Goal: Task Accomplishment & Management: Complete application form

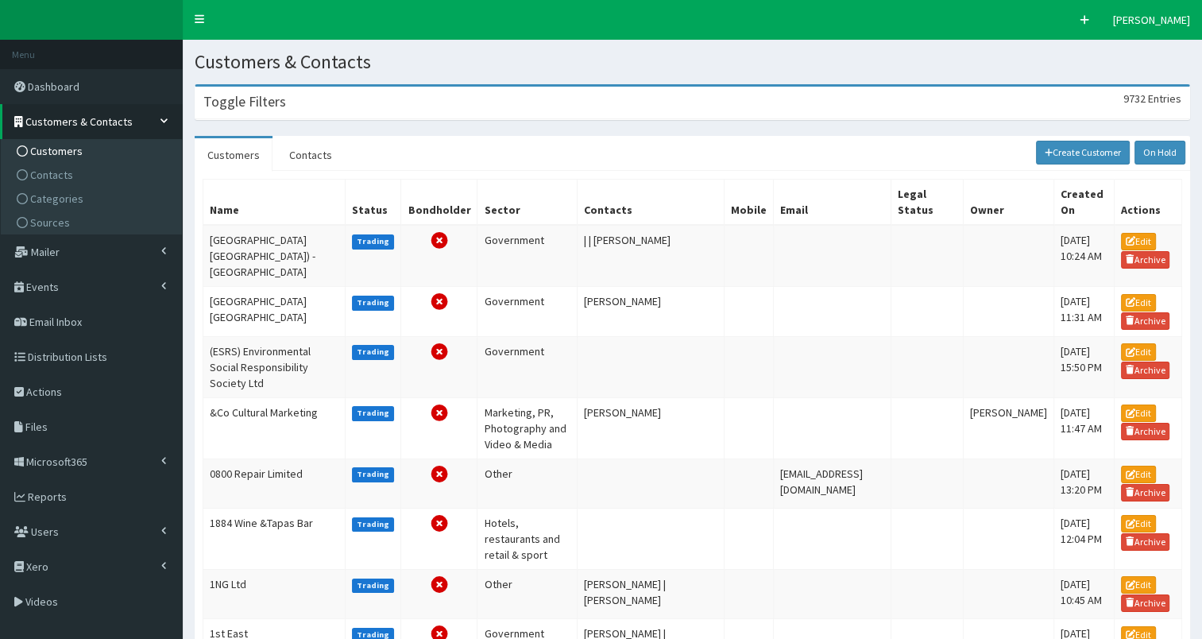
drag, startPoint x: 312, startPoint y: 108, endPoint x: 301, endPoint y: 137, distance: 30.7
click at [313, 108] on div "Toggle Filters 9732 Entries" at bounding box center [692, 103] width 994 height 33
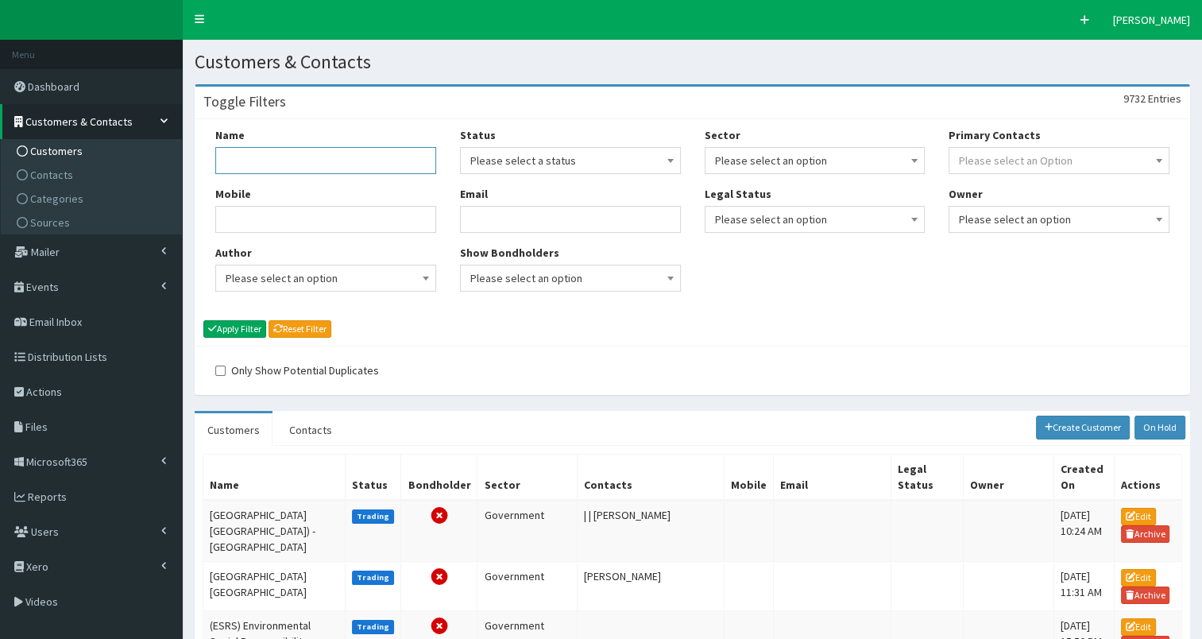
click at [293, 159] on input "Name" at bounding box center [325, 160] width 221 height 27
type input "active humber"
click at [245, 328] on button "Apply Filter" at bounding box center [234, 328] width 63 height 17
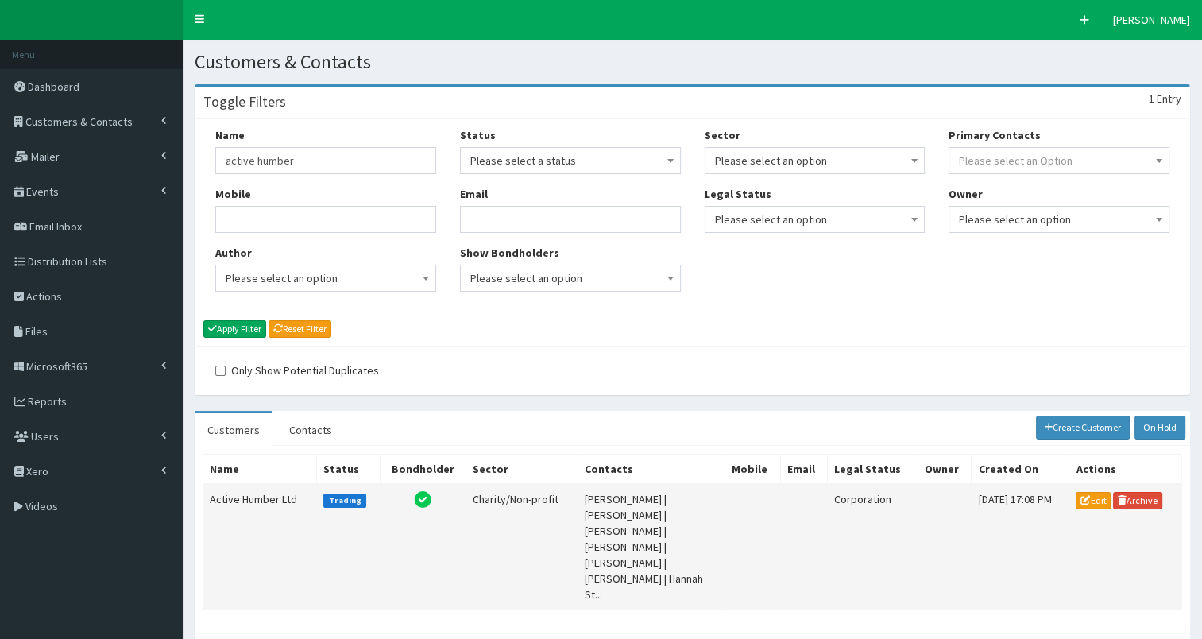
click at [246, 498] on td "Active Humber Ltd" at bounding box center [260, 547] width 114 height 126
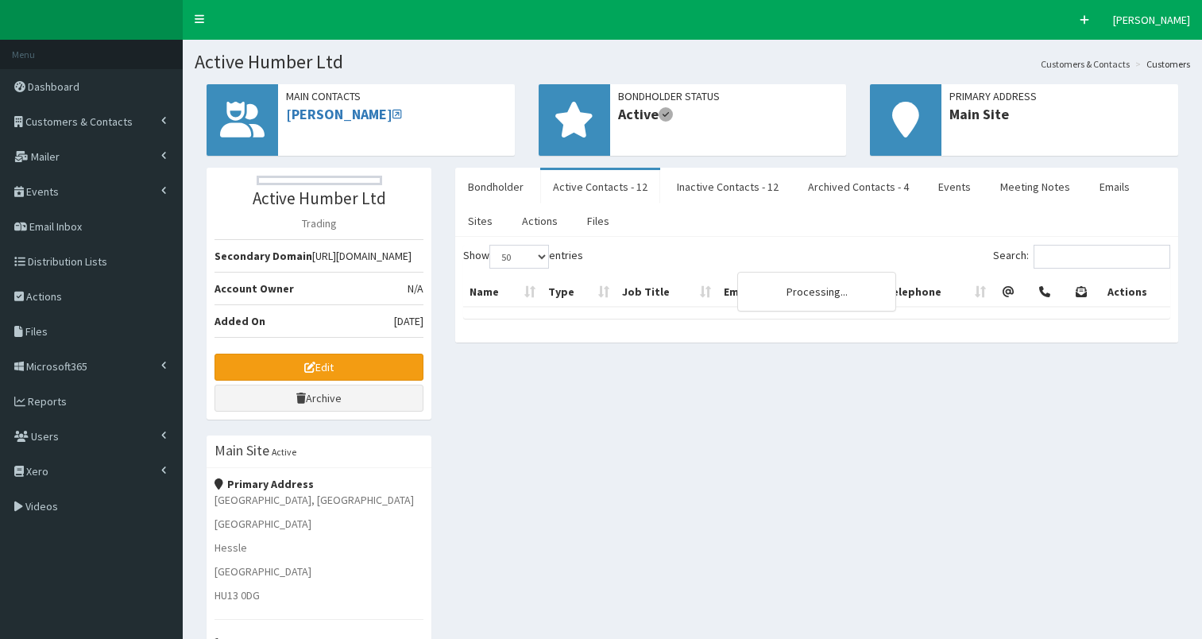
select select "50"
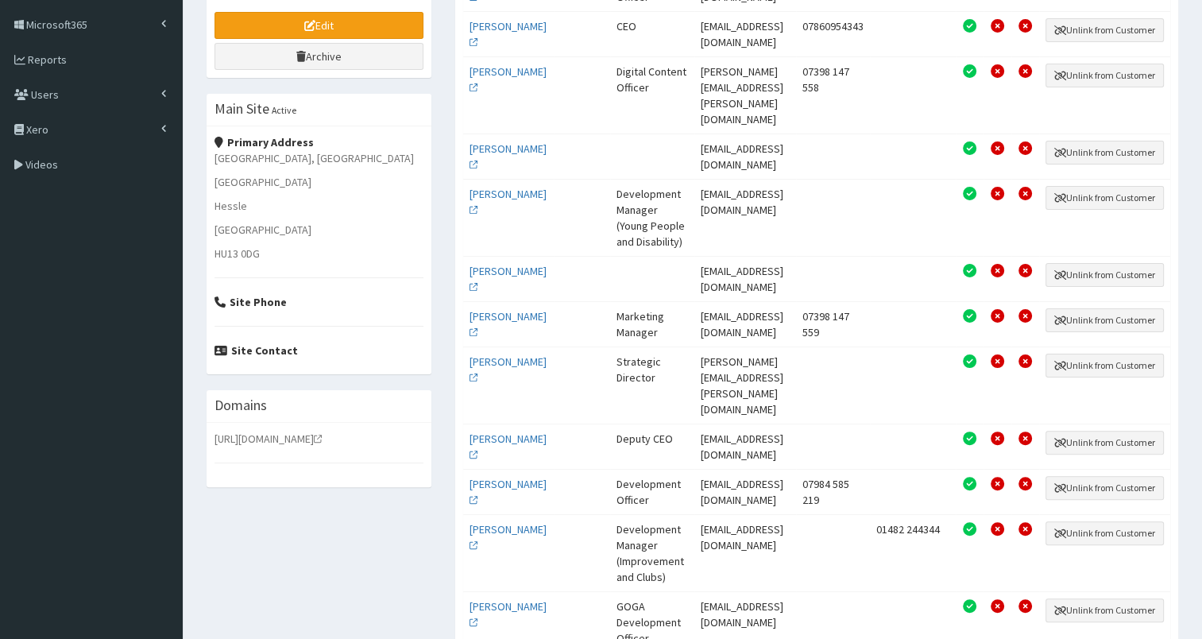
scroll to position [346, 0]
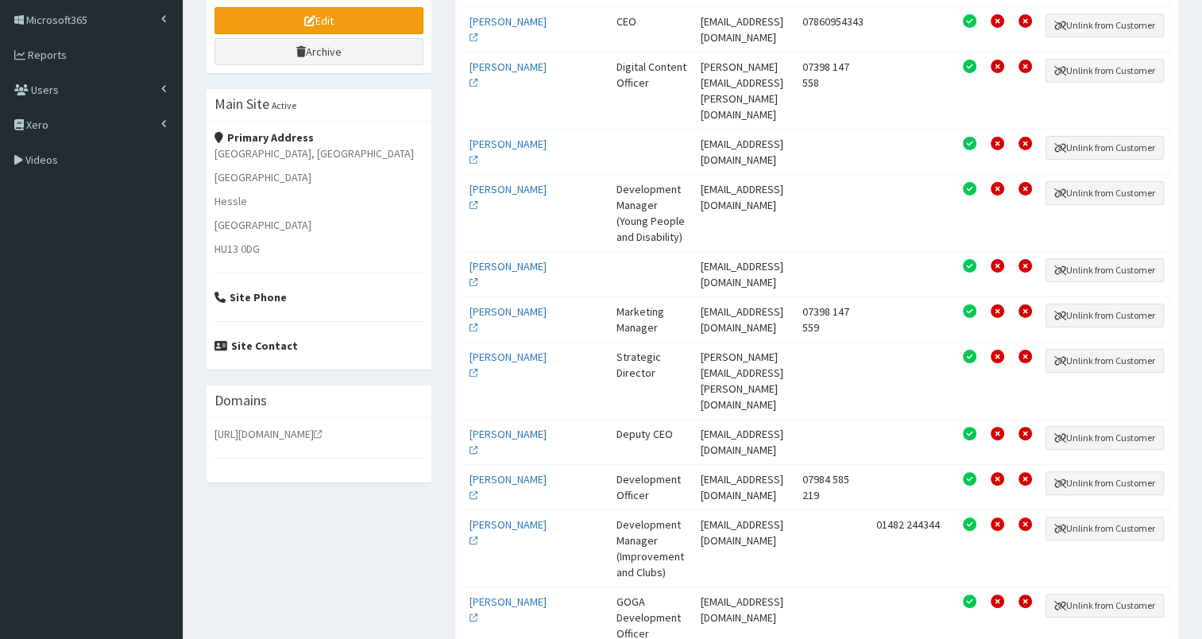
click at [486, 271] on td "[PERSON_NAME]" at bounding box center [508, 273] width 90 height 45
click at [489, 266] on link "Mr Luke Medcalf" at bounding box center [508, 274] width 77 height 30
click at [488, 427] on link "Mr Gary Sainty" at bounding box center [508, 442] width 77 height 30
click at [489, 472] on link "Ms Hannah Stanton" at bounding box center [508, 487] width 77 height 30
click at [490, 594] on link "Mr Adam Wrightham" at bounding box center [508, 609] width 77 height 30
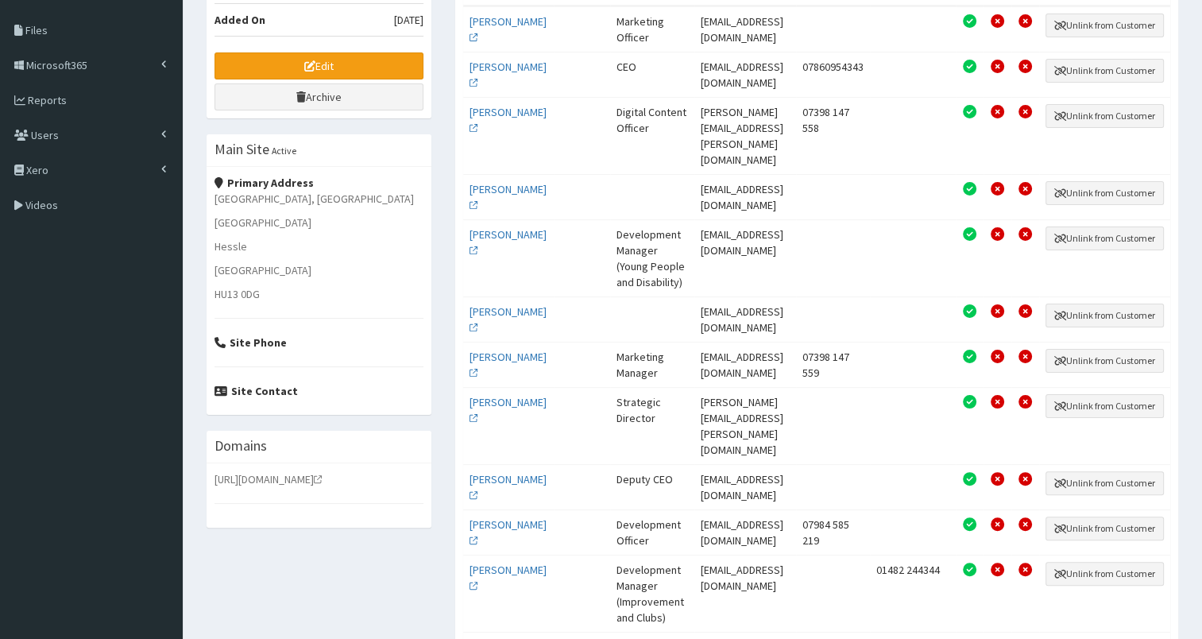
scroll to position [300, 0]
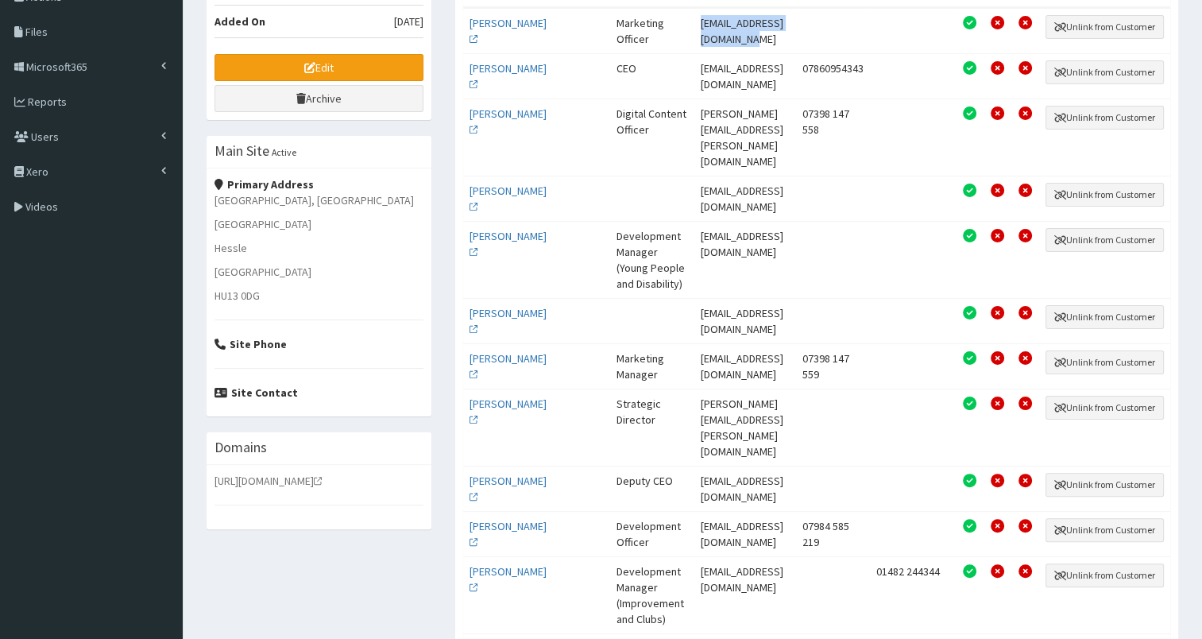
drag, startPoint x: 674, startPoint y: 21, endPoint x: 815, endPoint y: 20, distance: 140.6
click at [795, 20] on td "abakin@activehumber.co.uk" at bounding box center [744, 30] width 101 height 45
copy td "abakin@activehumber.co.uk"
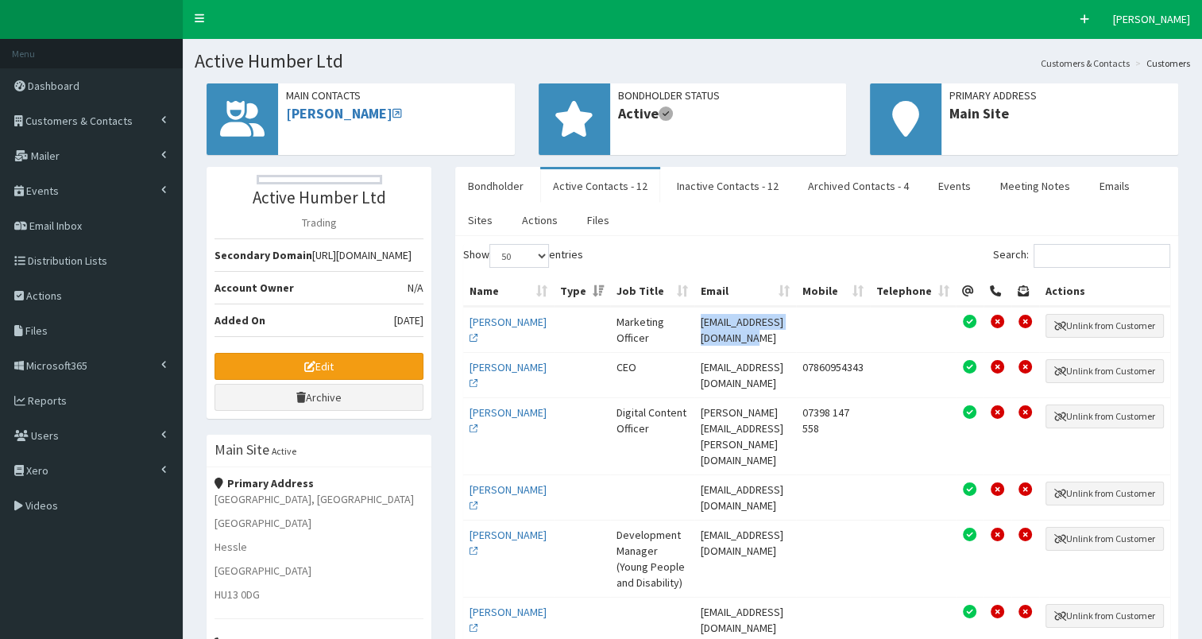
scroll to position [0, 0]
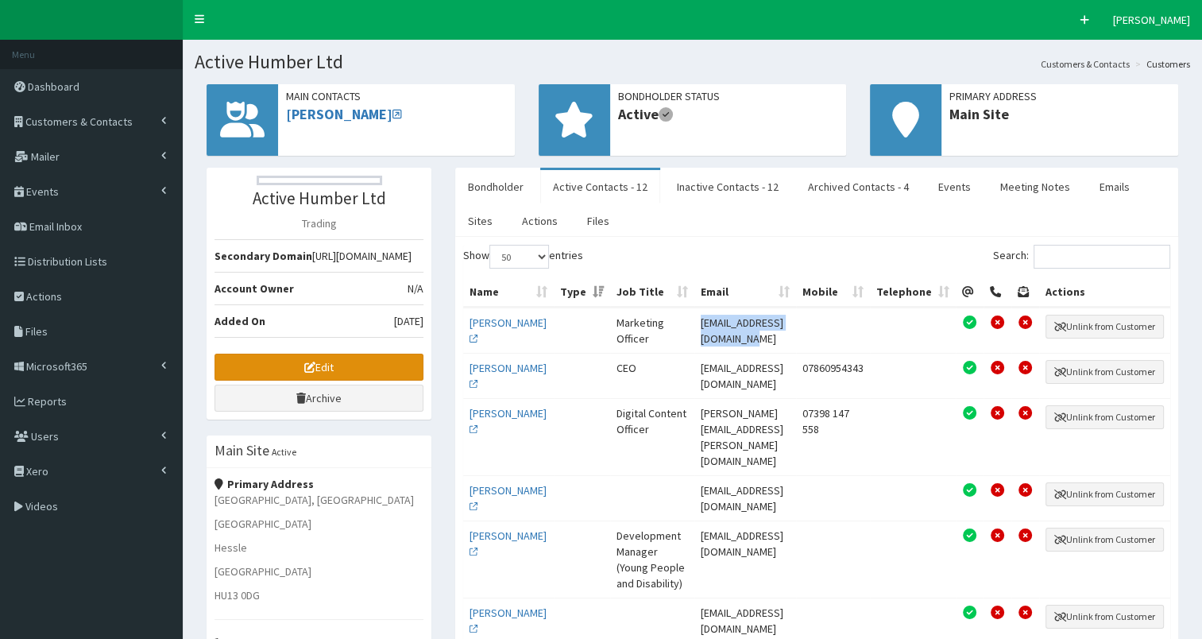
click at [284, 378] on link "Edit" at bounding box center [319, 367] width 209 height 27
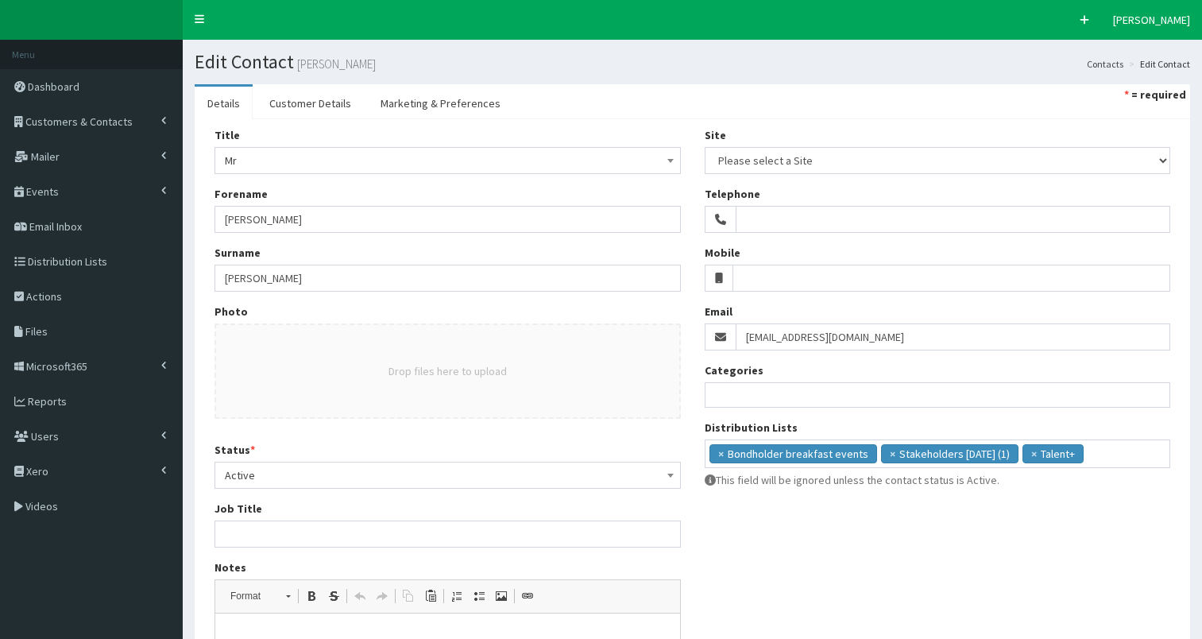
select select
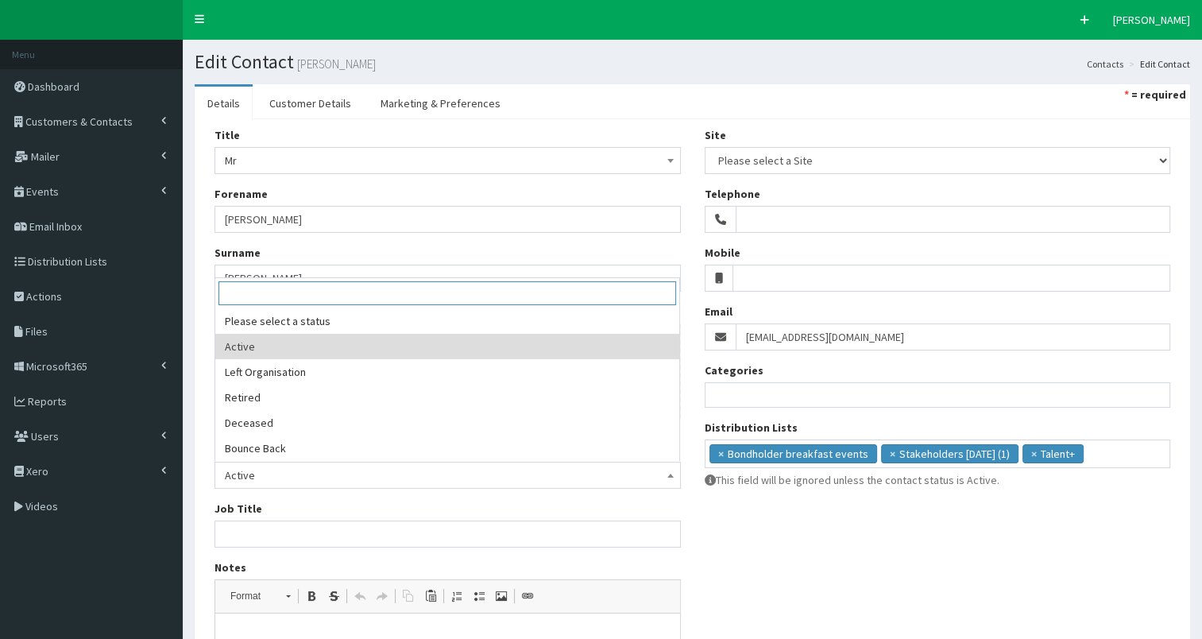
click at [283, 473] on span "Active" at bounding box center [448, 475] width 446 height 22
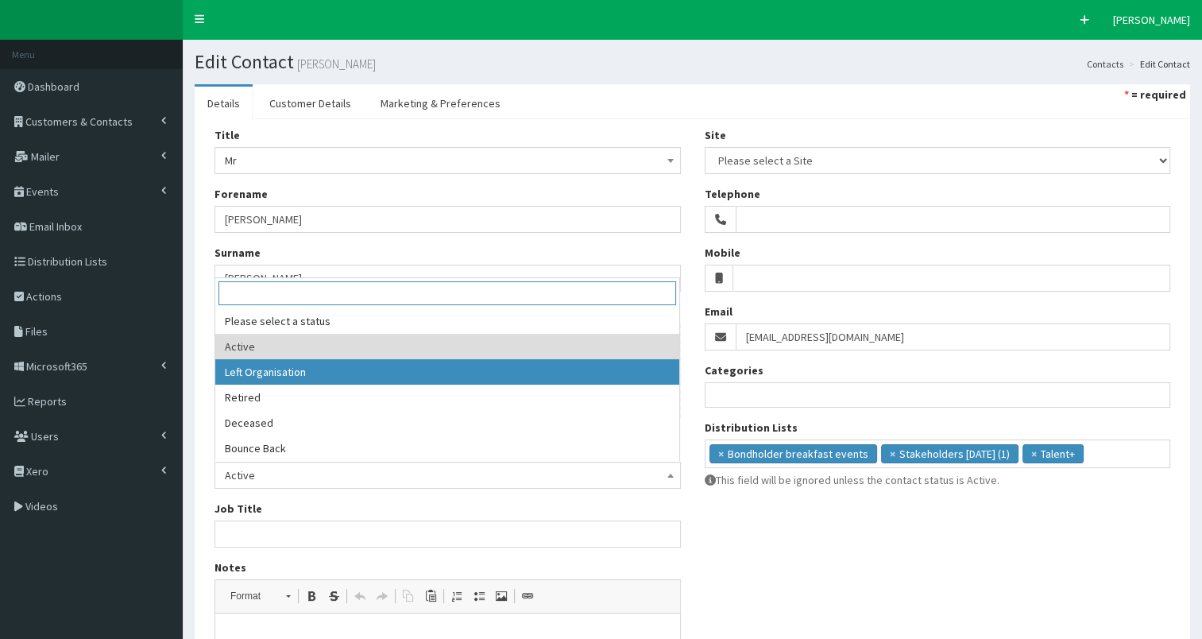
select select "2"
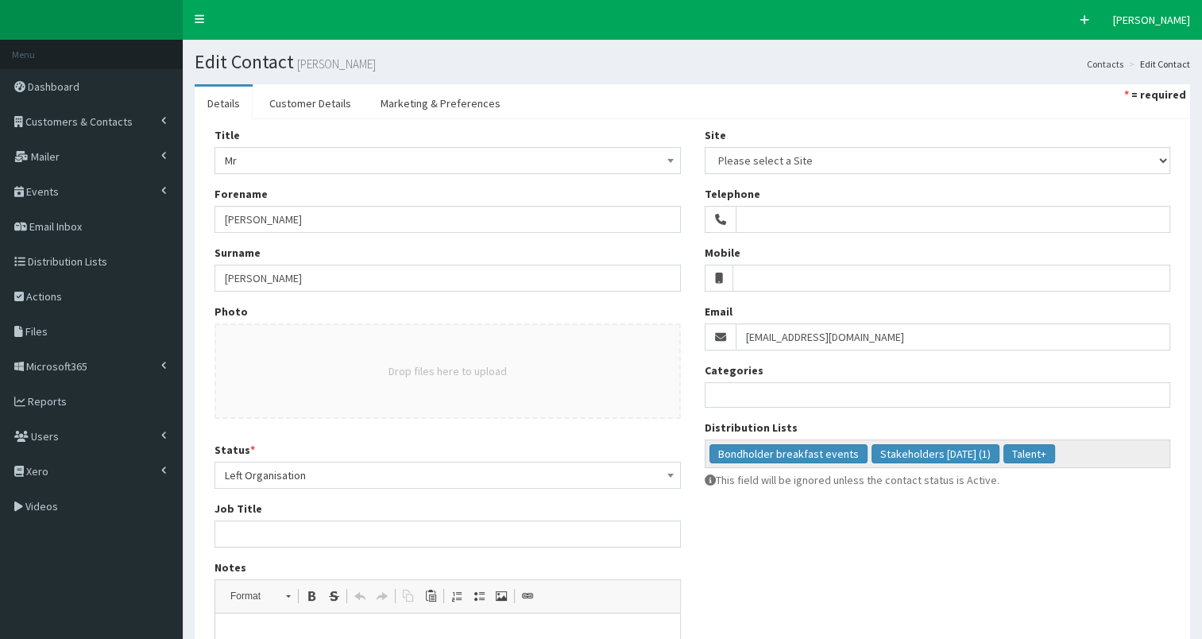
scroll to position [286, 0]
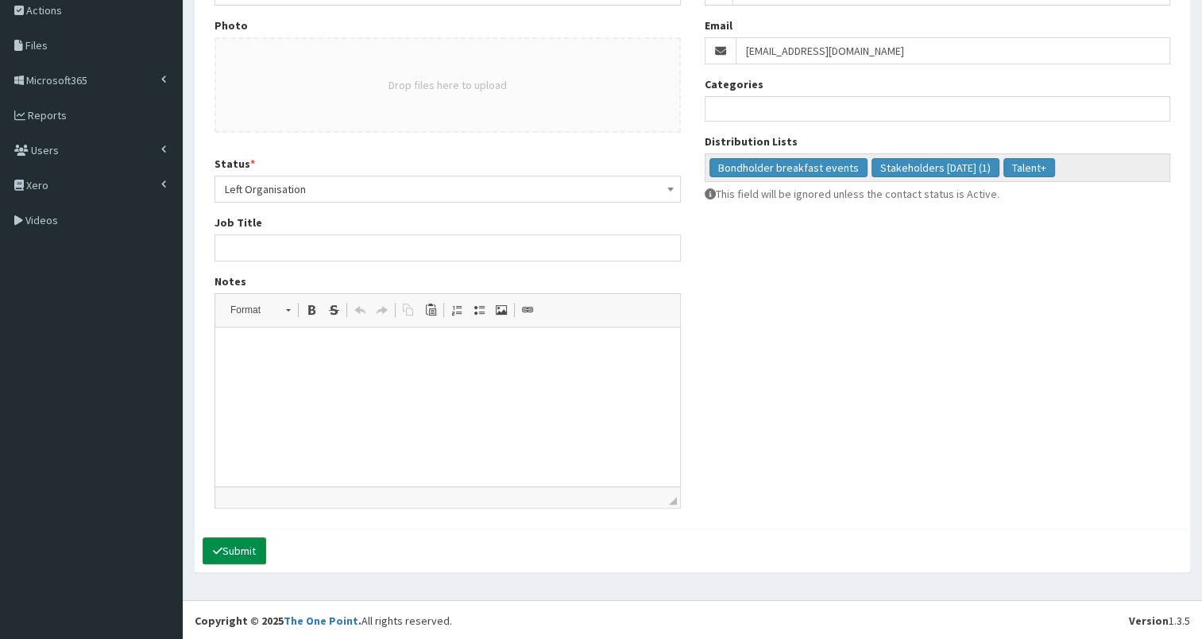
click at [222, 551] on icon "submit" at bounding box center [218, 550] width 10 height 11
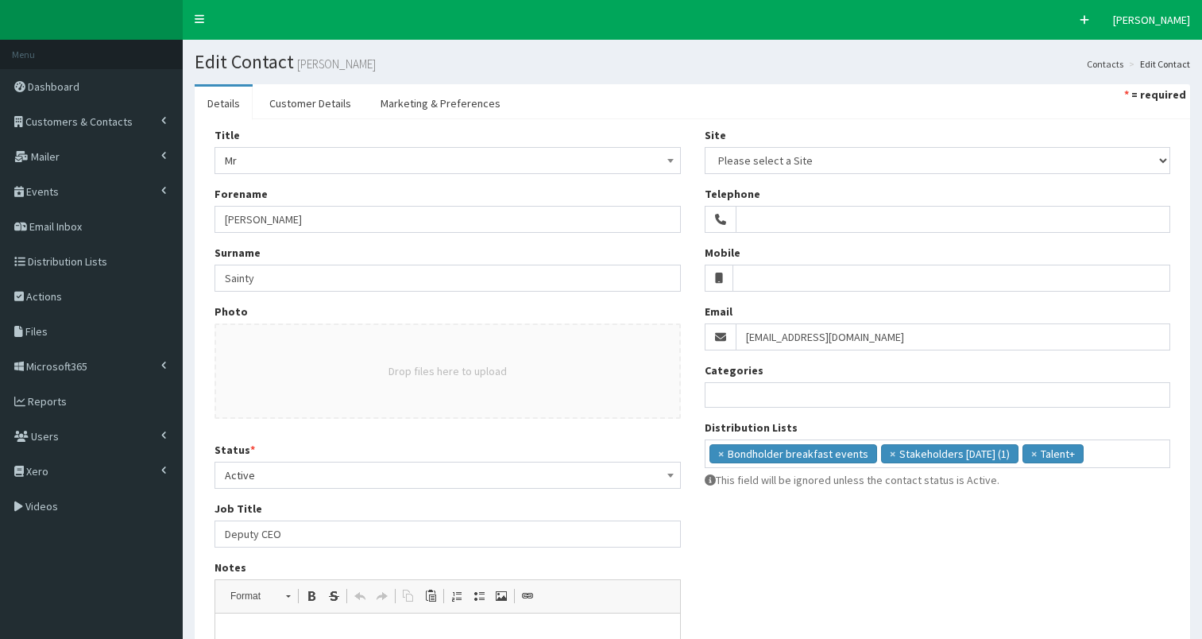
select select
click at [296, 474] on span "Active" at bounding box center [448, 475] width 446 height 22
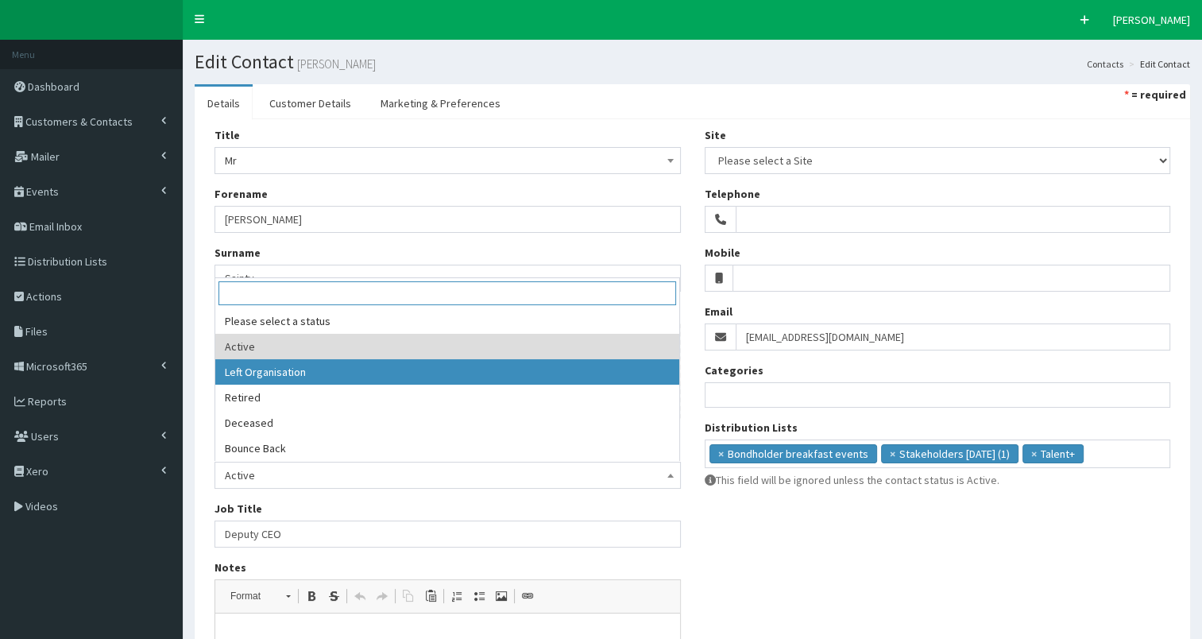
select select "2"
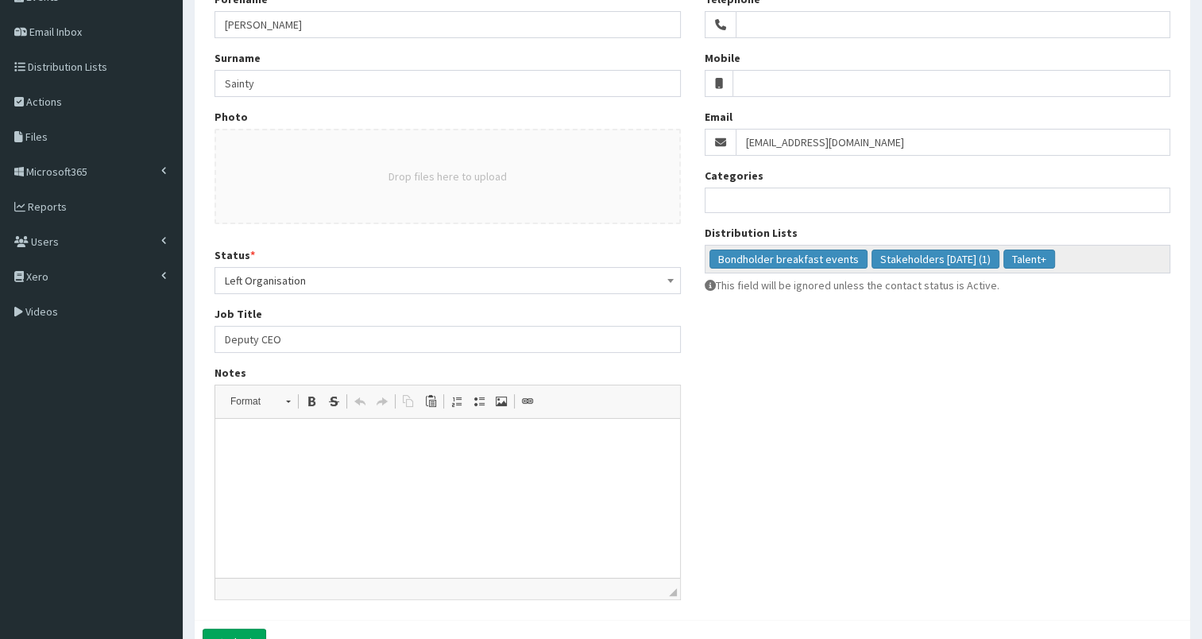
scroll to position [286, 0]
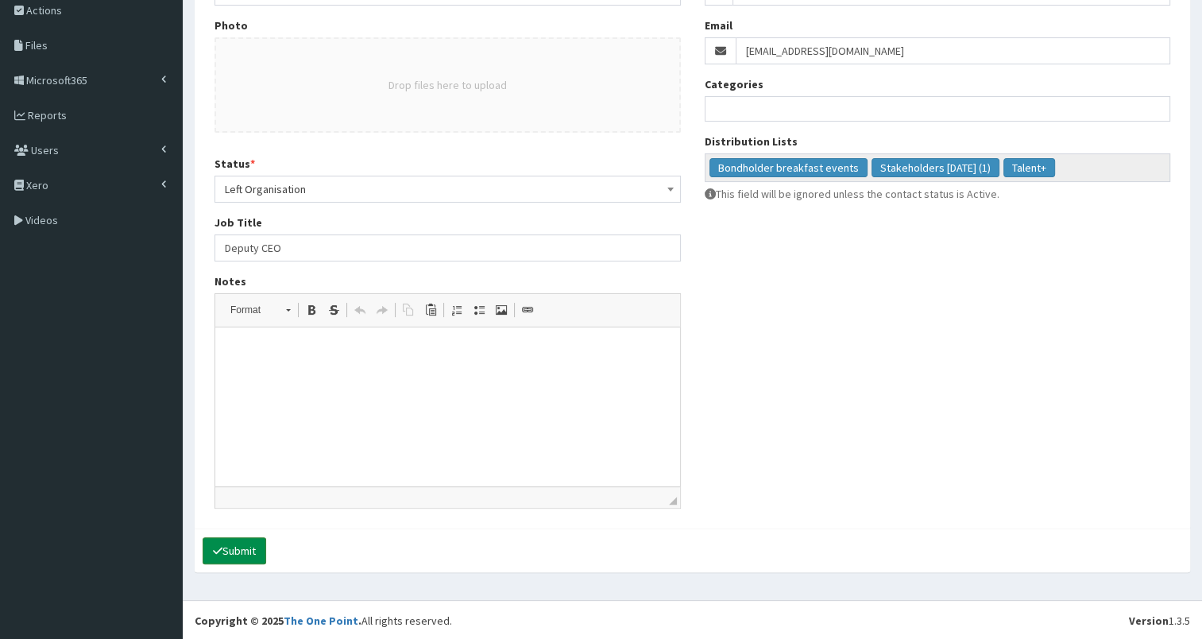
click at [241, 550] on button "Submit" at bounding box center [235, 550] width 64 height 27
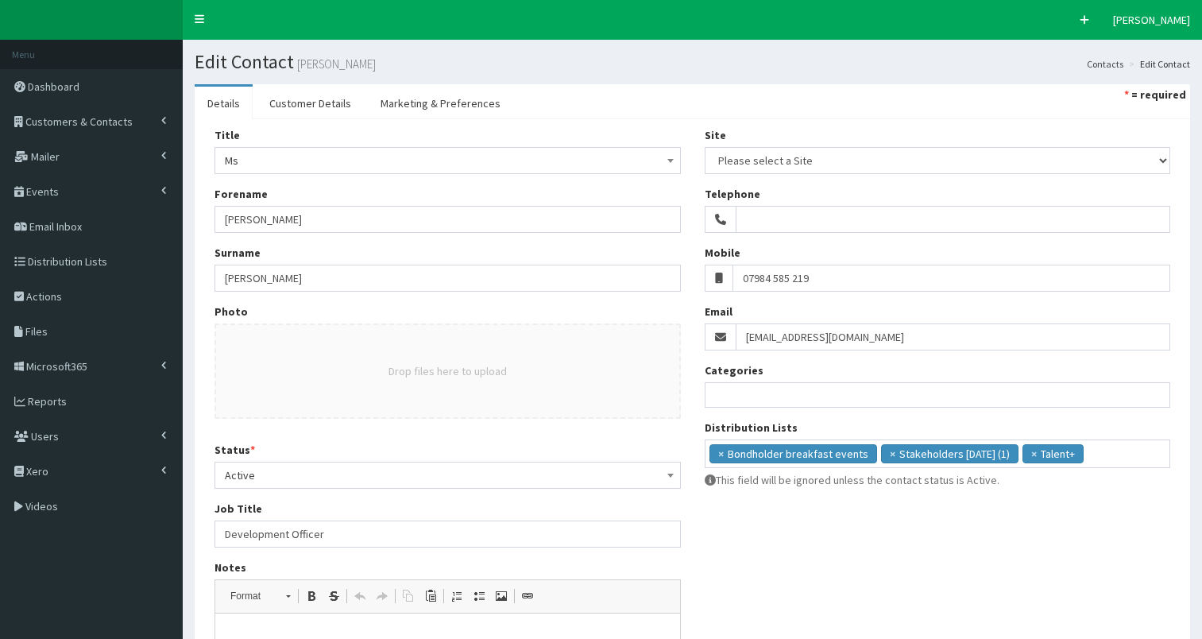
select select
click at [300, 480] on span "Active" at bounding box center [448, 475] width 446 height 22
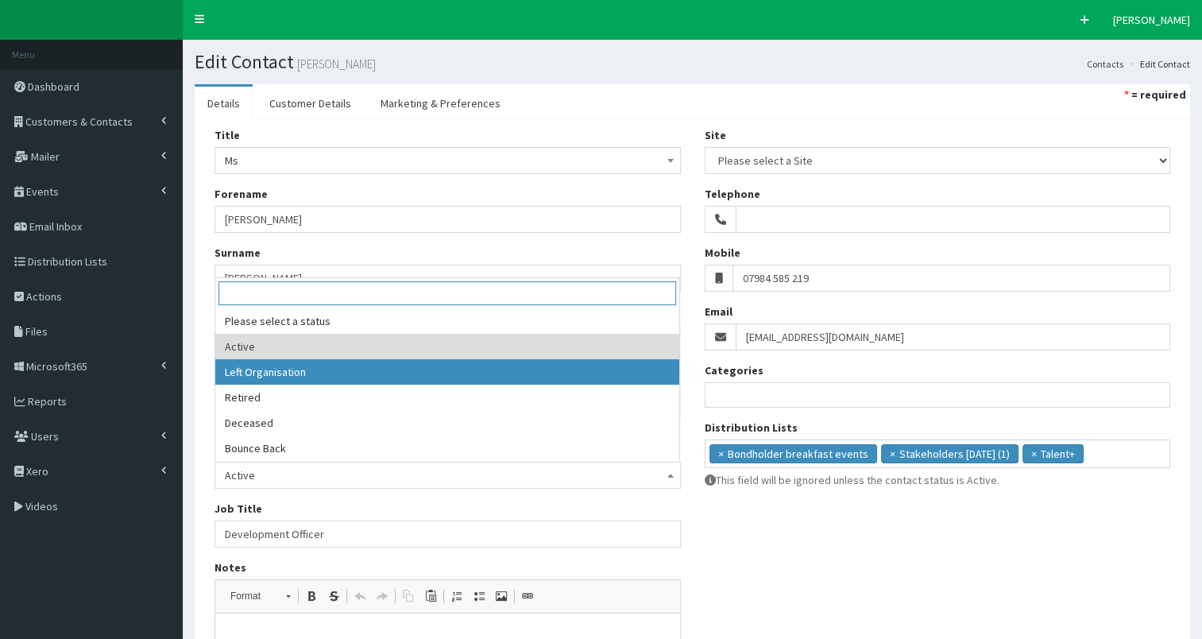
select select "2"
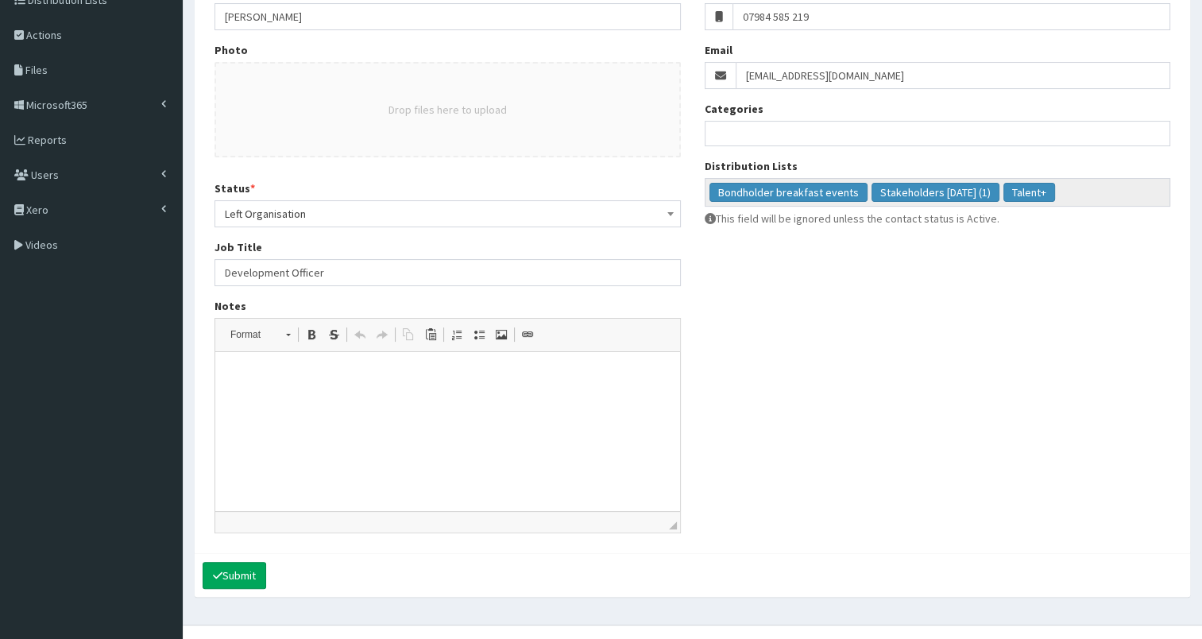
scroll to position [286, 0]
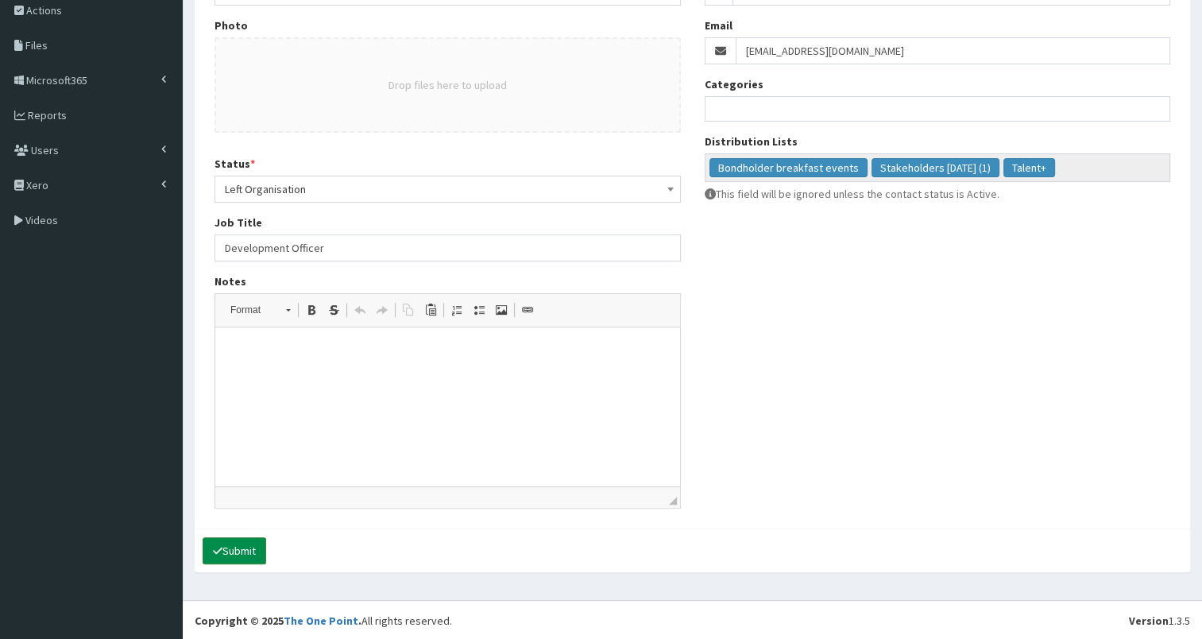
click at [248, 552] on button "Submit" at bounding box center [235, 550] width 64 height 27
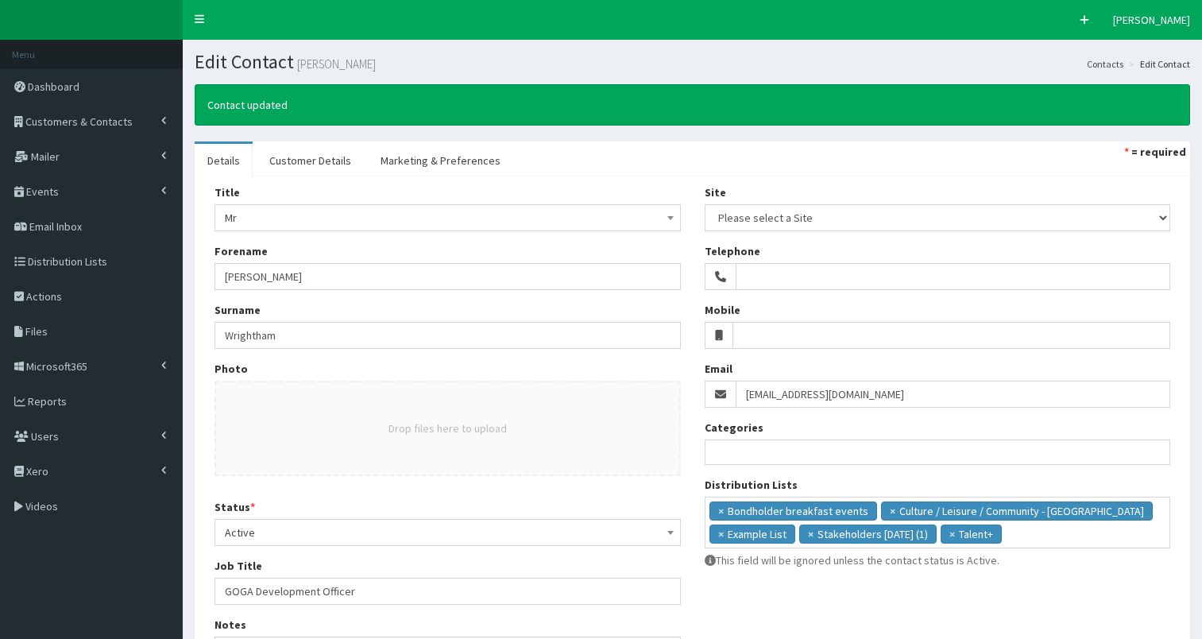
select select
click at [316, 531] on span "Active" at bounding box center [448, 532] width 446 height 22
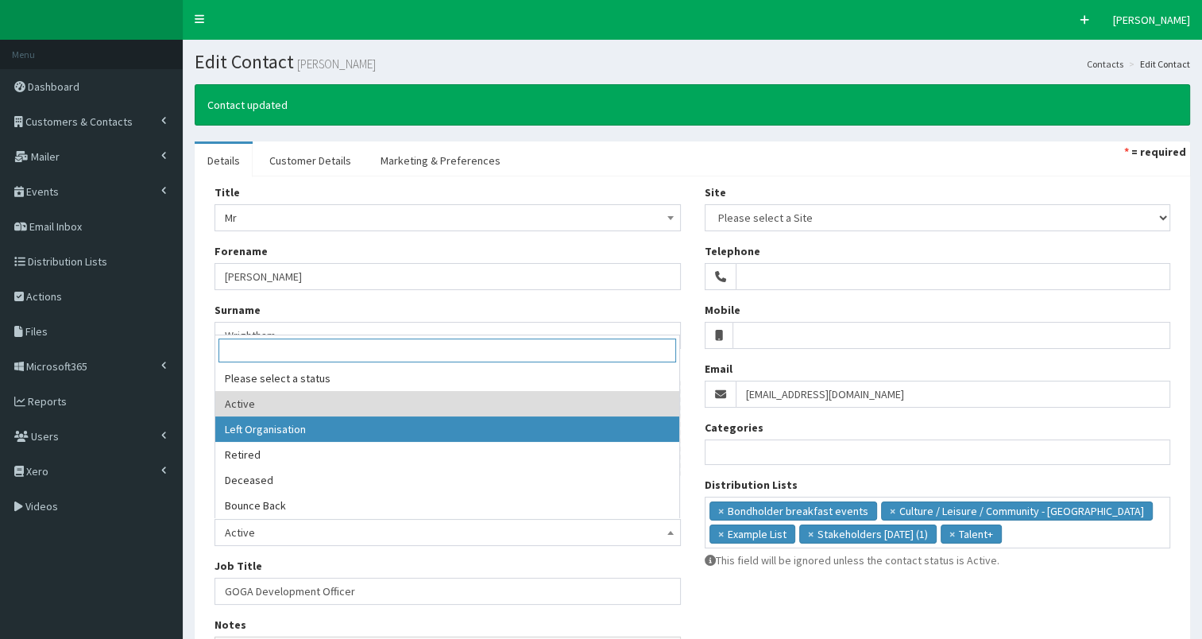
select select "2"
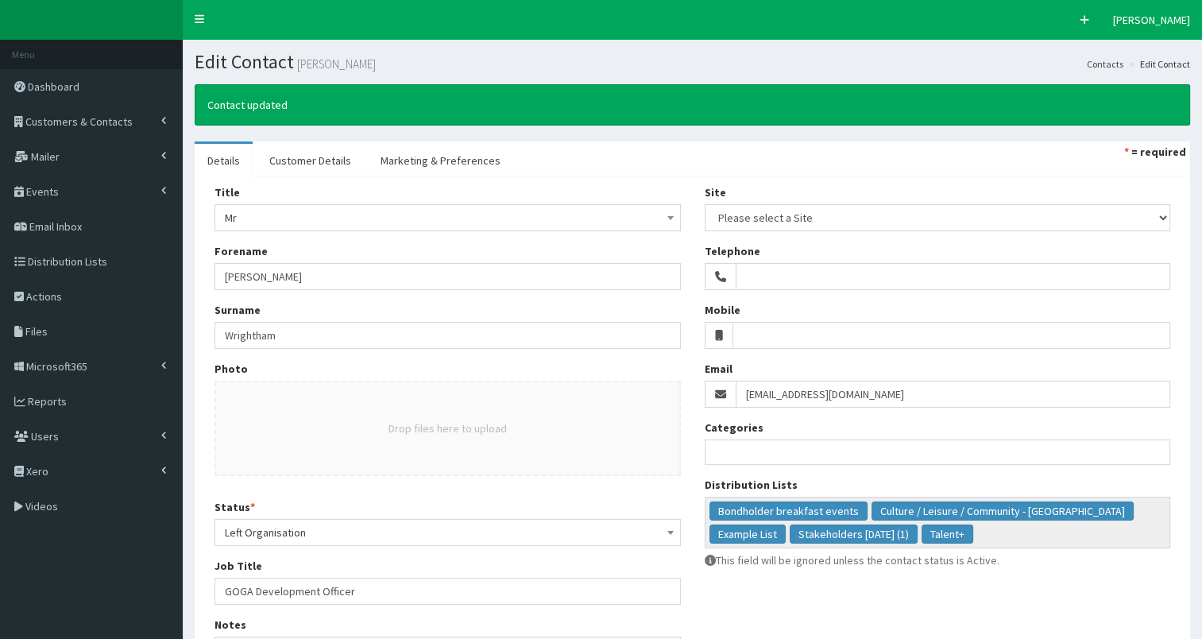
scroll to position [342, 0]
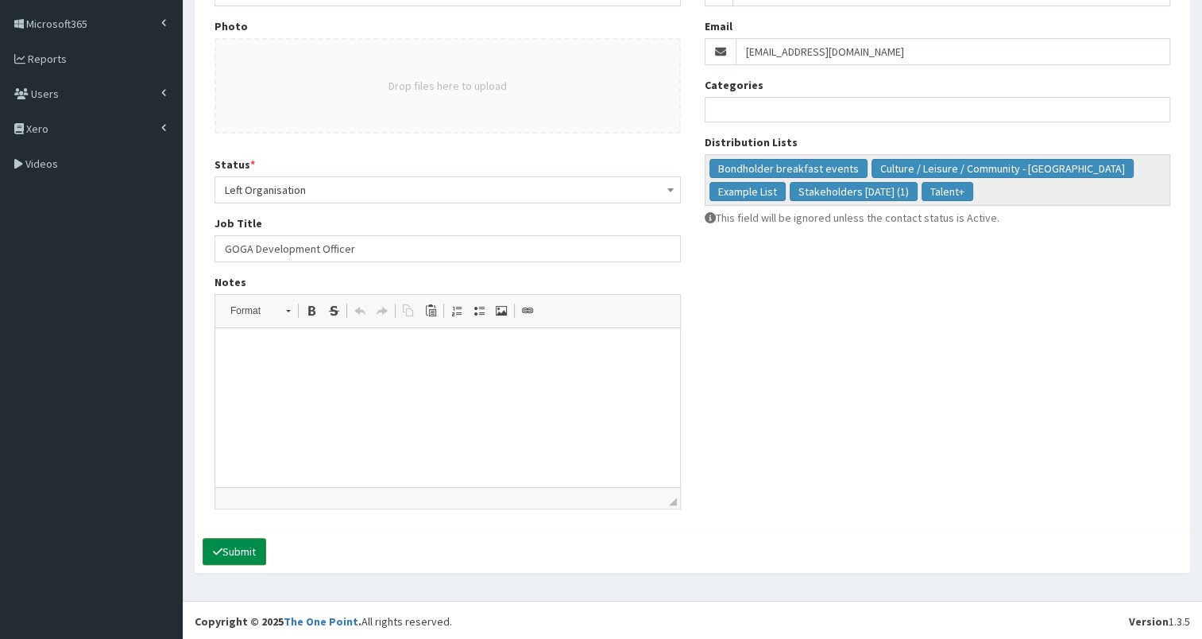
click at [251, 554] on button "Submit" at bounding box center [235, 551] width 64 height 27
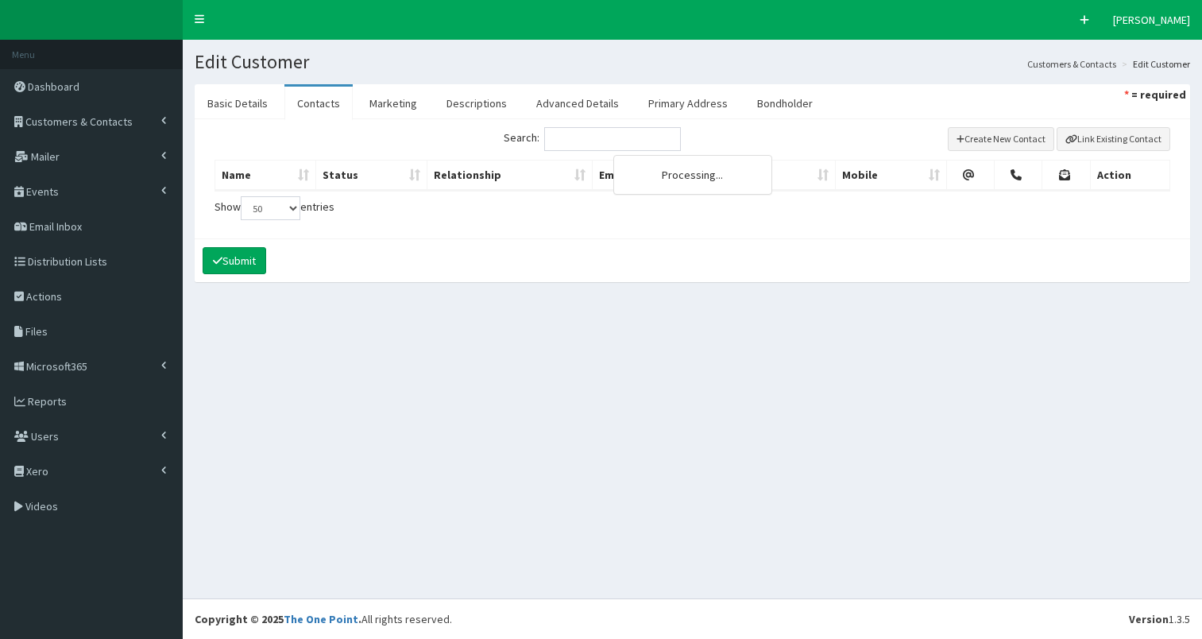
select select "50"
select select
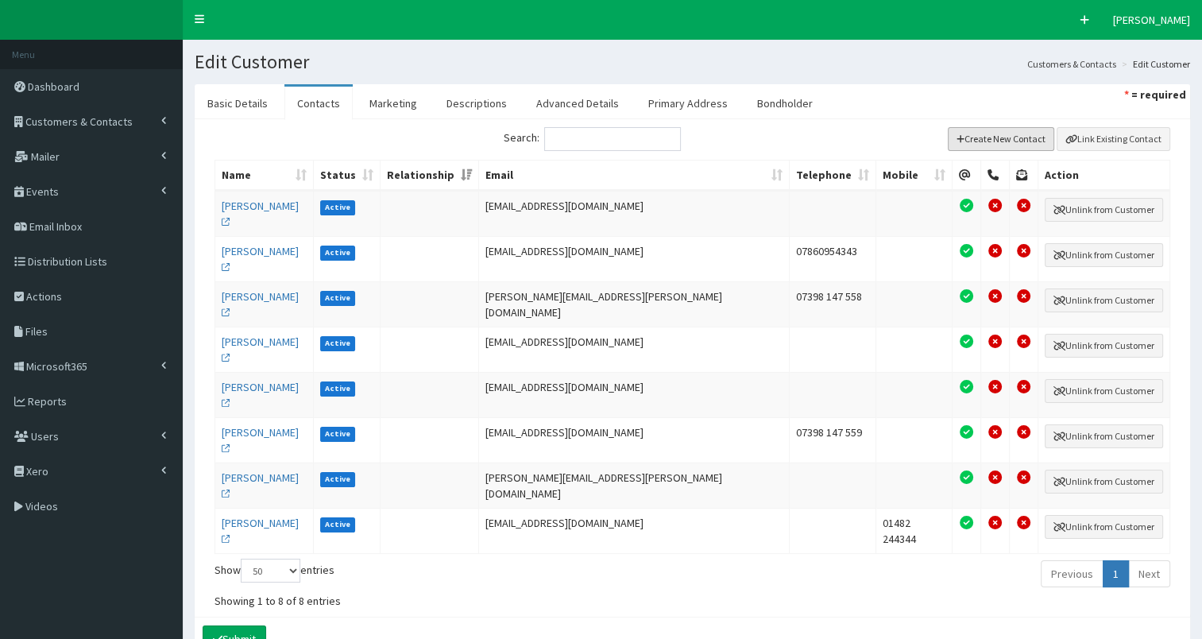
click at [1020, 138] on button "Create New Contact" at bounding box center [1001, 139] width 107 height 24
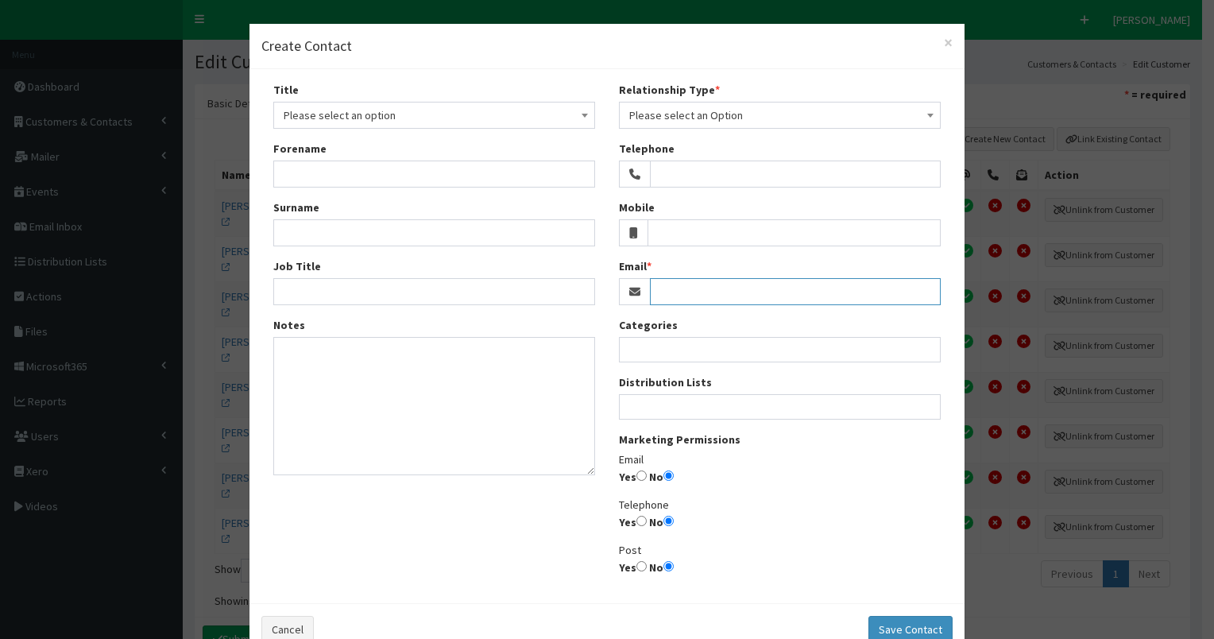
click at [702, 284] on input "Email" at bounding box center [795, 291] width 291 height 27
paste input "abakin@activehumber.co.uk"
type input "tforrester@activehumber.co.uk"
click at [292, 164] on input "Forename" at bounding box center [434, 173] width 322 height 27
type input "Tony"
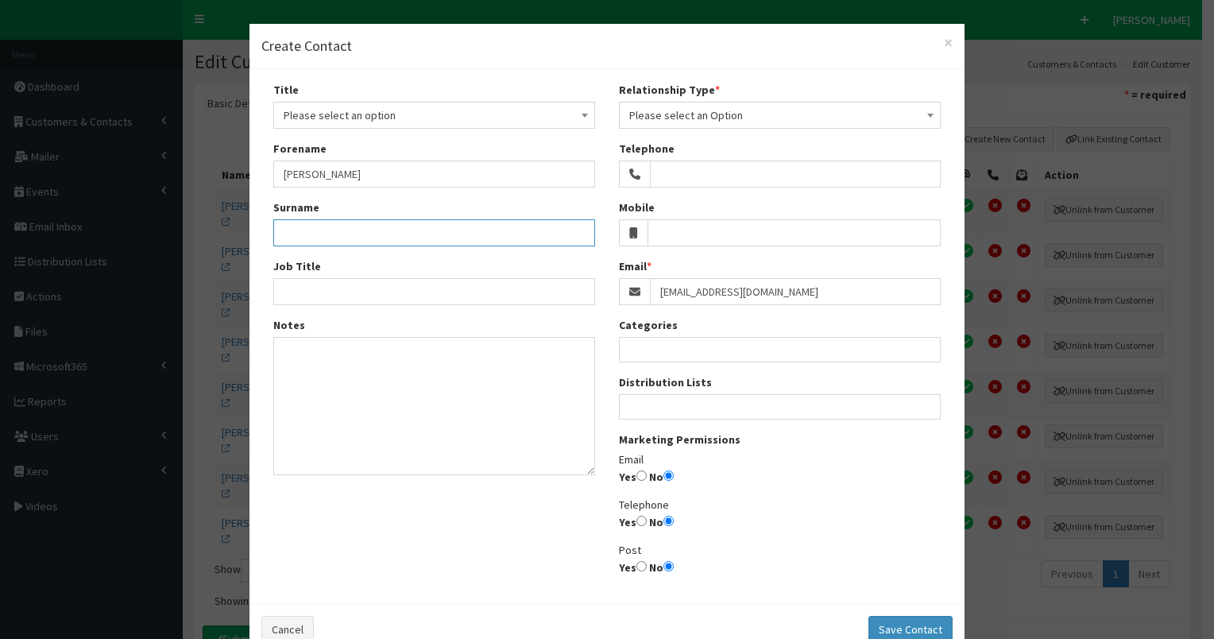
click at [291, 231] on input "Surname" at bounding box center [434, 232] width 322 height 27
type input "Forrester"
click at [376, 115] on span "Please select an option" at bounding box center [434, 115] width 301 height 22
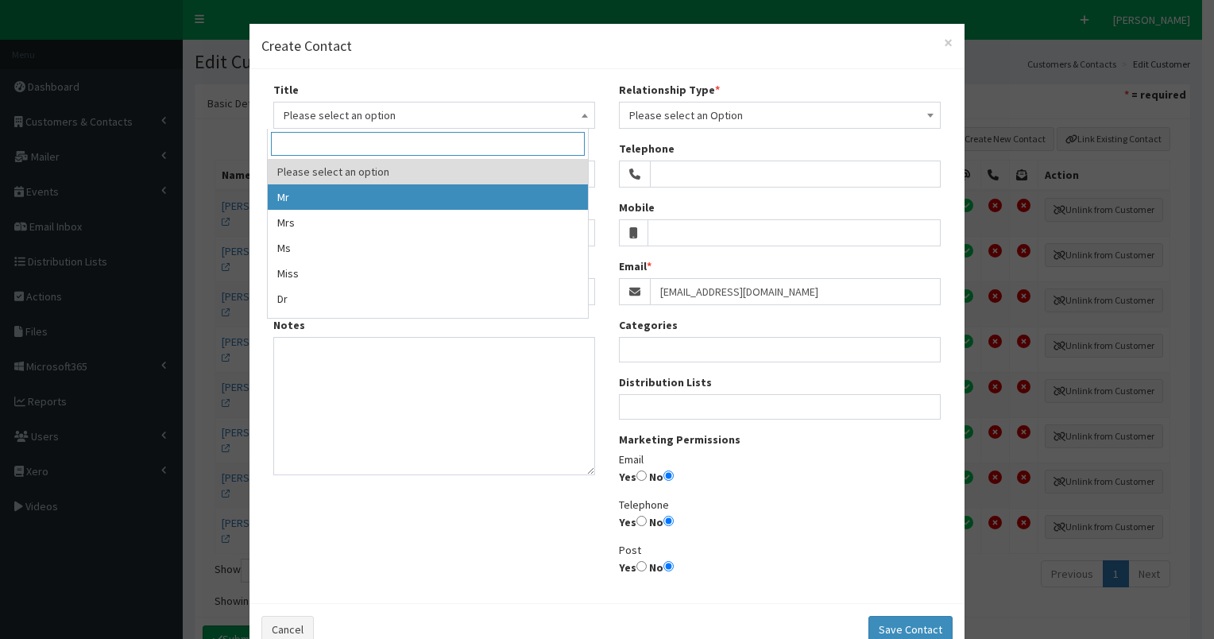
select select "1"
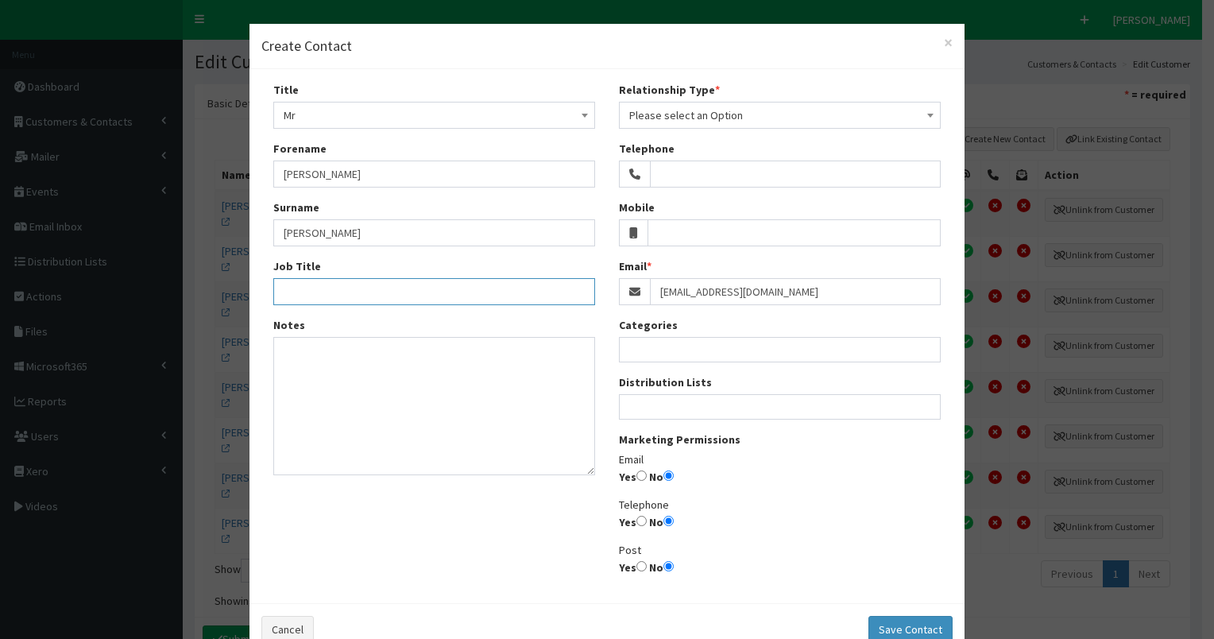
click at [299, 293] on input "Job Title" at bounding box center [434, 291] width 322 height 27
paste input "Head of Programmes and Projects"
type input "Head of Programmes and Projects"
click at [636, 477] on input "Yes" at bounding box center [641, 475] width 10 height 10
radio input "true"
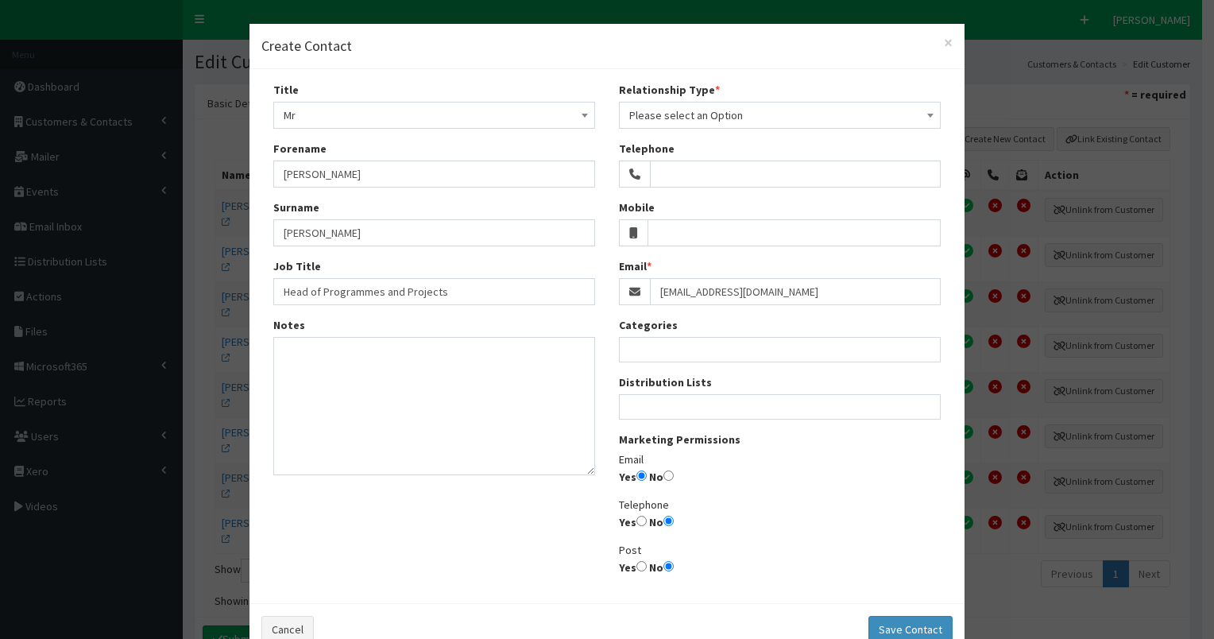
click at [716, 107] on span "Please select an Option" at bounding box center [779, 115] width 301 height 22
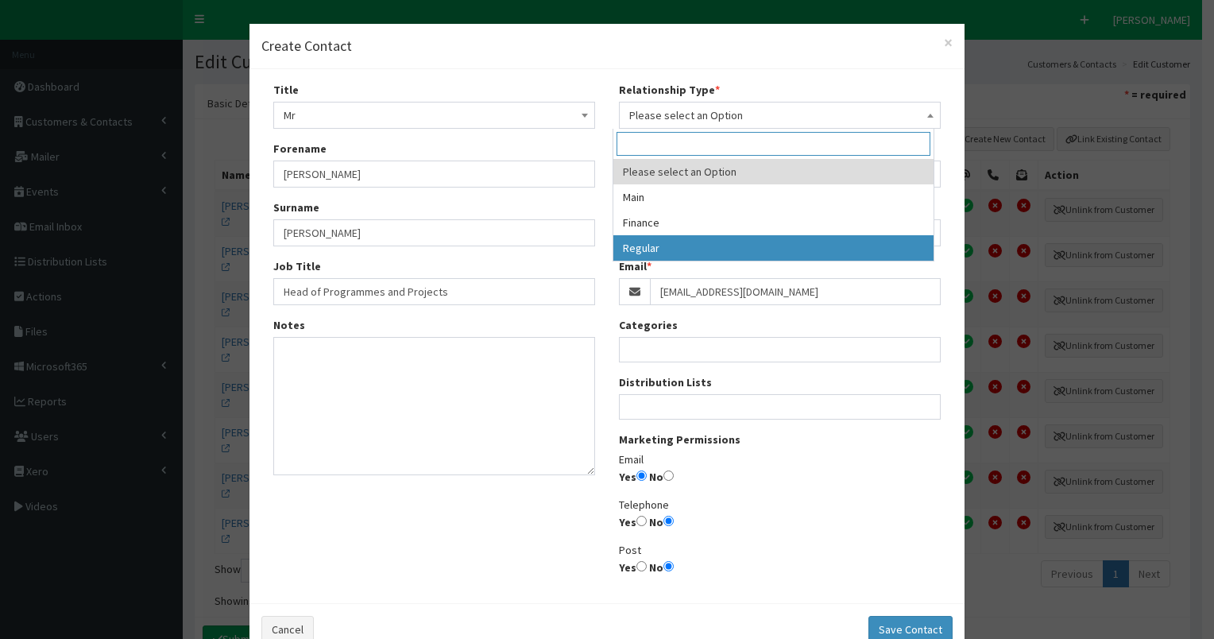
select select "3"
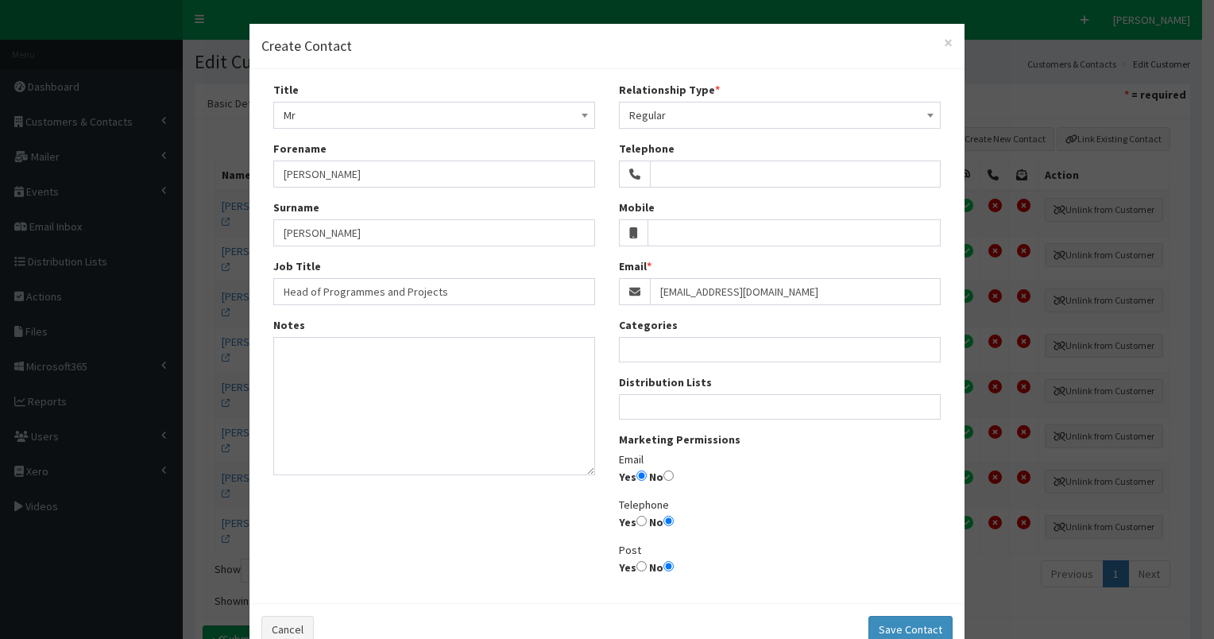
click at [658, 407] on ul at bounding box center [780, 405] width 320 height 20
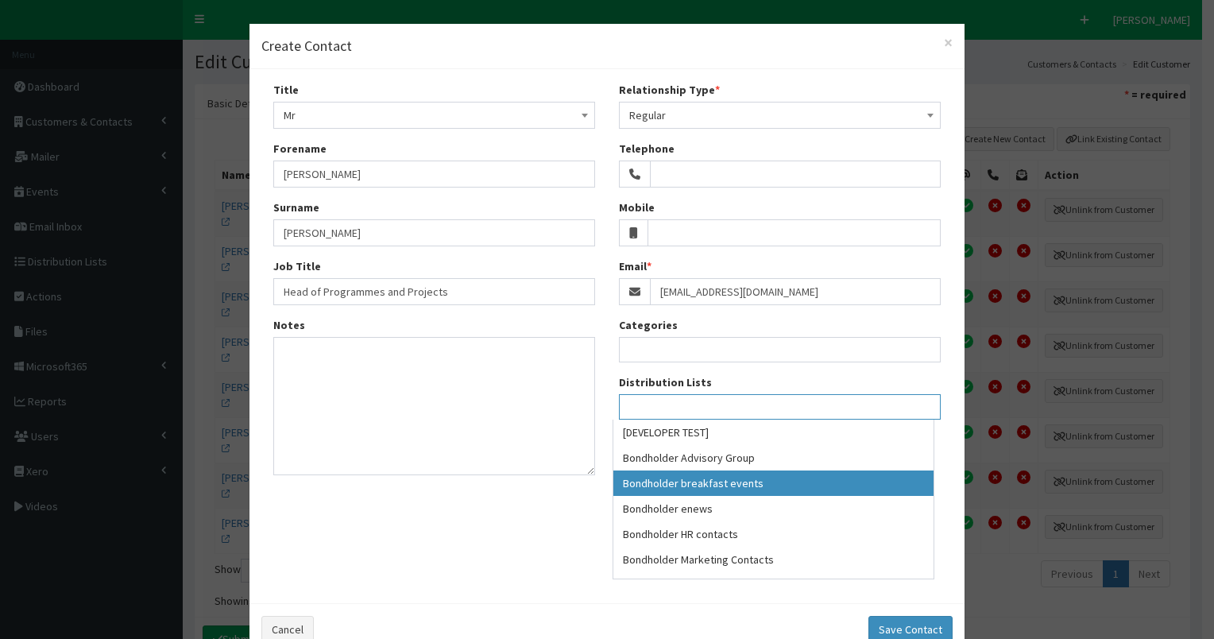
select select "99"
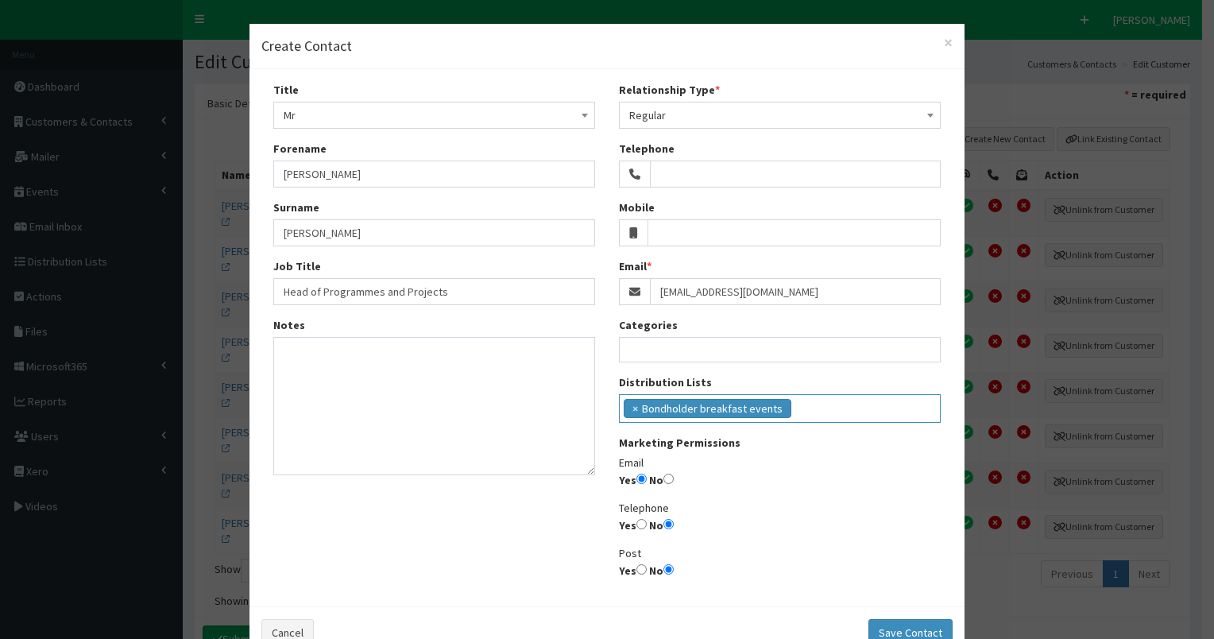
scroll to position [29, 0]
click at [794, 406] on ul "× Bondholder breakfast events" at bounding box center [780, 406] width 320 height 23
click at [916, 412] on input "search" at bounding box center [920, 407] width 9 height 16
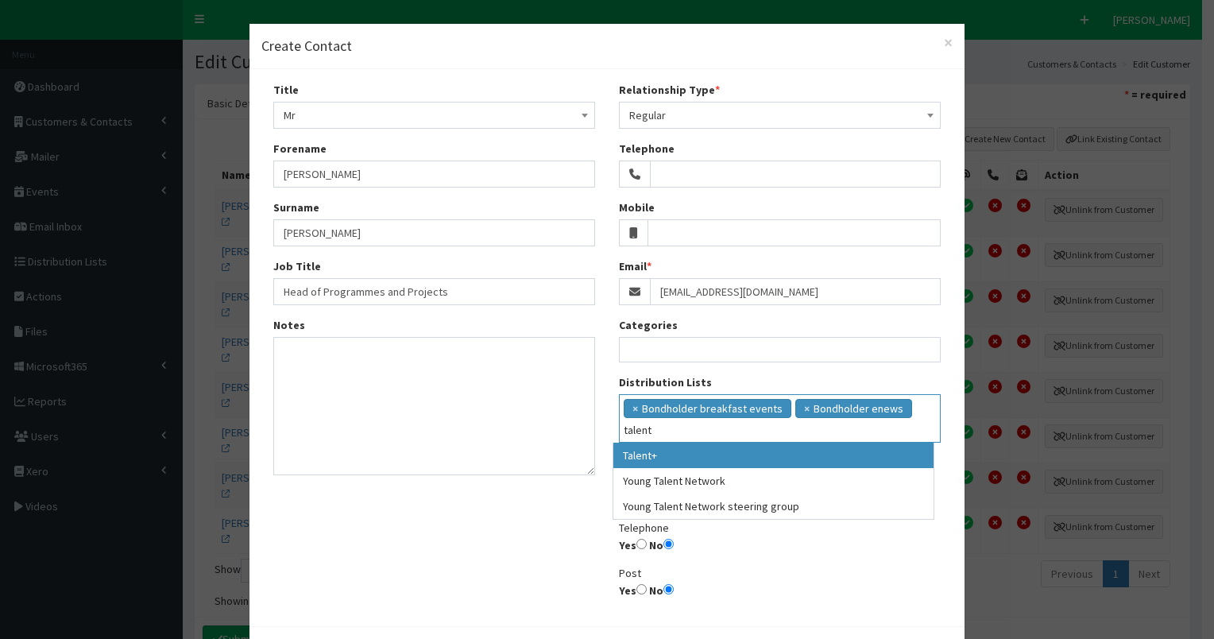
type input "talent"
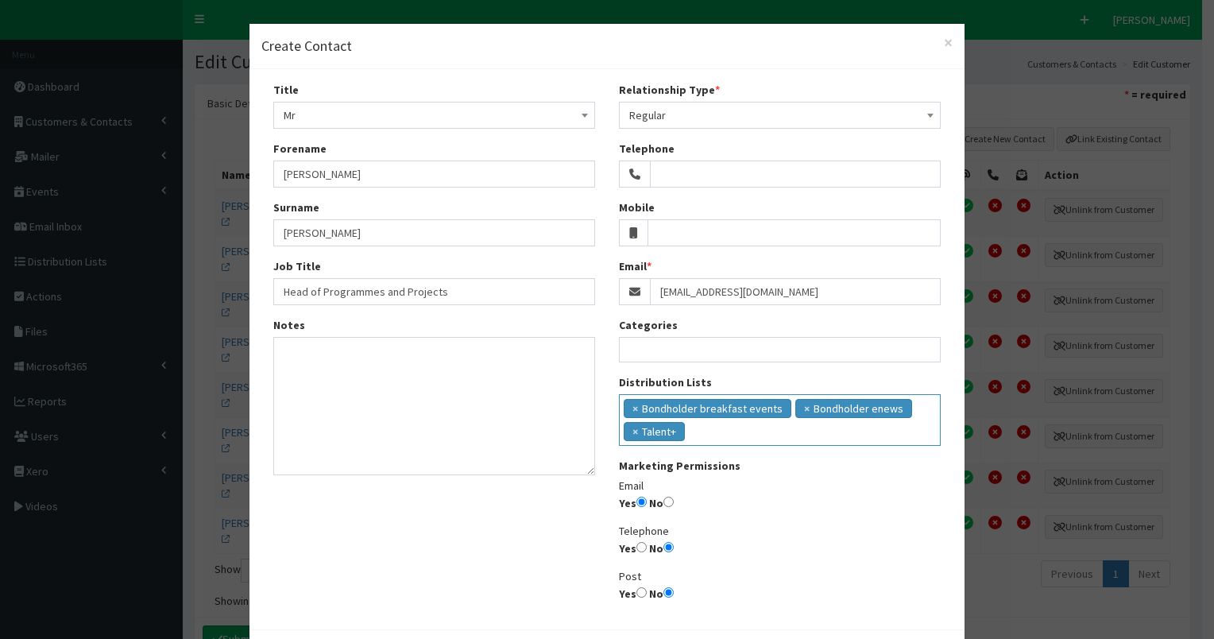
click at [732, 437] on ul "× Bondholder breakfast events × Bondholder enews × Talent+" at bounding box center [780, 418] width 320 height 46
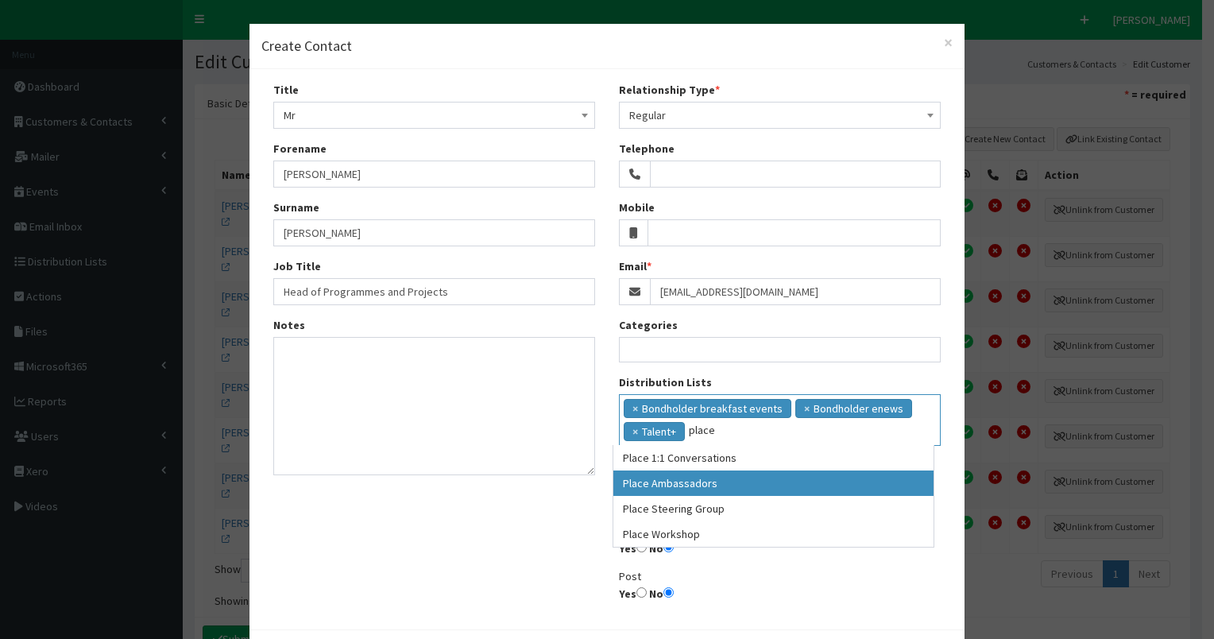
type input "place"
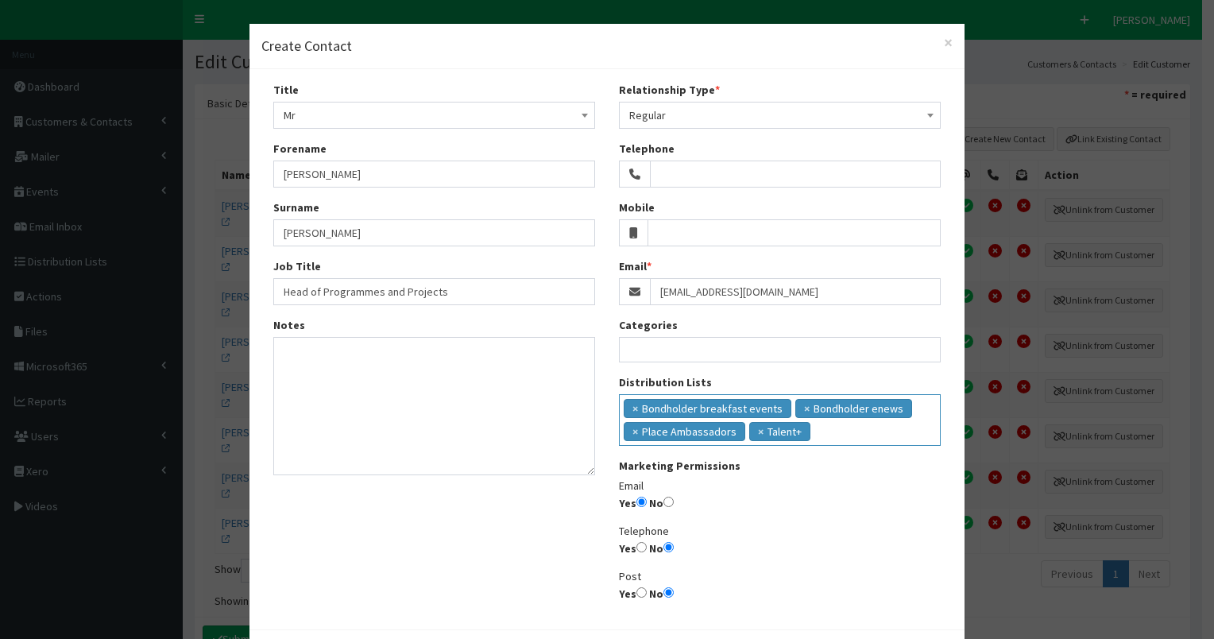
scroll to position [66, 0]
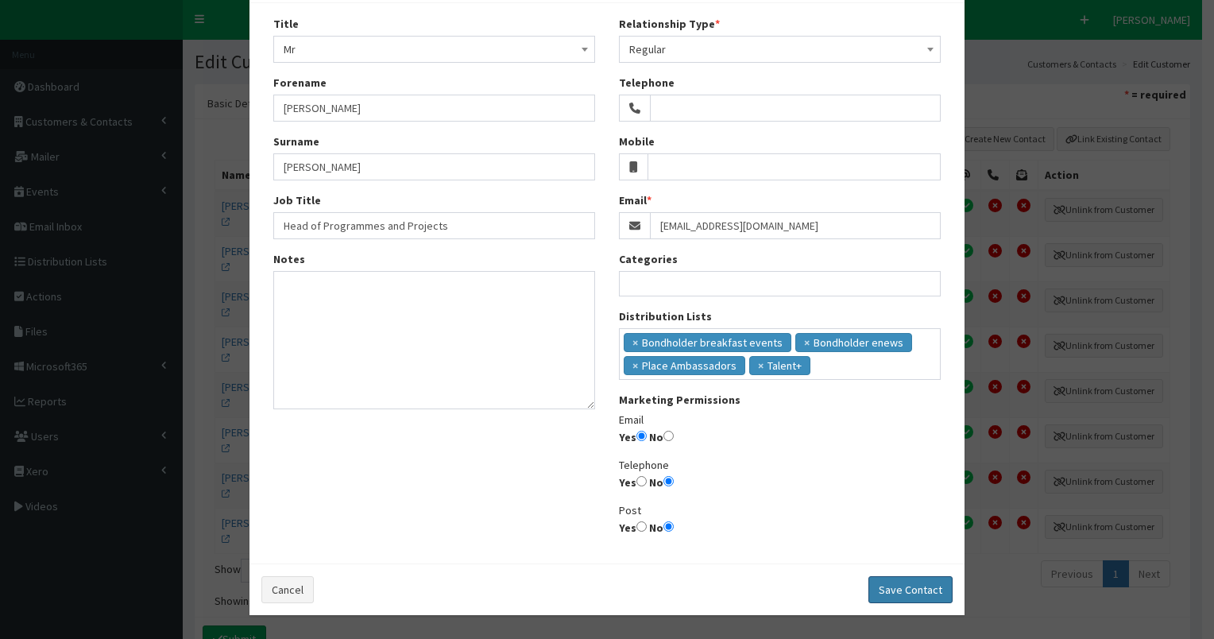
click at [904, 589] on button "Save Contact" at bounding box center [910, 589] width 84 height 27
select select
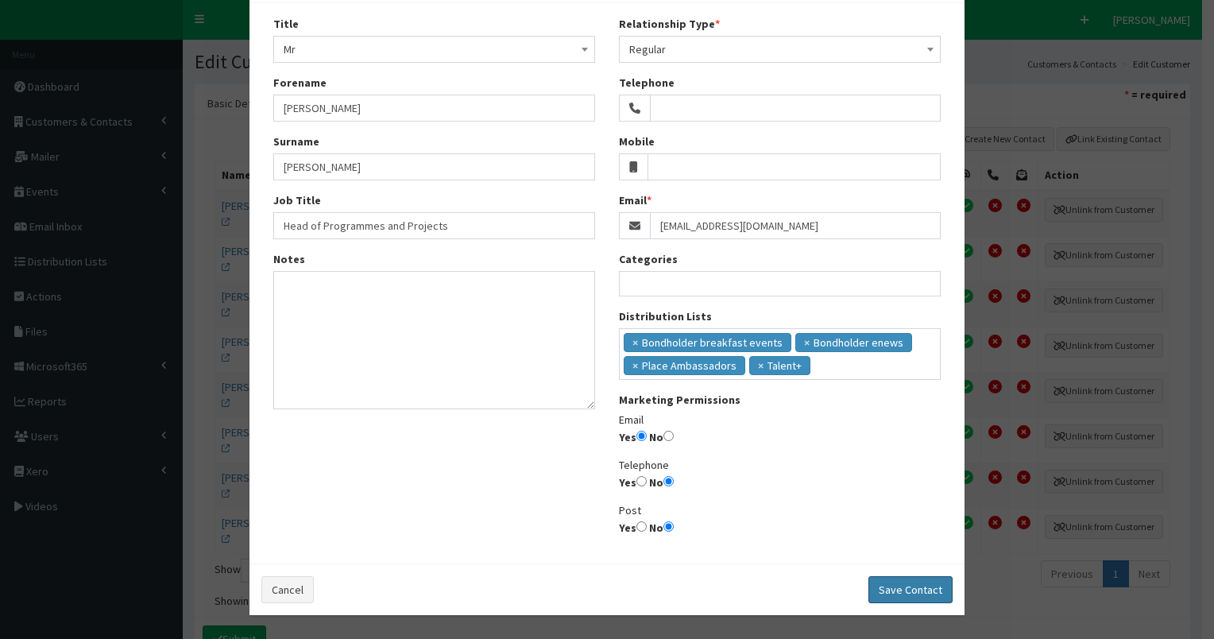
radio input "false"
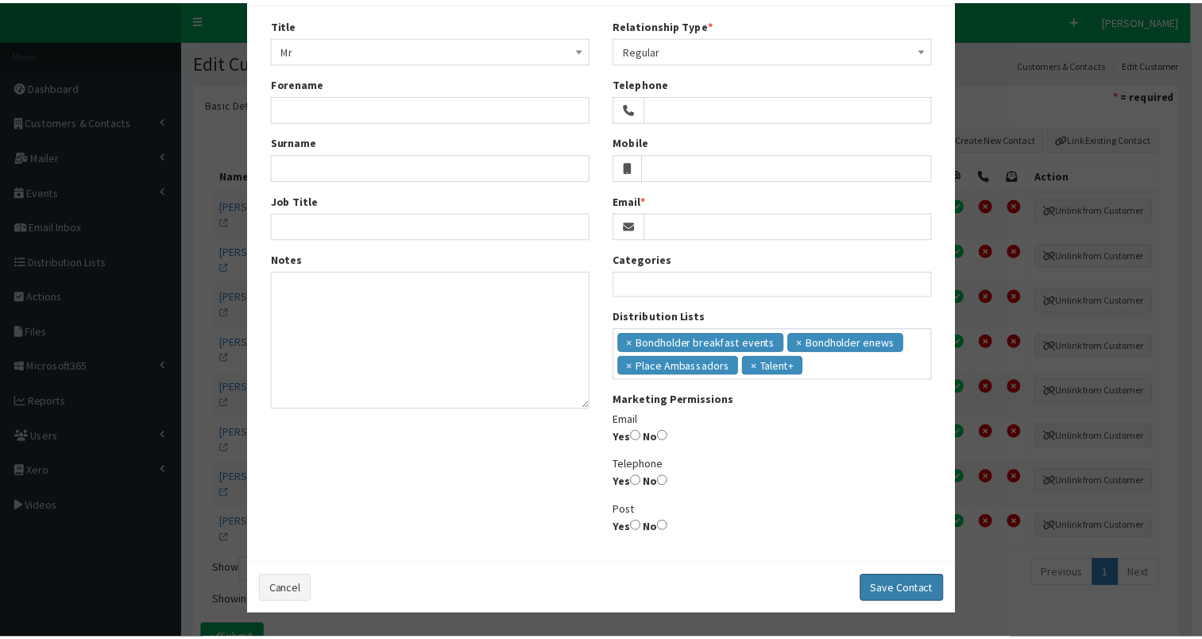
scroll to position [41, 0]
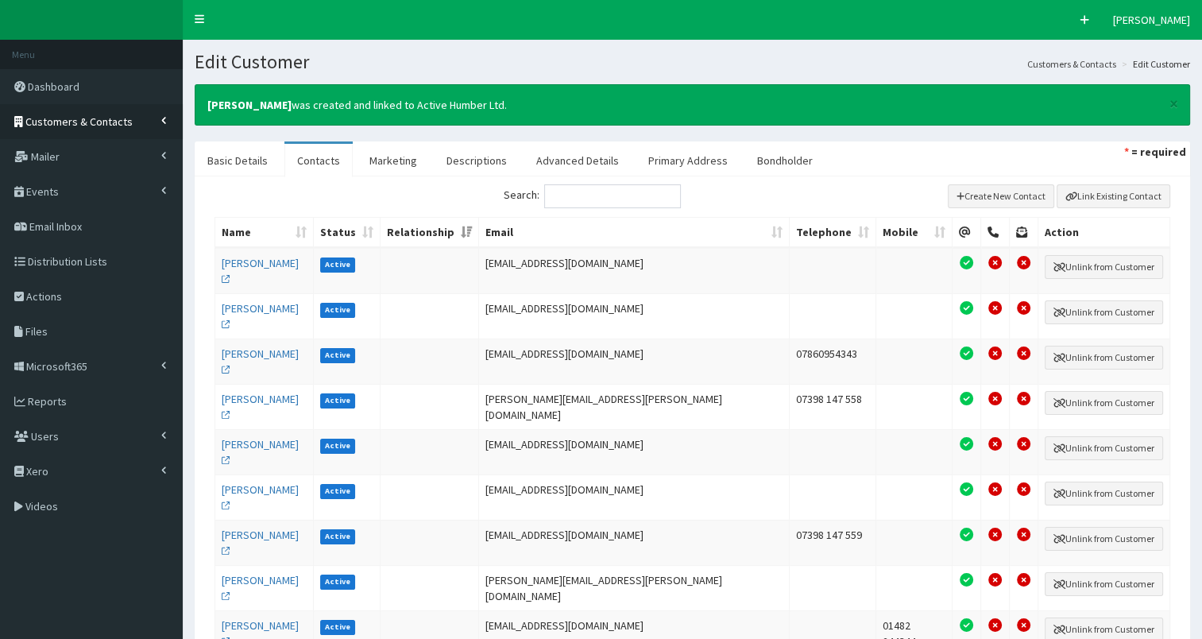
click at [97, 117] on span "Customers & Contacts" at bounding box center [78, 121] width 107 height 14
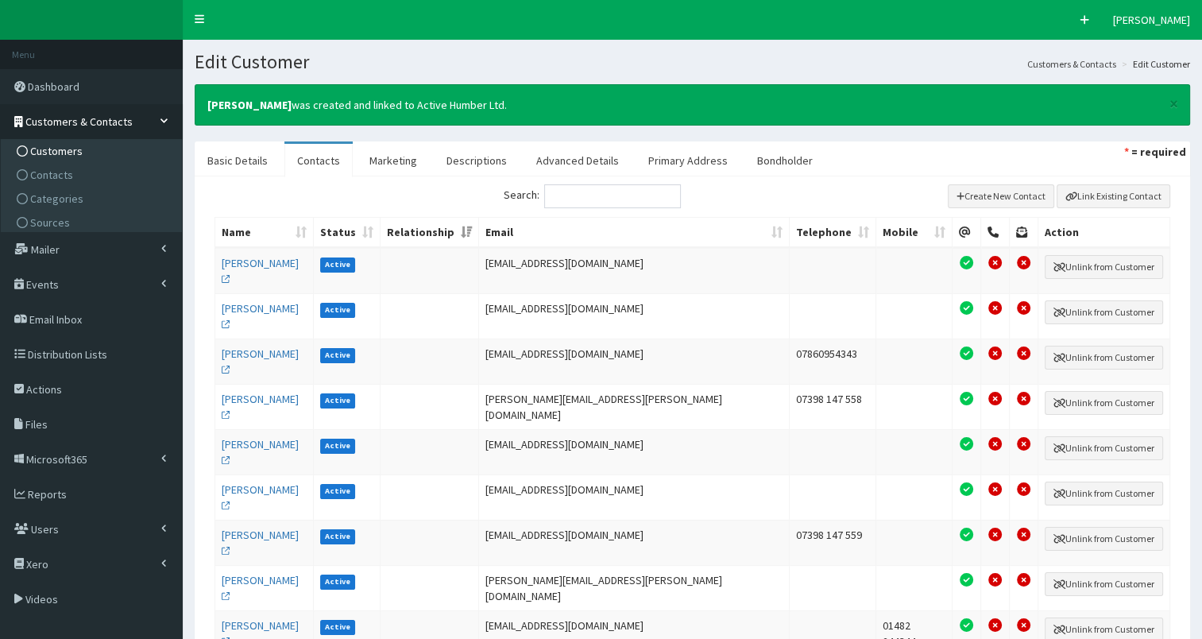
click at [83, 157] on link "Customers" at bounding box center [93, 151] width 177 height 24
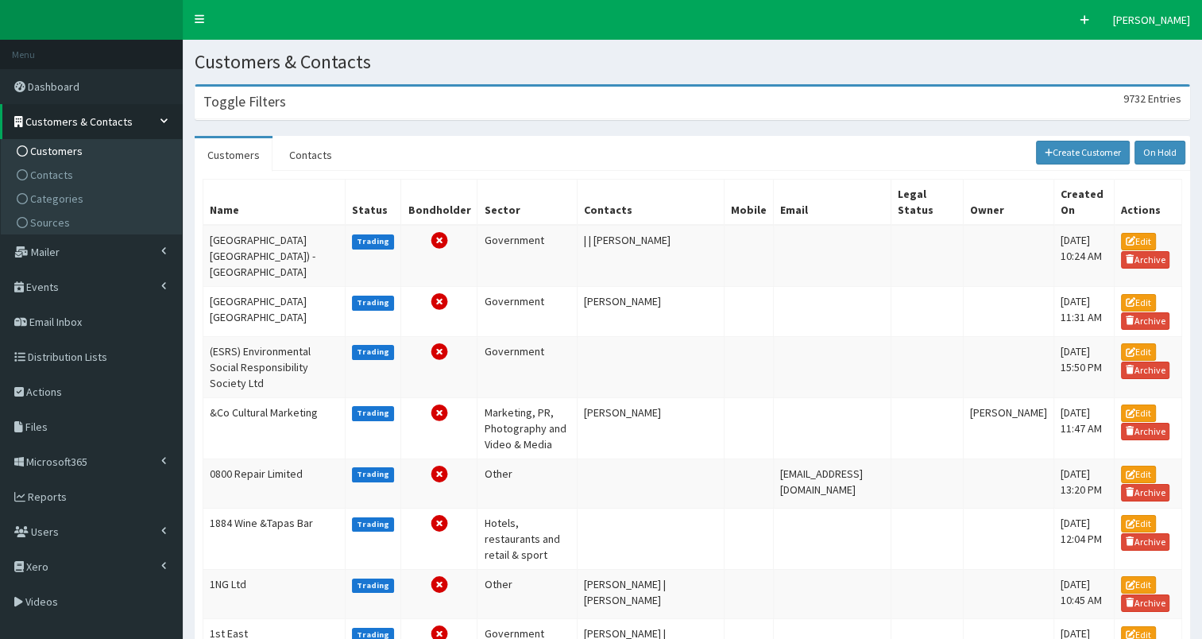
click at [442, 107] on div "Toggle Filters 9732 Entries" at bounding box center [692, 103] width 994 height 33
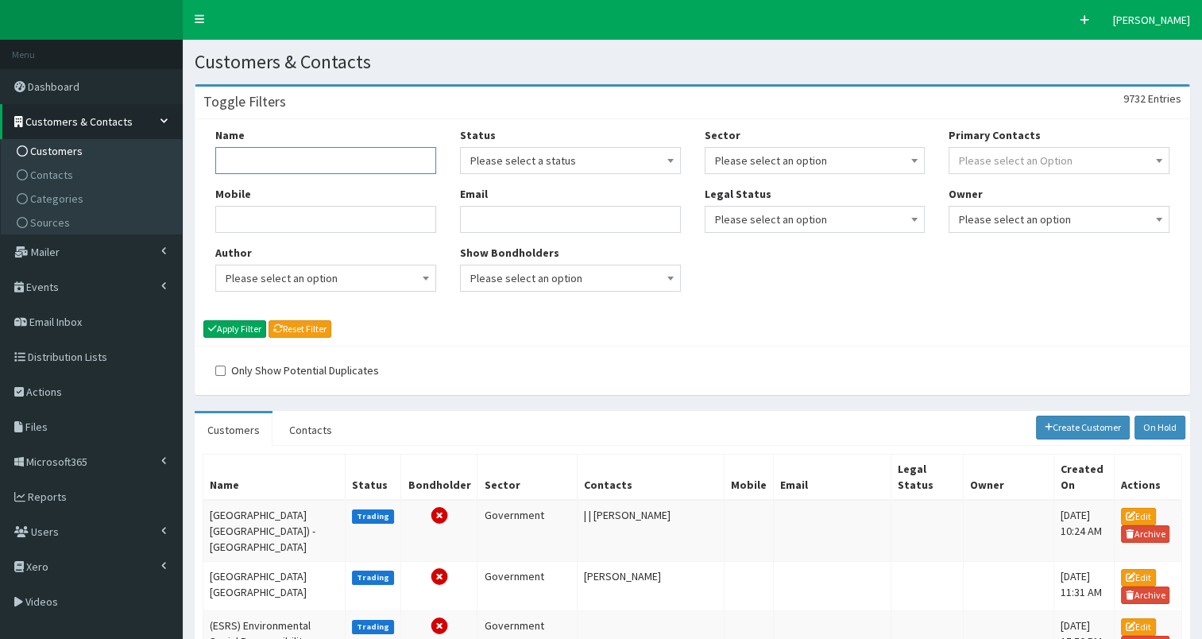
click at [359, 168] on input "Name" at bounding box center [325, 160] width 221 height 27
type input "active humber"
click at [244, 327] on button "Apply Filter" at bounding box center [234, 328] width 63 height 17
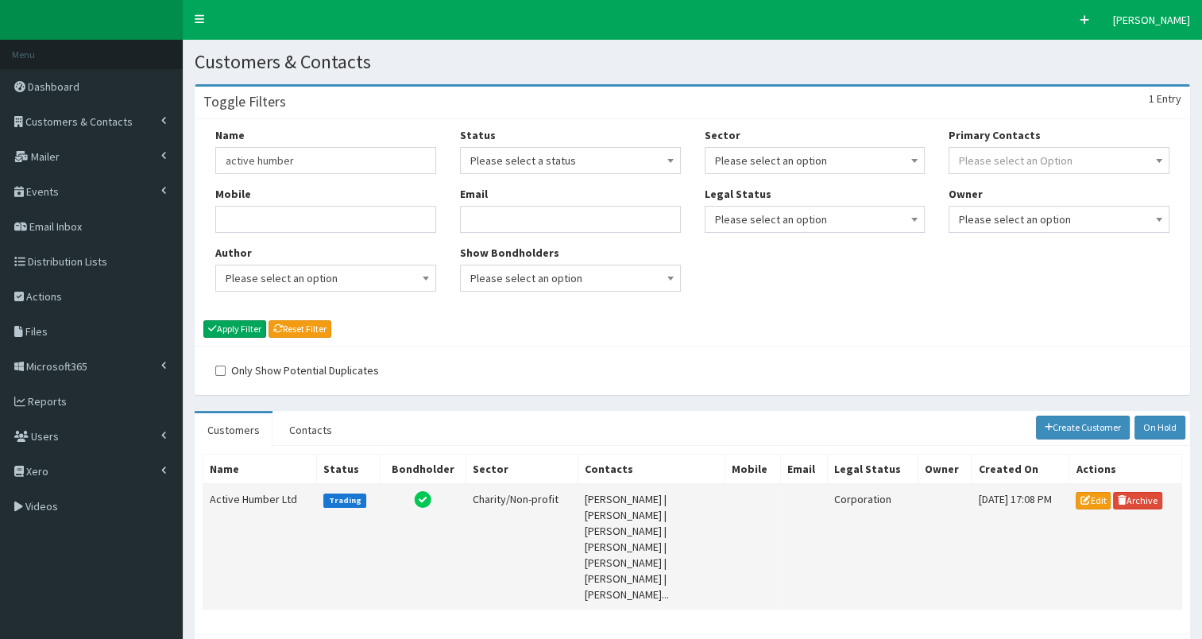
click at [246, 497] on td "Active Humber Ltd" at bounding box center [260, 547] width 114 height 126
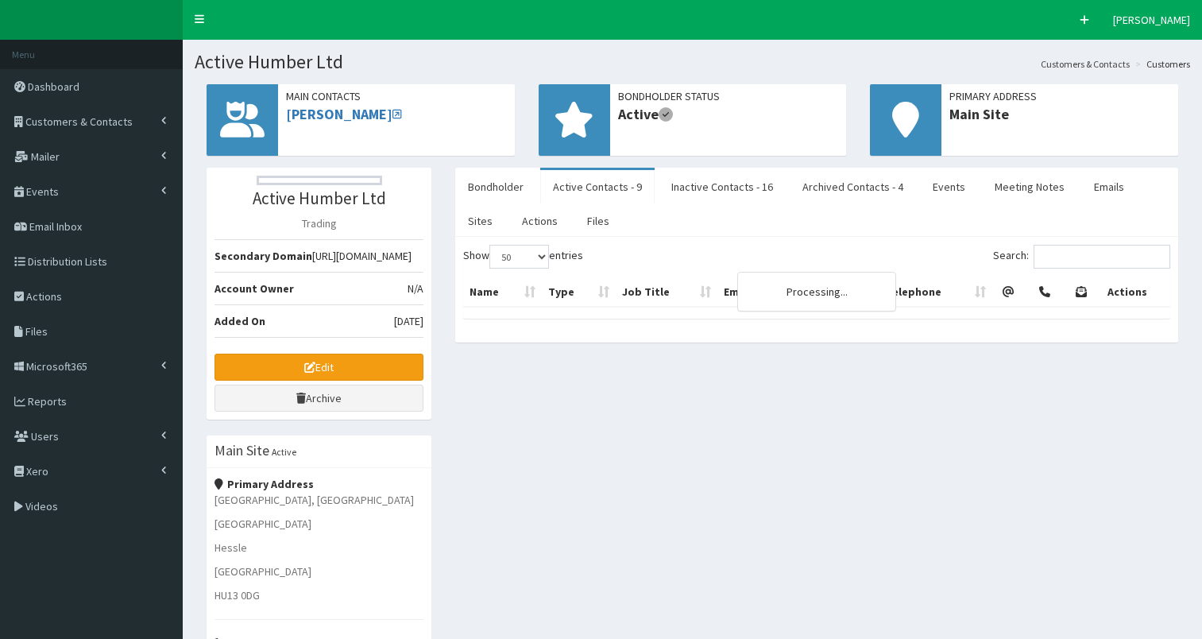
select select "50"
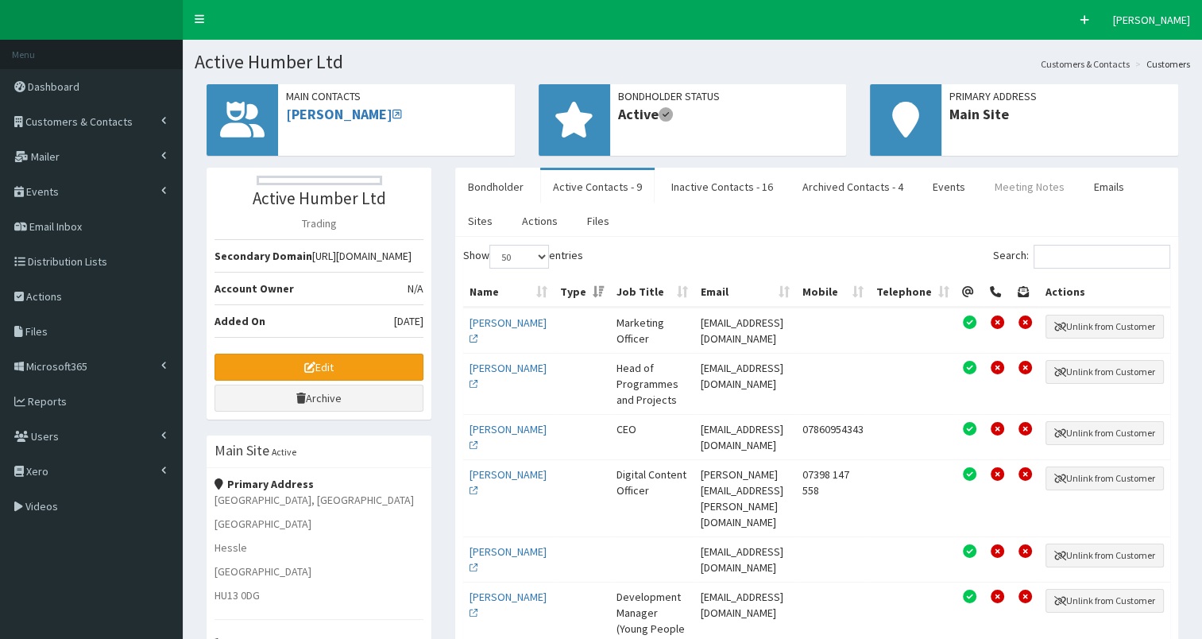
click at [1017, 181] on link "Meeting Notes" at bounding box center [1029, 186] width 95 height 33
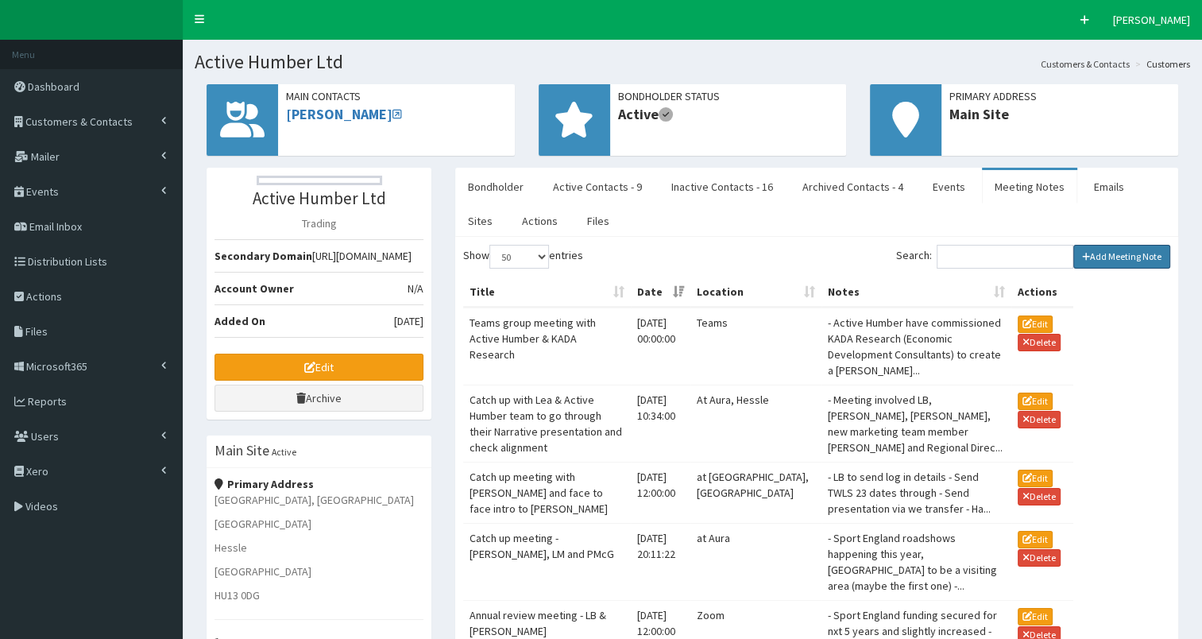
click at [1135, 255] on link "Add Meeting Note" at bounding box center [1122, 257] width 98 height 24
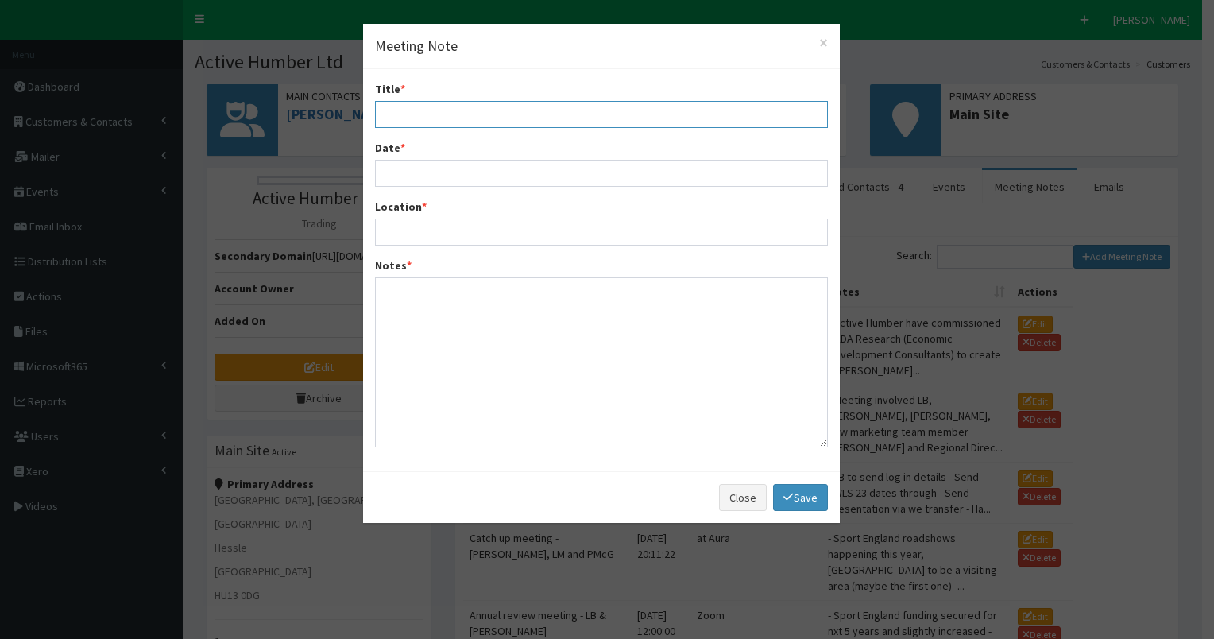
click at [432, 110] on input "Title *" at bounding box center [601, 114] width 453 height 27
click at [392, 110] on input "KIt meetogn with David Gent, Tony Forrester & Amber" at bounding box center [601, 114] width 453 height 27
type input "KIT meeting with David Gent, Tony Forrester & Amber"
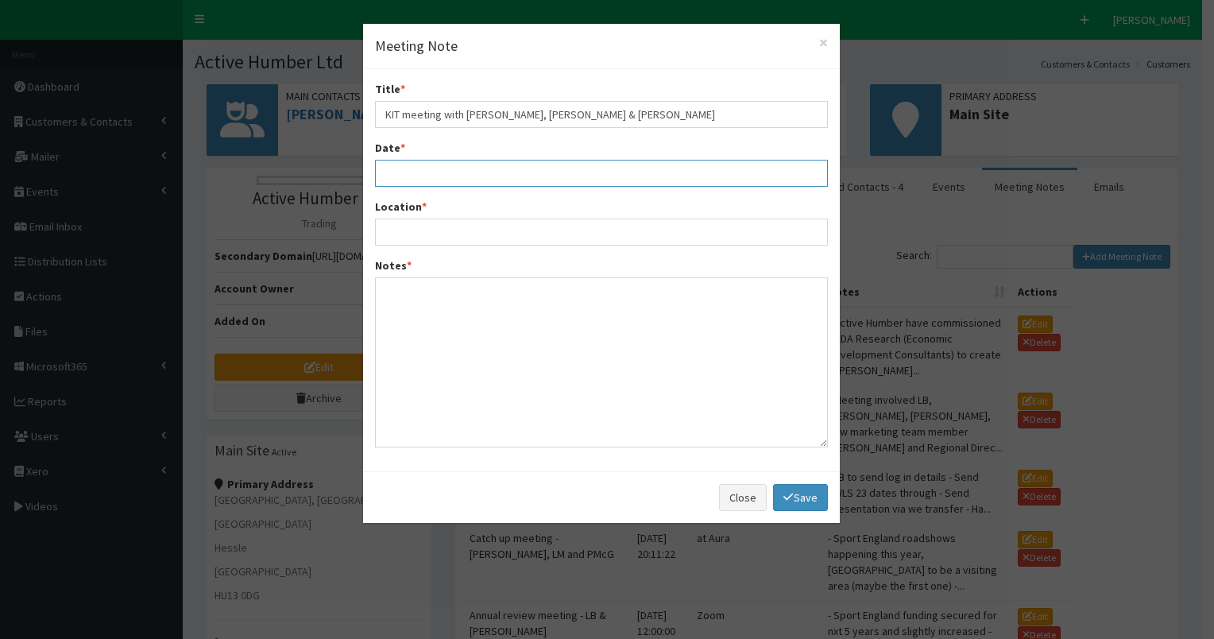
click at [439, 180] on input "Date *" at bounding box center [601, 173] width 453 height 27
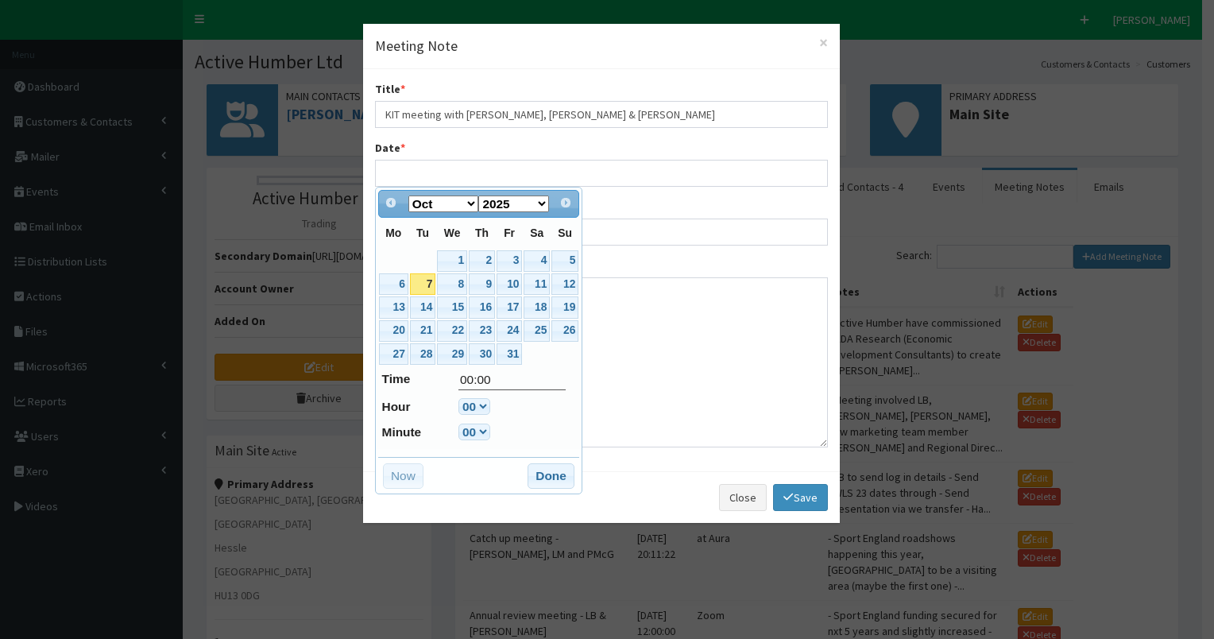
click at [421, 280] on link "7" at bounding box center [422, 283] width 25 height 21
type input "07-10-2025 00:00"
click at [550, 475] on button "Done" at bounding box center [551, 475] width 47 height 25
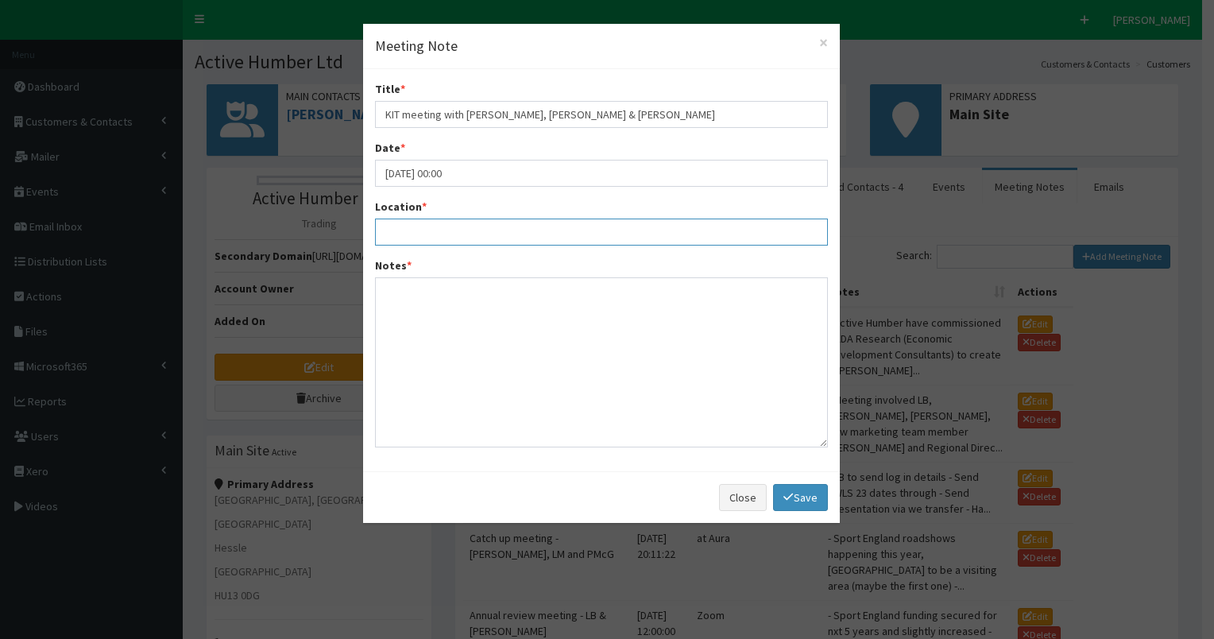
click at [398, 226] on input "Location *" at bounding box center [601, 231] width 453 height 27
type input "at Aura"
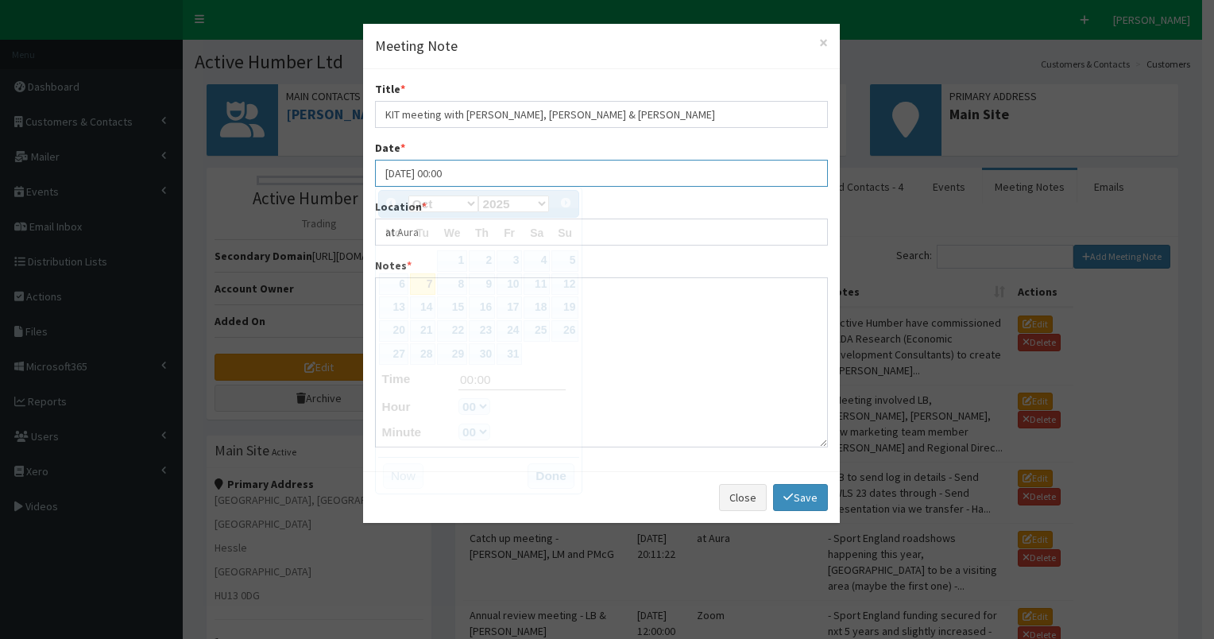
click at [391, 172] on input "[DATE] 00:00" at bounding box center [601, 173] width 453 height 27
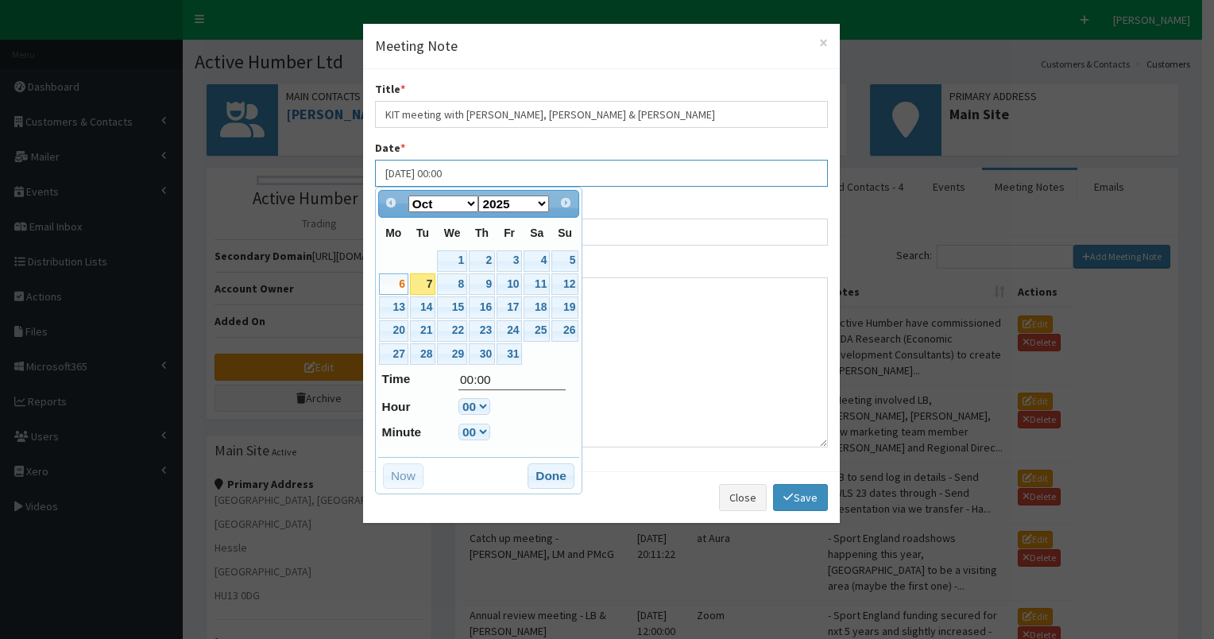
type input "06-10-2025 00:00"
click at [392, 278] on link "6" at bounding box center [393, 283] width 29 height 21
click at [394, 280] on link "6" at bounding box center [393, 283] width 29 height 21
click at [732, 331] on textarea "Notes *" at bounding box center [601, 362] width 453 height 170
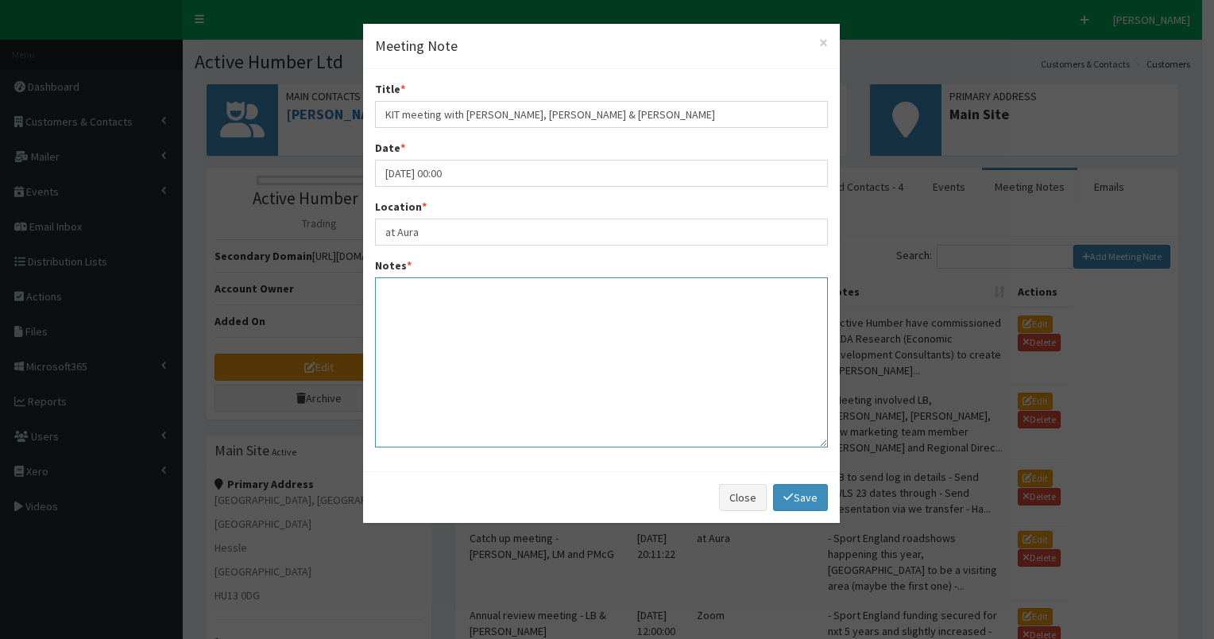
click at [420, 299] on textarea "Notes *" at bounding box center [601, 362] width 453 height 170
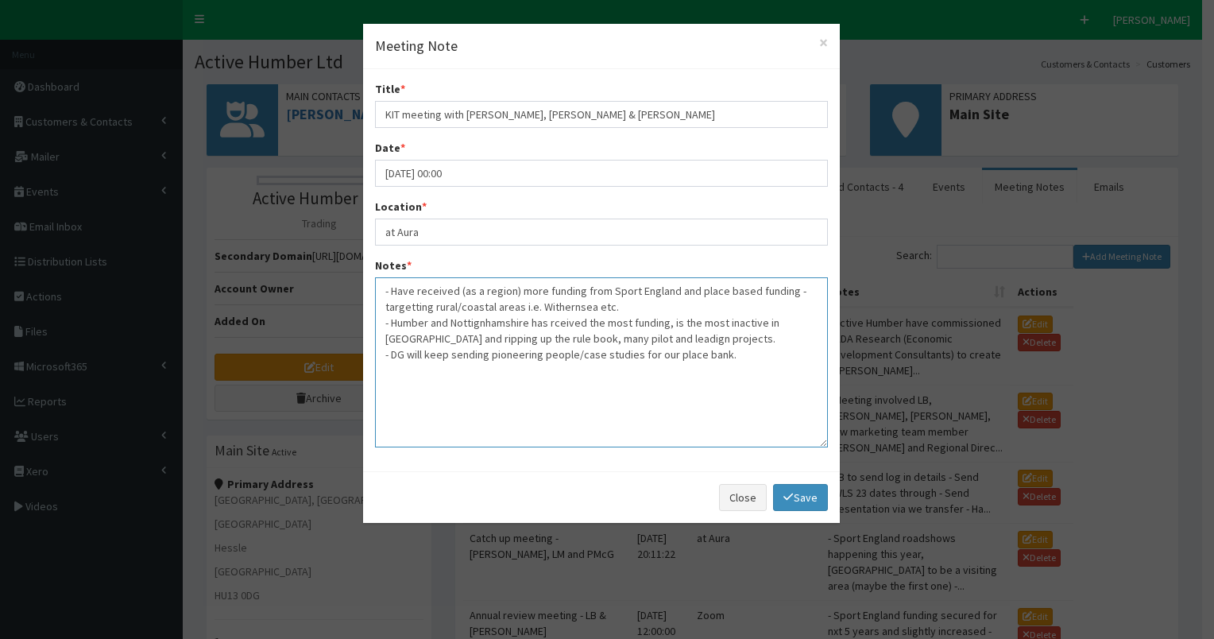
click at [412, 308] on textarea "- Have received (as a region) more funding from Sport England and place based f…" at bounding box center [601, 362] width 453 height 170
click at [475, 325] on textarea "- Have received (as a region) more funding from Sport England and place based f…" at bounding box center [601, 362] width 453 height 170
click at [597, 336] on textarea "- Have received (as a region) more funding from Sport England and place based f…" at bounding box center [601, 362] width 453 height 170
click at [614, 305] on textarea "- Have received (as a region) more funding from Sport England and place based f…" at bounding box center [601, 362] width 453 height 170
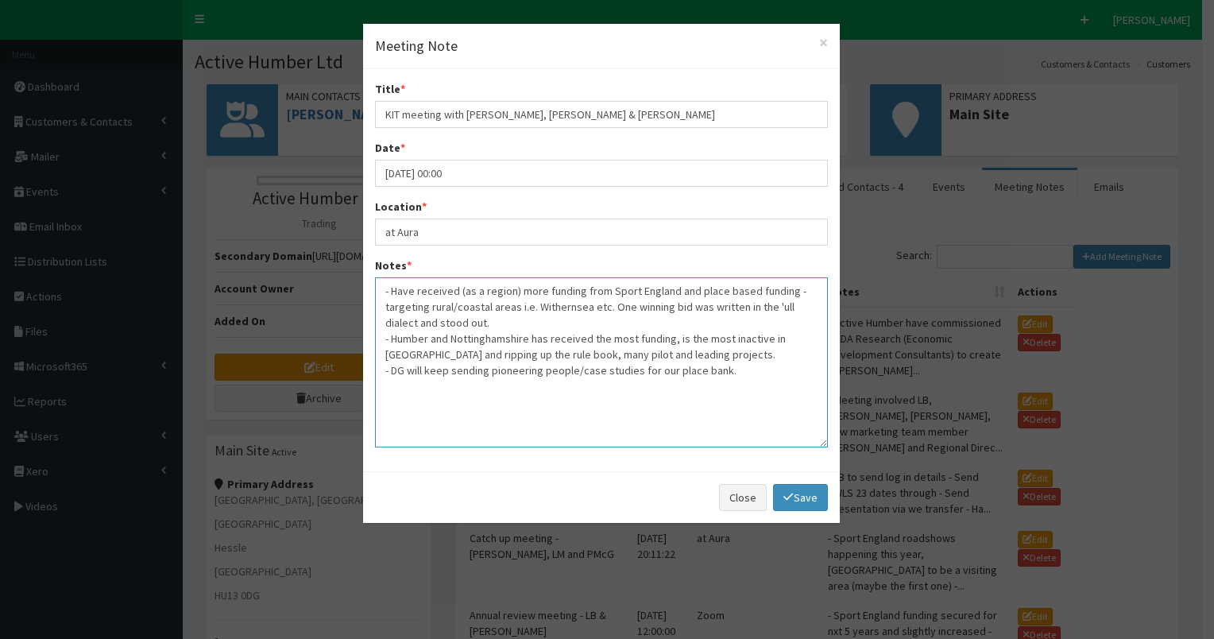
click at [736, 369] on textarea "- Have received (as a region) more funding from Sport England and place based f…" at bounding box center [601, 362] width 453 height 170
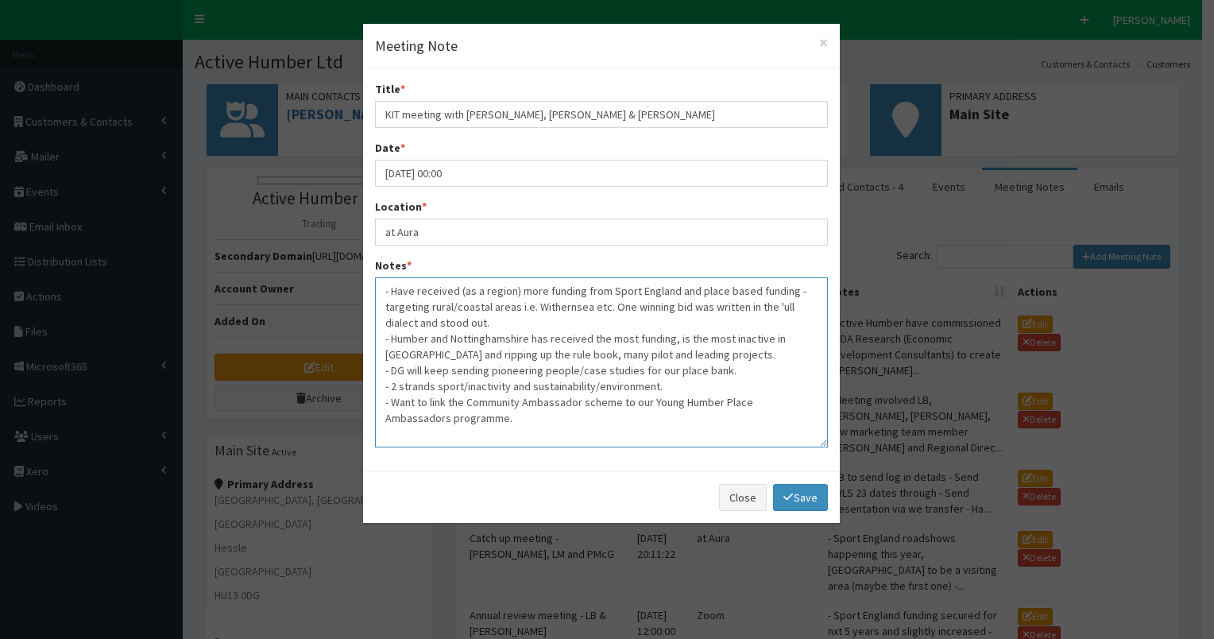
click at [736, 372] on textarea "- Have received (as a region) more funding from Sport England and place based f…" at bounding box center [601, 362] width 453 height 170
click at [446, 419] on textarea "- Have received (as a region) more funding from Sport England and place based f…" at bounding box center [601, 362] width 453 height 170
click at [407, 432] on textarea "- Have received (as a region) more funding from Sport England and place based f…" at bounding box center [601, 362] width 453 height 170
click at [471, 434] on textarea "- Have received (as a region) more funding from Sport England and place based f…" at bounding box center [601, 362] width 453 height 170
type textarea "- Have received (as a region) more funding from Sport England and place based f…"
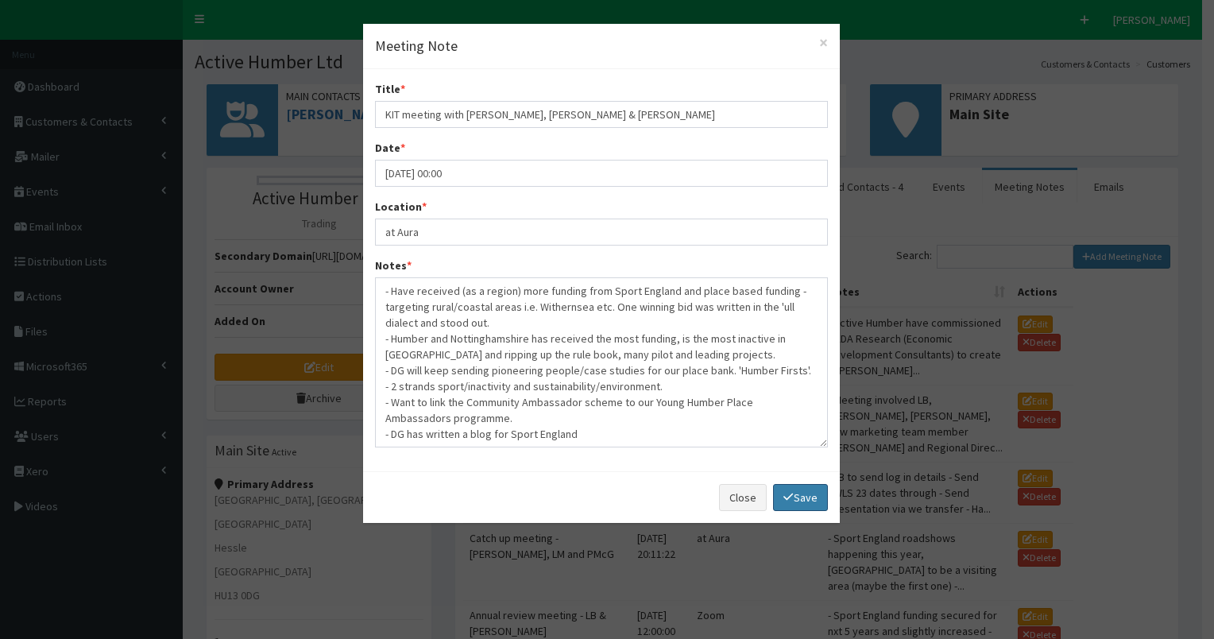
click at [804, 493] on link "Save" at bounding box center [800, 497] width 54 height 27
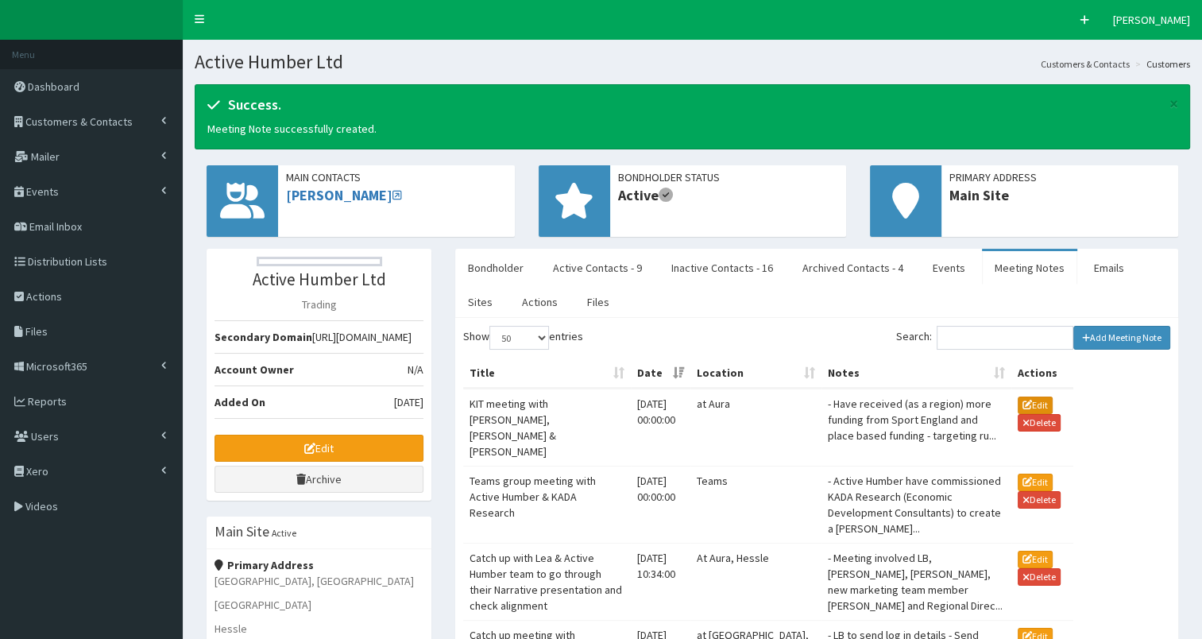
click at [1026, 400] on button "Edit" at bounding box center [1035, 404] width 35 height 17
type input "06-10-2025 12:00"
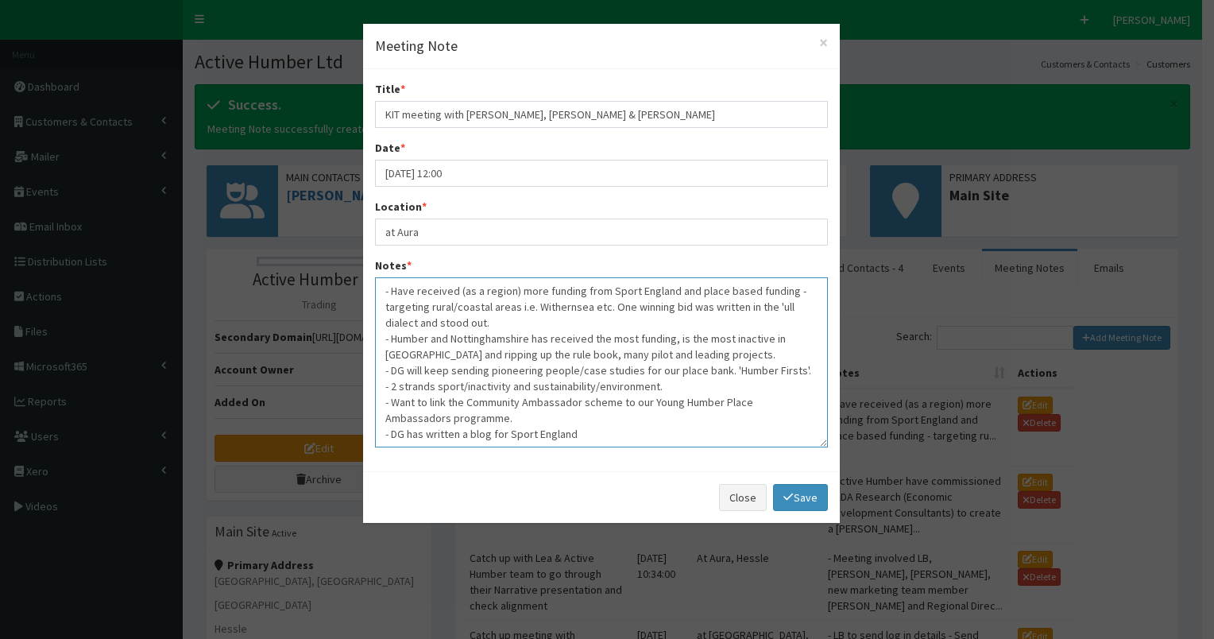
click at [576, 431] on textarea "- Have received (as a region) more funding from Sport England and place based f…" at bounding box center [601, 362] width 453 height 170
paste textarea "about the inequalities that people face in England’s coastal towns"
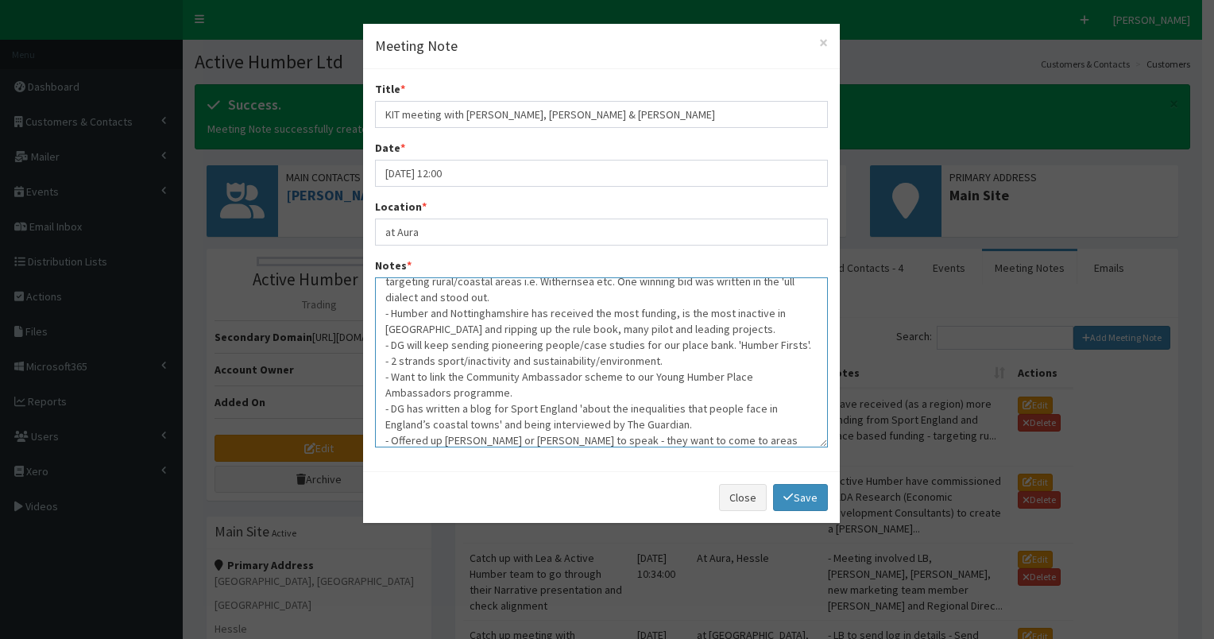
scroll to position [41, 0]
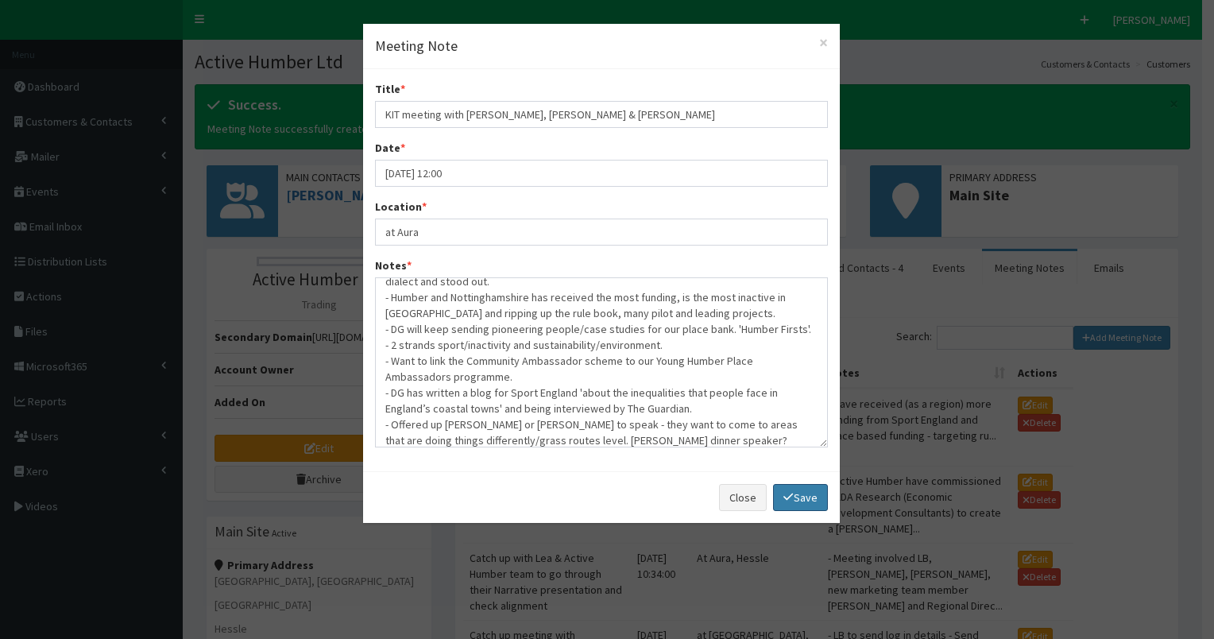
click at [814, 497] on link "Save" at bounding box center [800, 497] width 54 height 27
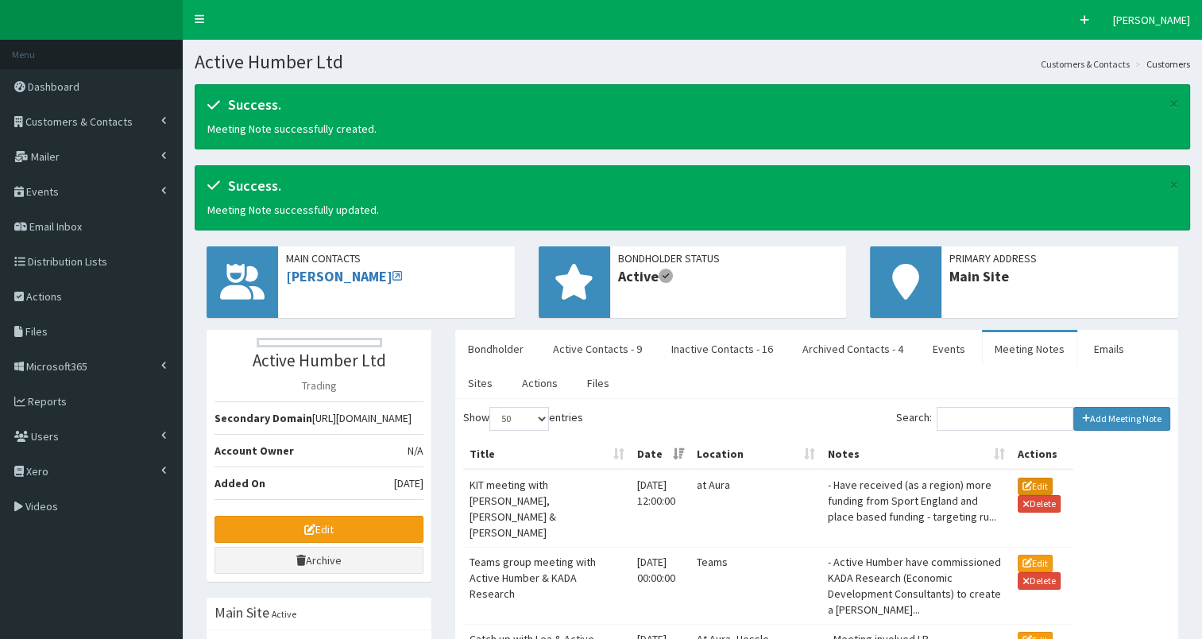
click at [1026, 481] on button "Edit" at bounding box center [1035, 485] width 35 height 17
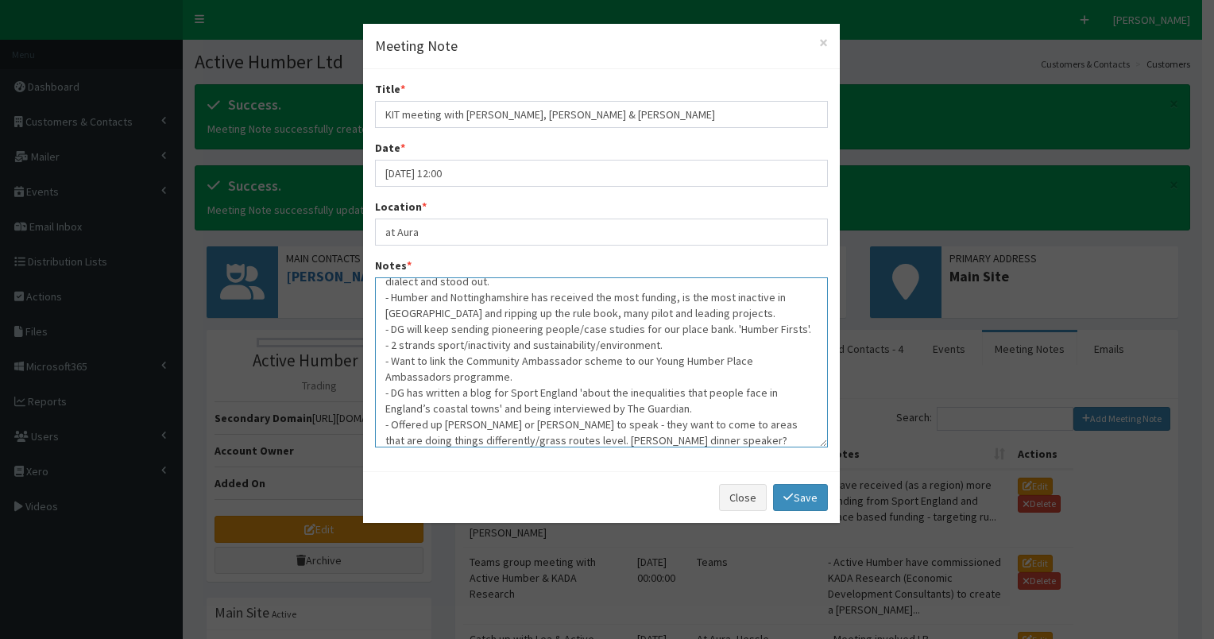
scroll to position [48, 0]
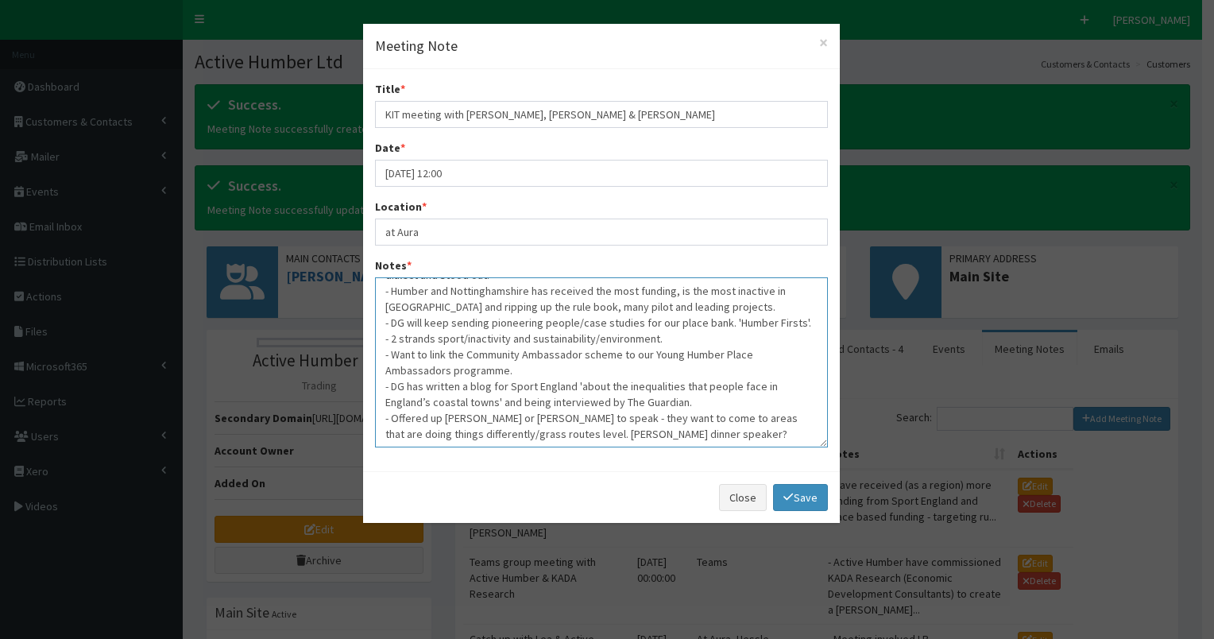
click at [515, 417] on textarea "- Have received (as a region) more funding from Sport England and place based f…" at bounding box center [601, 362] width 453 height 170
click at [732, 416] on textarea "- Have received (as a region) more funding from Sport England and place based f…" at bounding box center [601, 362] width 453 height 170
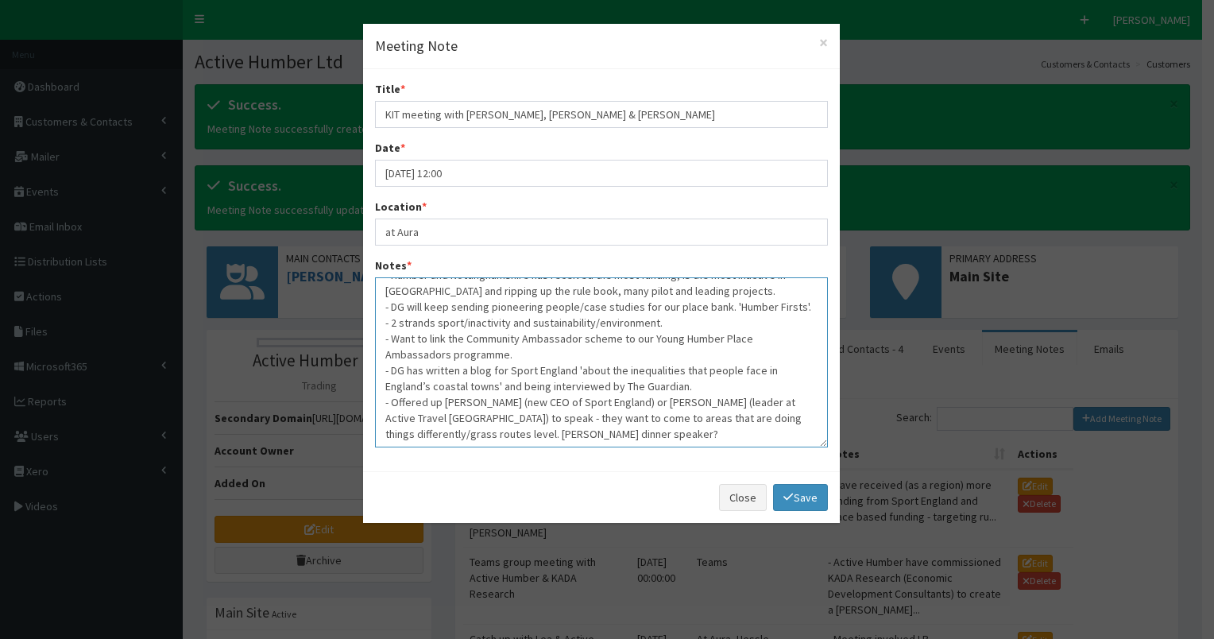
drag, startPoint x: 391, startPoint y: 401, endPoint x: 726, endPoint y: 429, distance: 336.4
click at [726, 429] on textarea "- Have received (as a region) more funding from Sport England and place based f…" at bounding box center [601, 362] width 453 height 170
type textarea "- Have received (as a region) more funding from Sport England and place based f…"
click at [806, 499] on link "Save" at bounding box center [800, 497] width 54 height 27
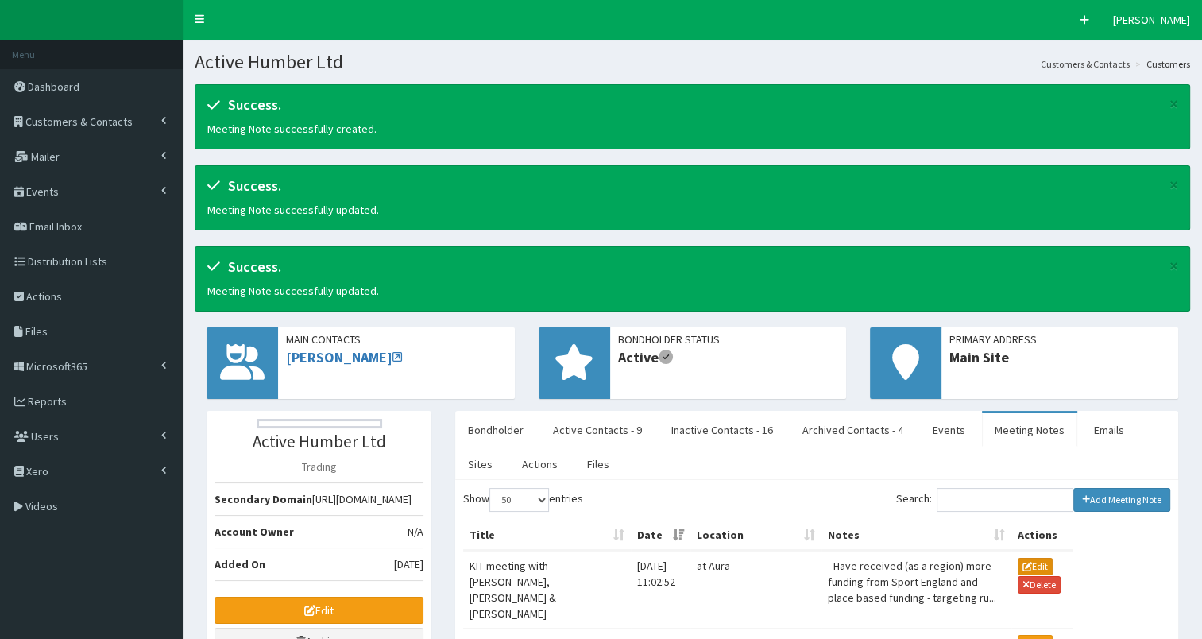
click at [1026, 562] on button "Edit" at bounding box center [1035, 566] width 35 height 17
type input "07-10-2025 11:02"
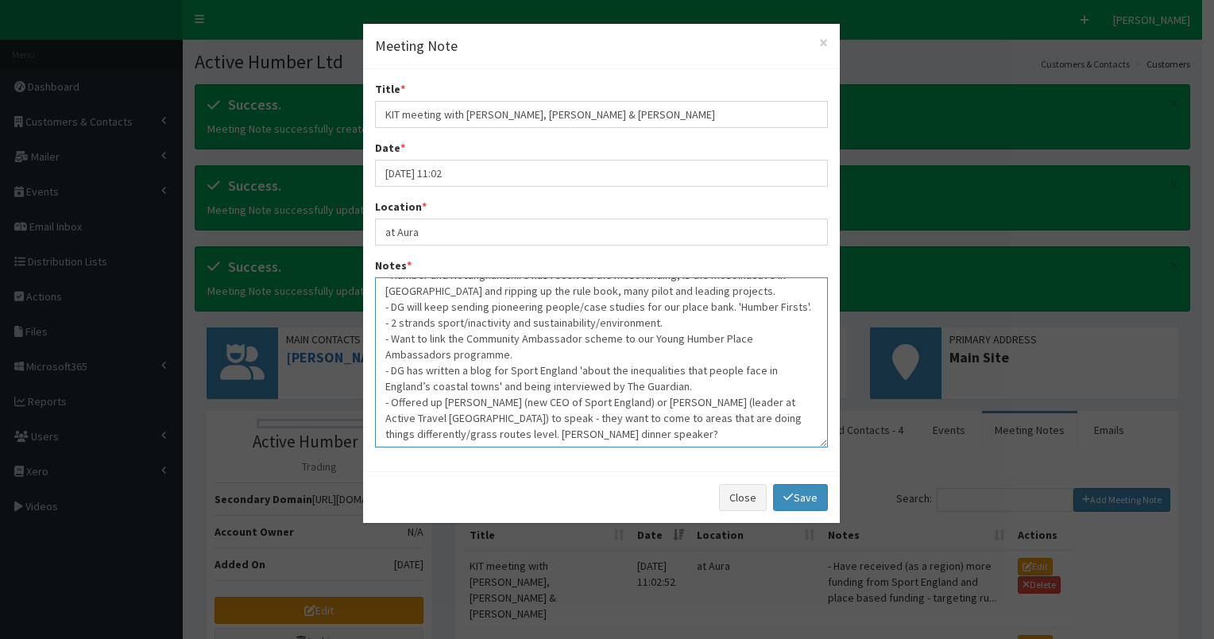
click at [716, 439] on textarea "- Have received (as a region) more funding from Sport England and place based f…" at bounding box center [601, 362] width 453 height 170
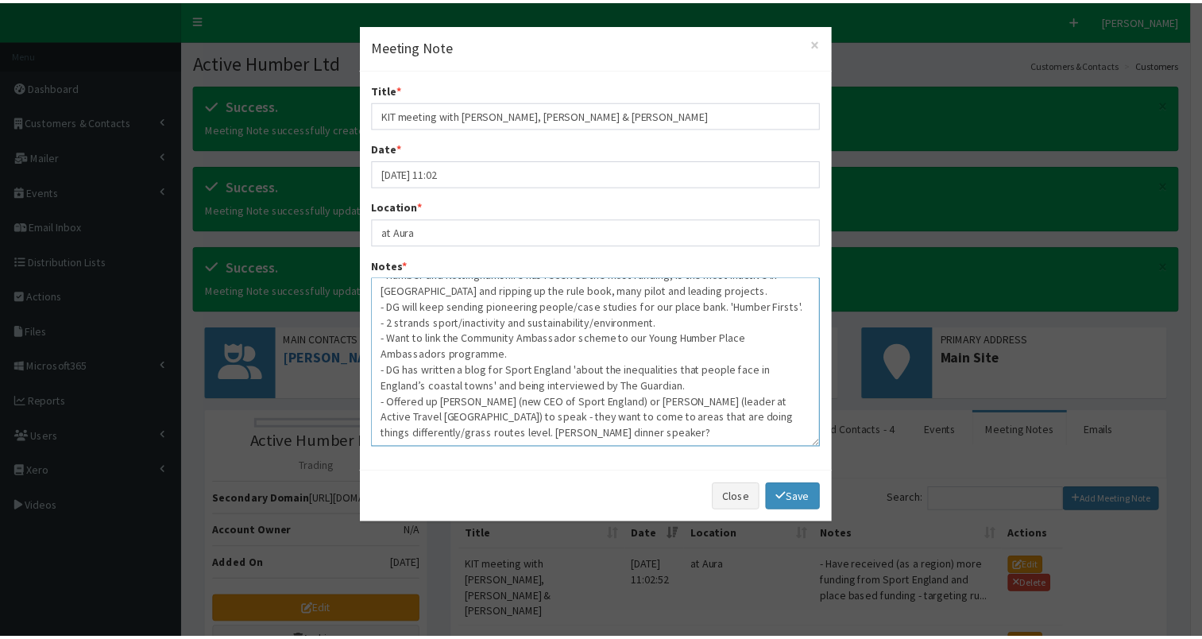
scroll to position [73, 0]
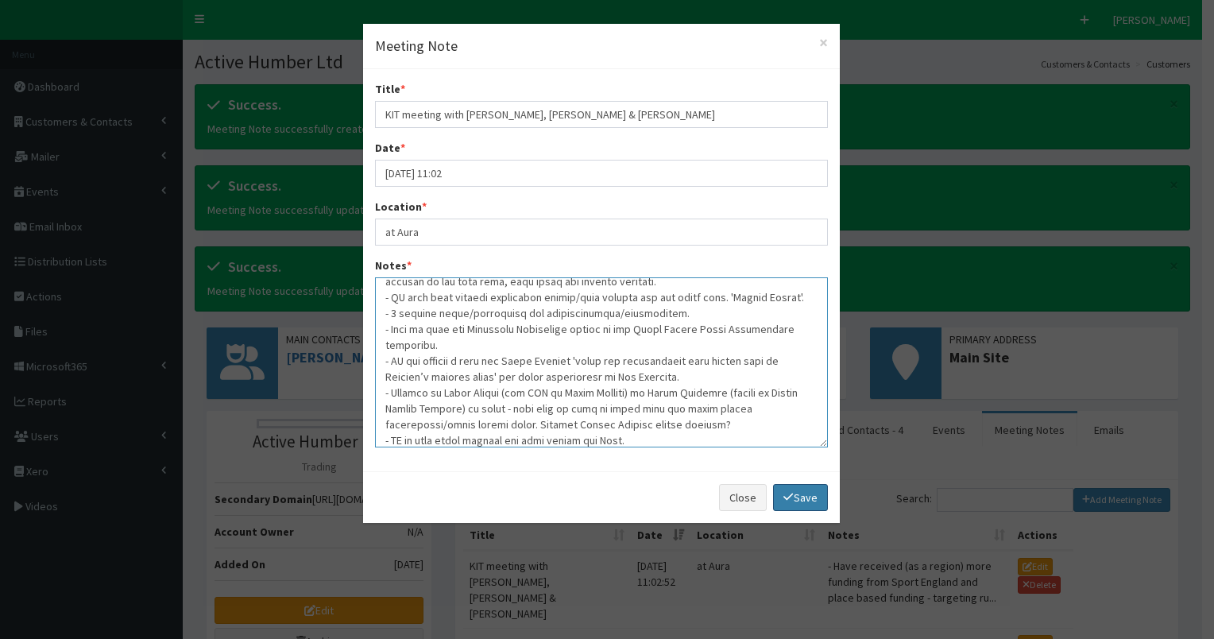
type textarea "- Have received (as a region) more funding from Sport England and place based f…"
click at [803, 491] on link "Save" at bounding box center [800, 497] width 54 height 27
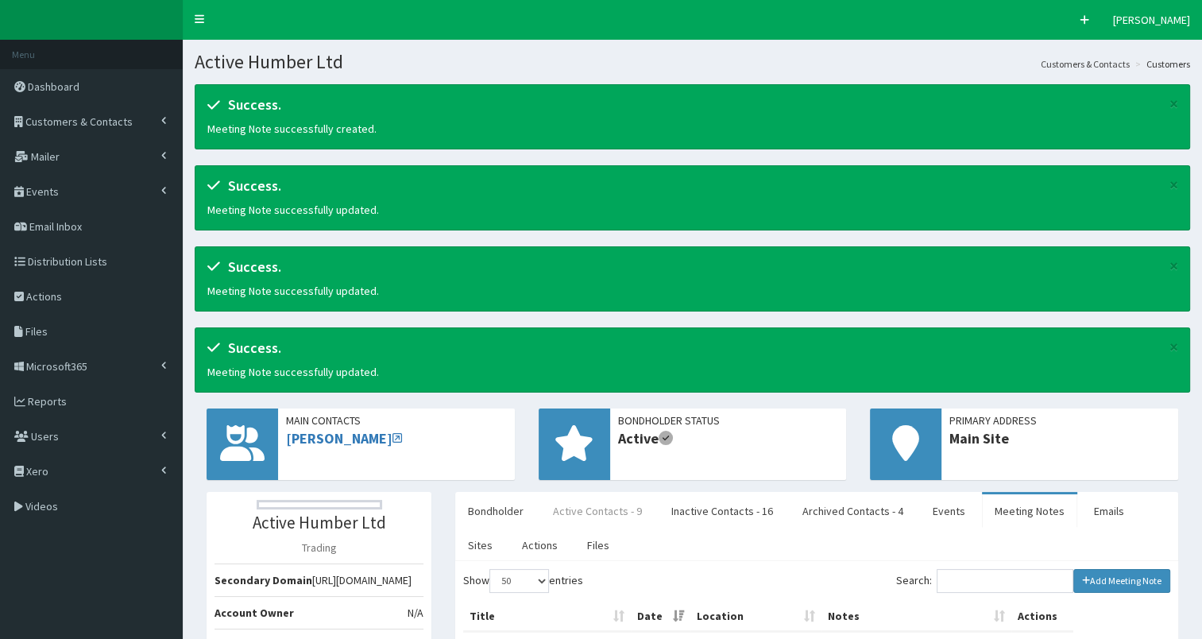
click at [589, 515] on link "Active Contacts - 9" at bounding box center [597, 510] width 114 height 33
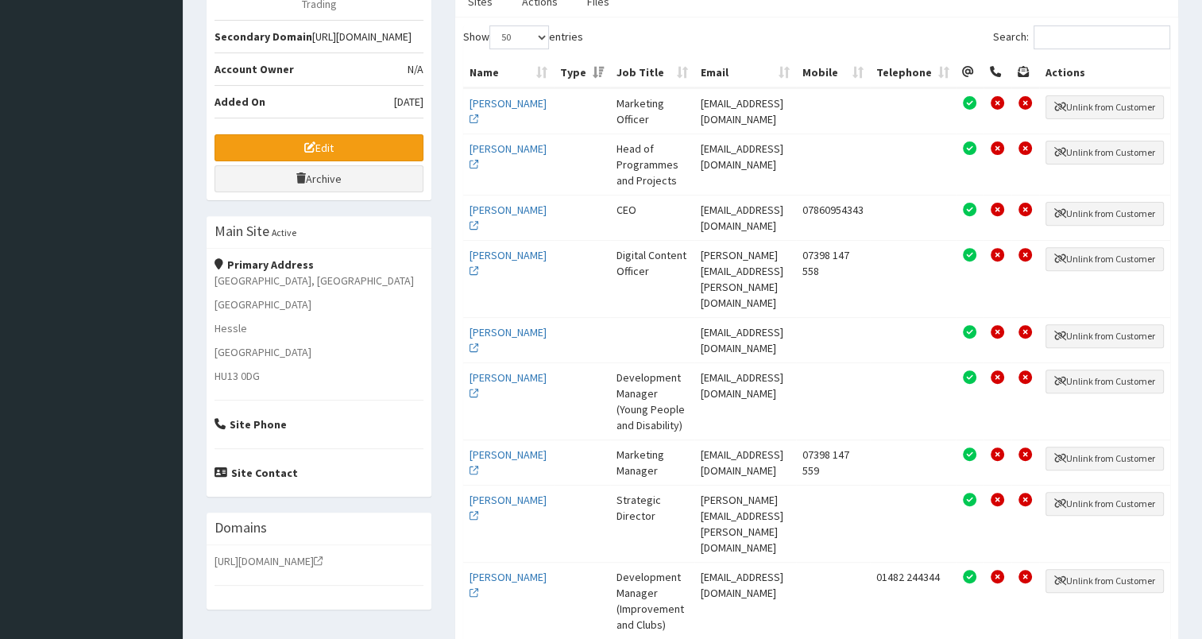
scroll to position [544, 0]
drag, startPoint x: 672, startPoint y: 137, endPoint x: 823, endPoint y: 148, distance: 151.4
click at [795, 148] on td "tforrester@activehumber.co.uk" at bounding box center [744, 163] width 101 height 61
copy td "tforrester@activehumber.co.uk"
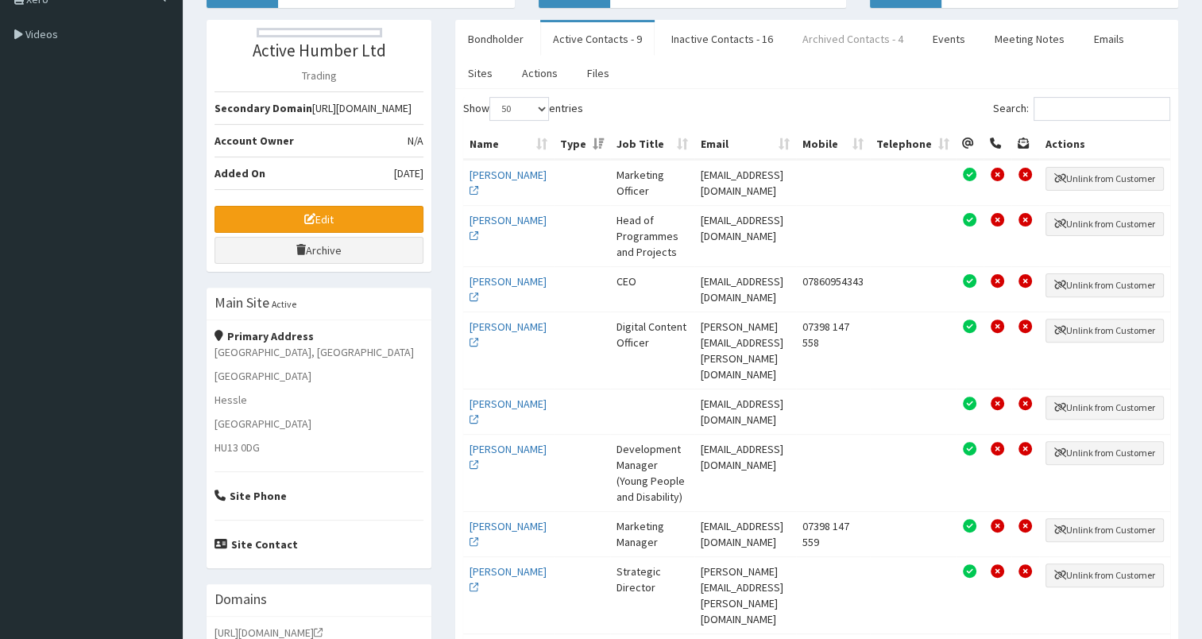
scroll to position [385, 0]
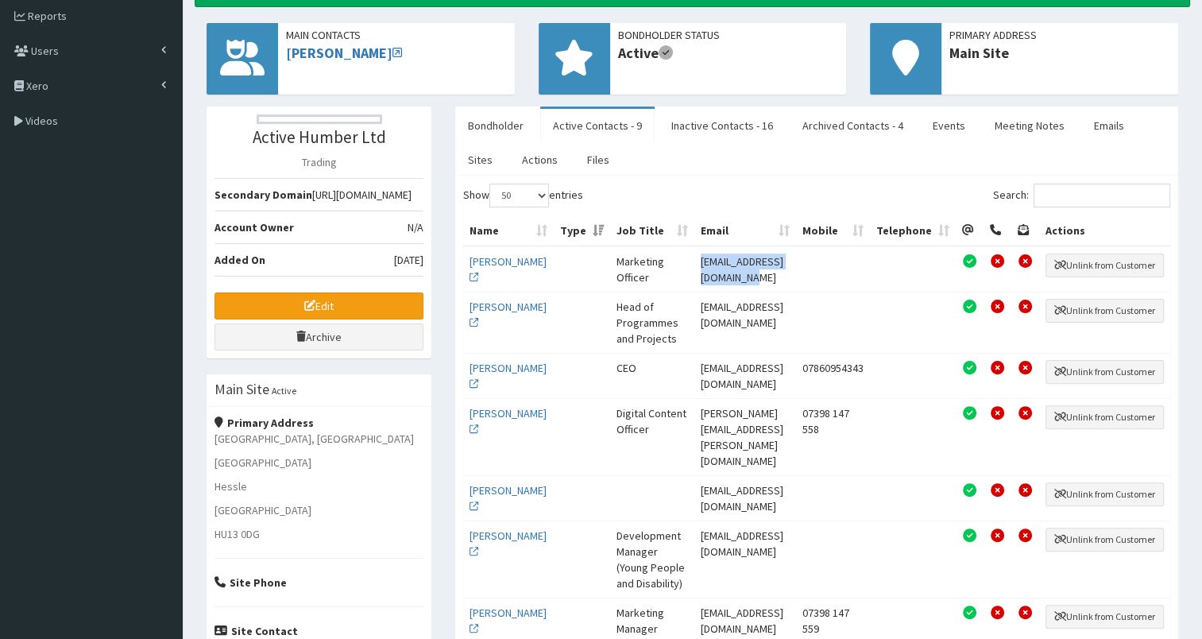
drag, startPoint x: 674, startPoint y: 255, endPoint x: 816, endPoint y: 260, distance: 141.5
click at [795, 260] on td "abakin@activehumber.co.uk" at bounding box center [744, 268] width 101 height 45
copy td "abakin@activehumber.co.uk"
click at [574, 158] on link "Files" at bounding box center [598, 159] width 48 height 33
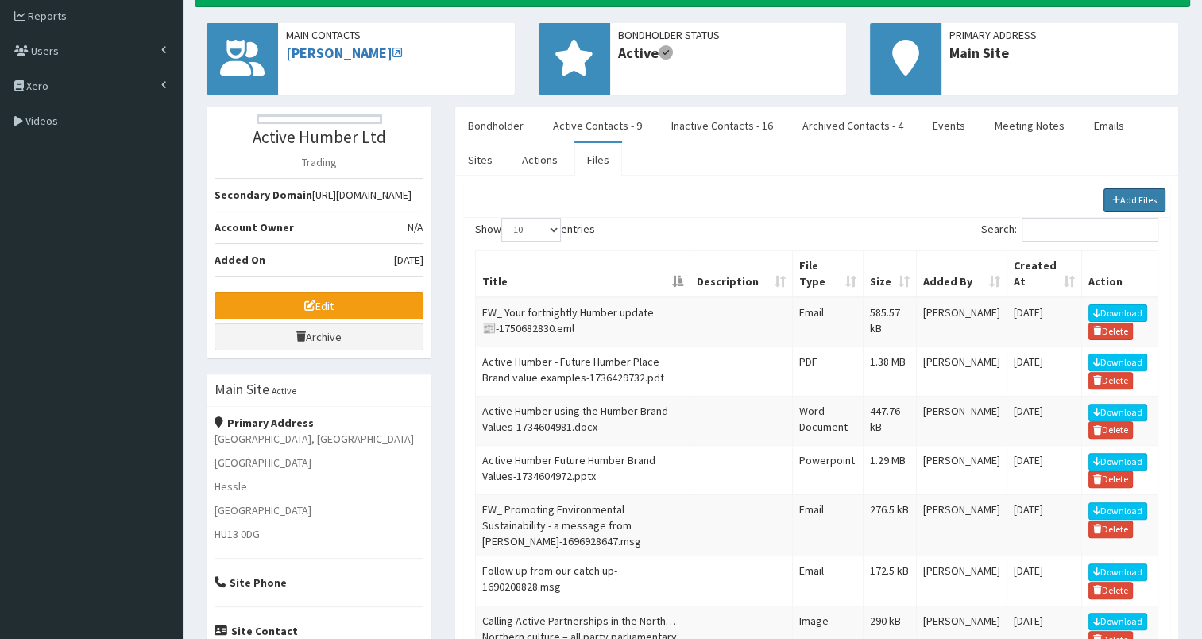
click at [1127, 196] on link "Add Files" at bounding box center [1134, 200] width 63 height 24
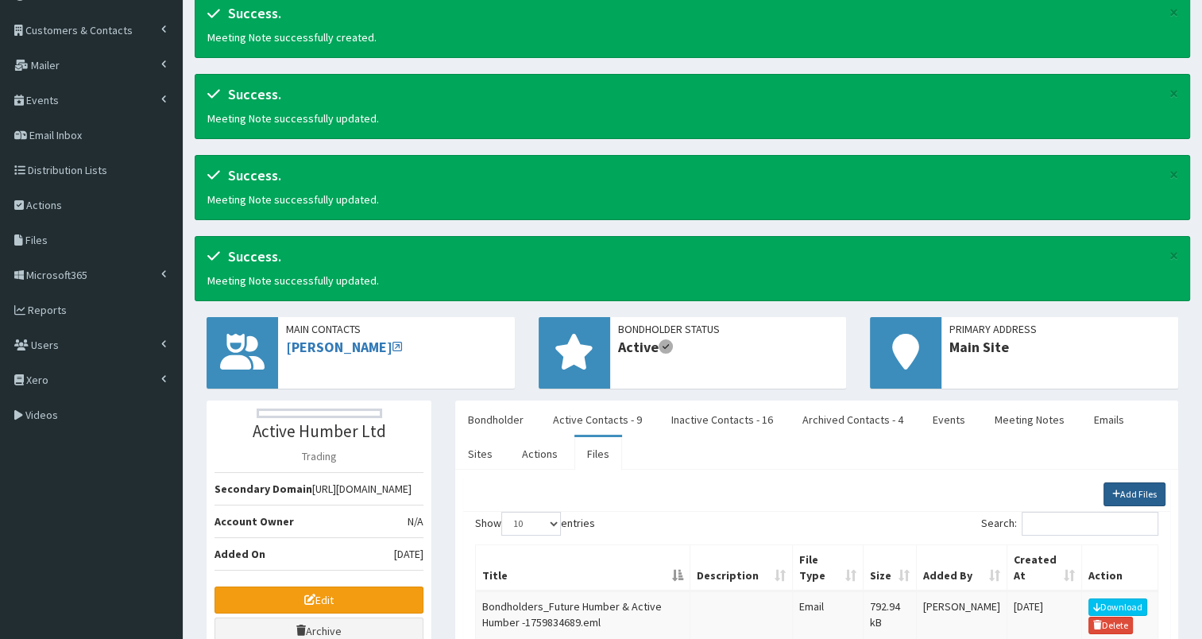
scroll to position [0, 0]
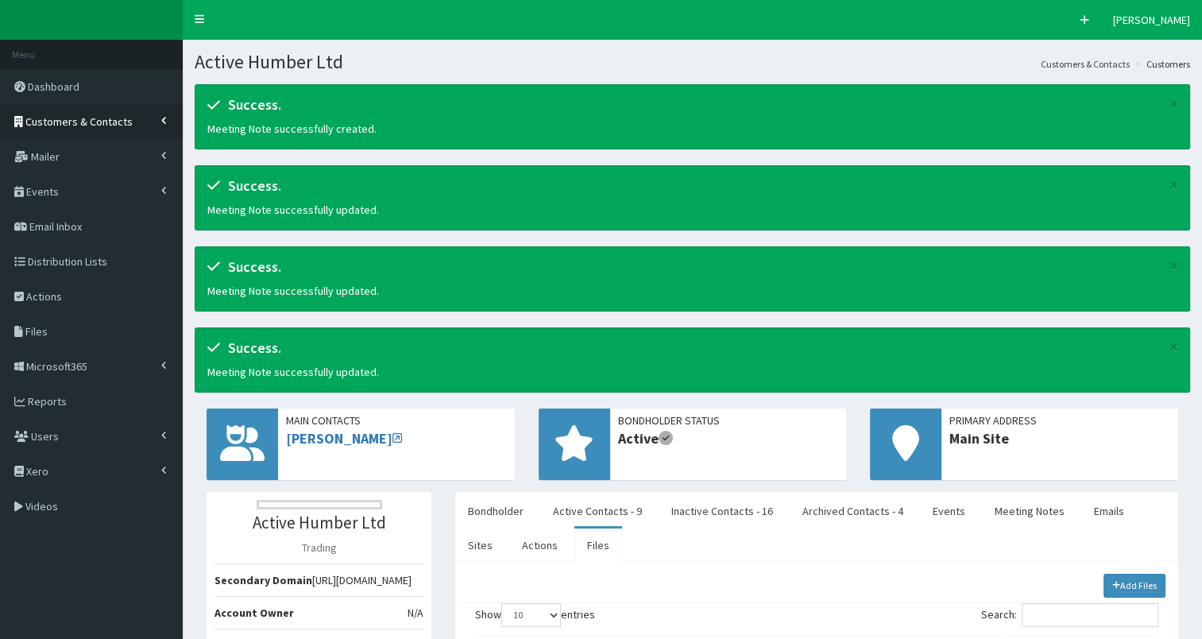
click at [68, 121] on span "Customers & Contacts" at bounding box center [78, 121] width 107 height 14
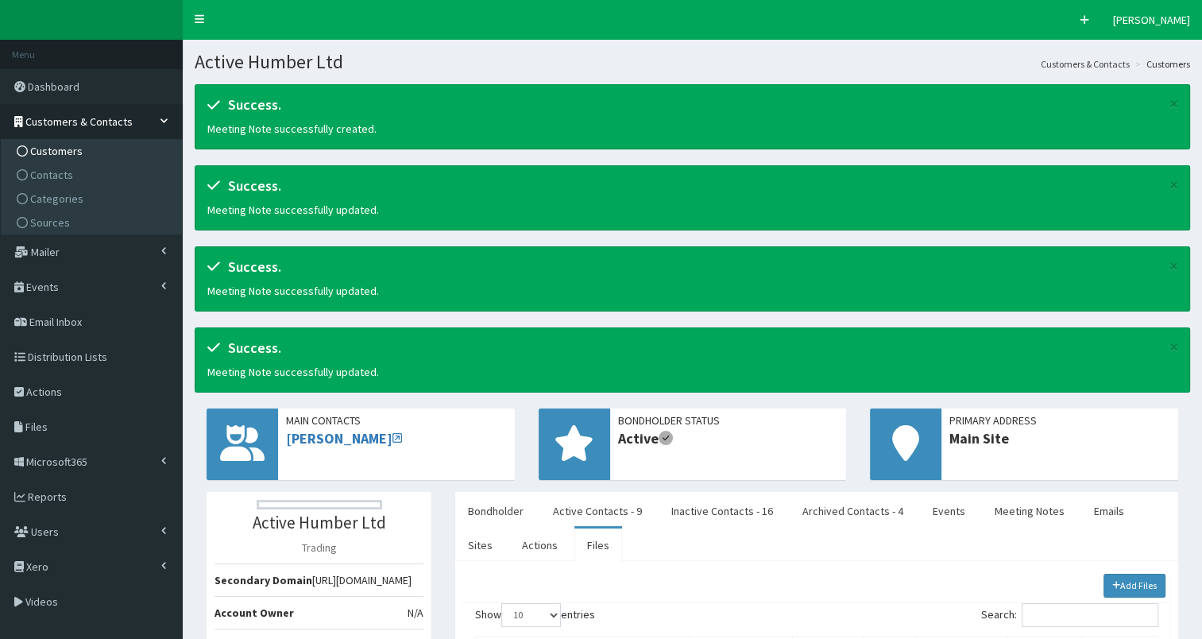
click at [64, 145] on span "Customers" at bounding box center [56, 151] width 52 height 14
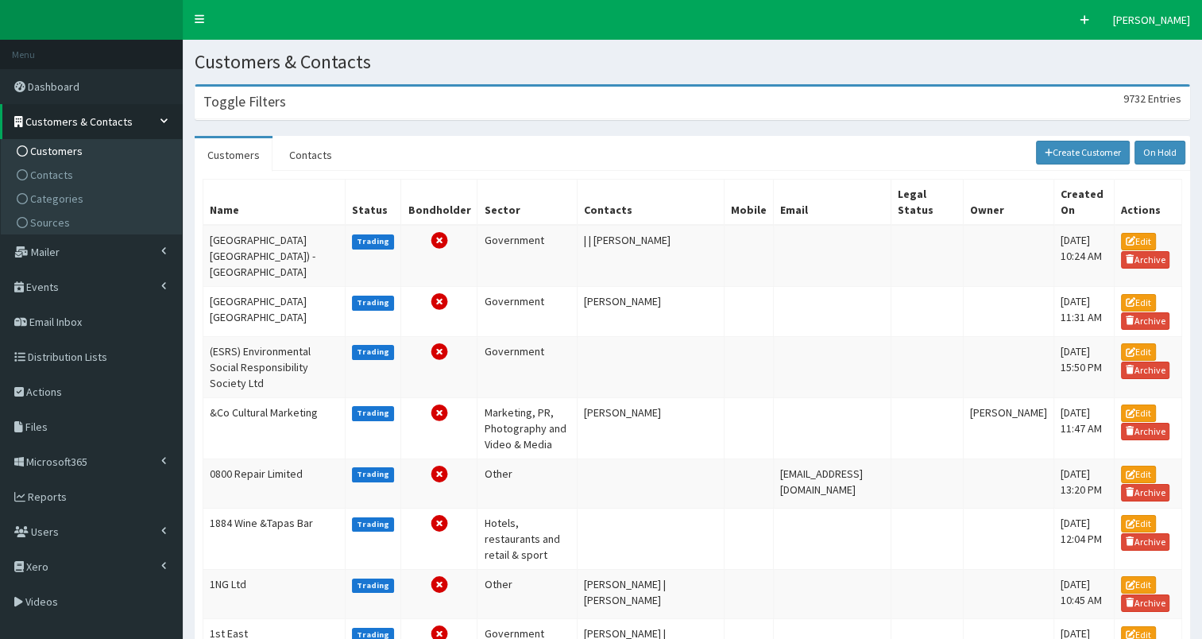
click at [319, 109] on div "Toggle Filters 9732 Entries" at bounding box center [692, 103] width 994 height 33
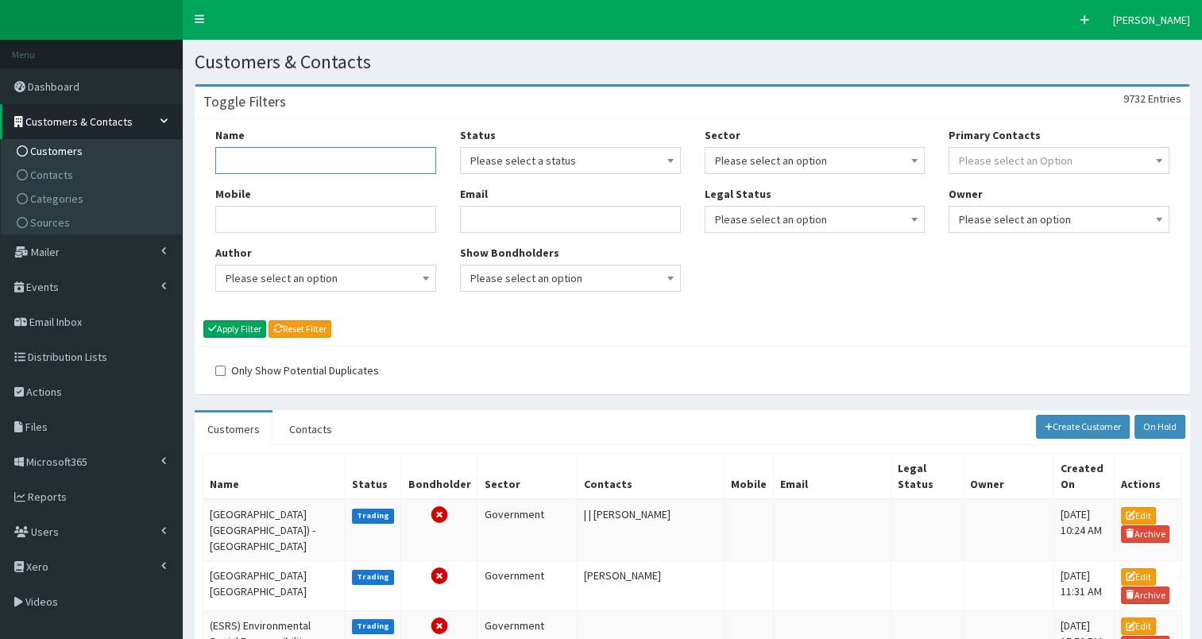
click at [298, 163] on input "Name" at bounding box center [325, 160] width 221 height 27
type input "Humber HR"
click at [234, 324] on button "Apply Filter" at bounding box center [234, 328] width 63 height 17
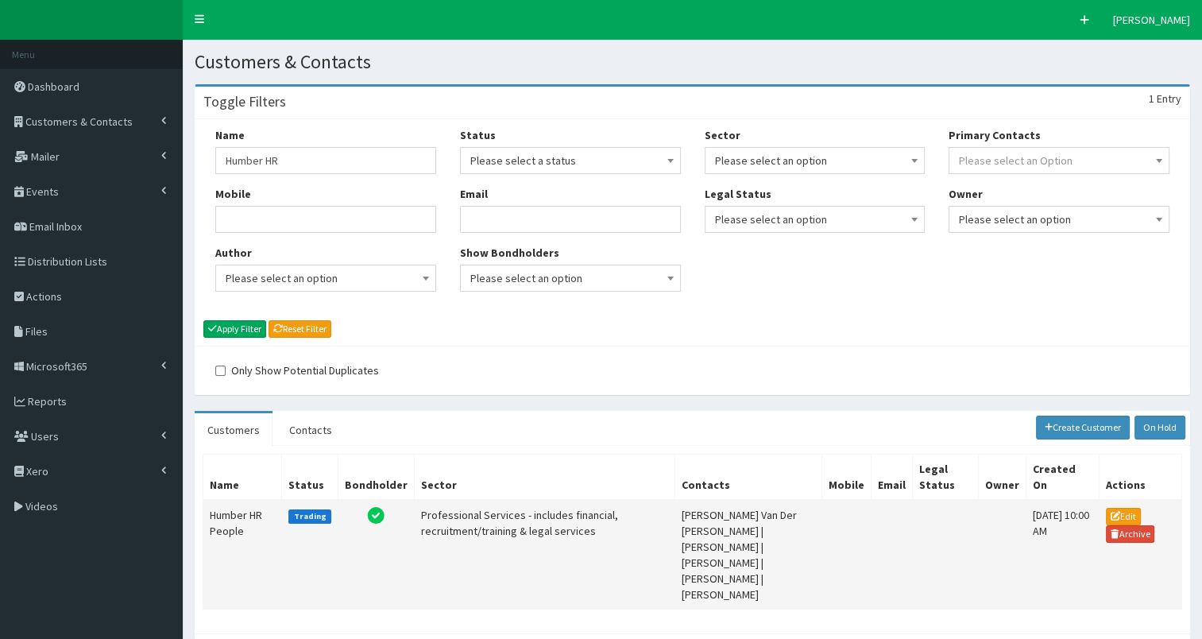
click at [239, 509] on td "Humber HR People" at bounding box center [242, 555] width 79 height 110
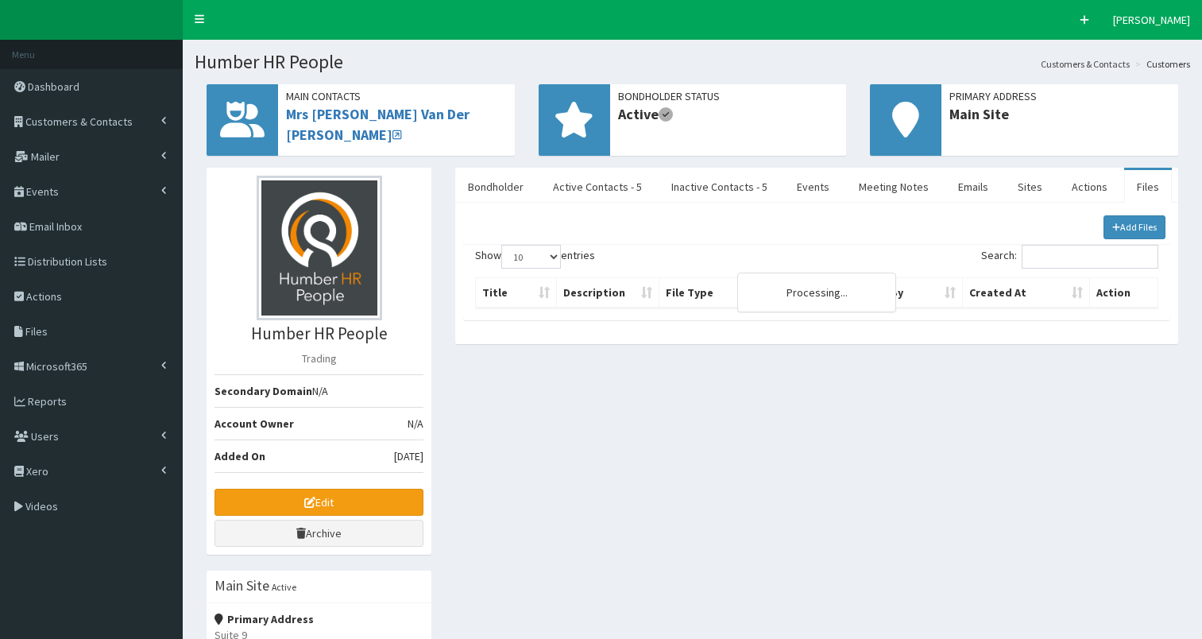
select select "50"
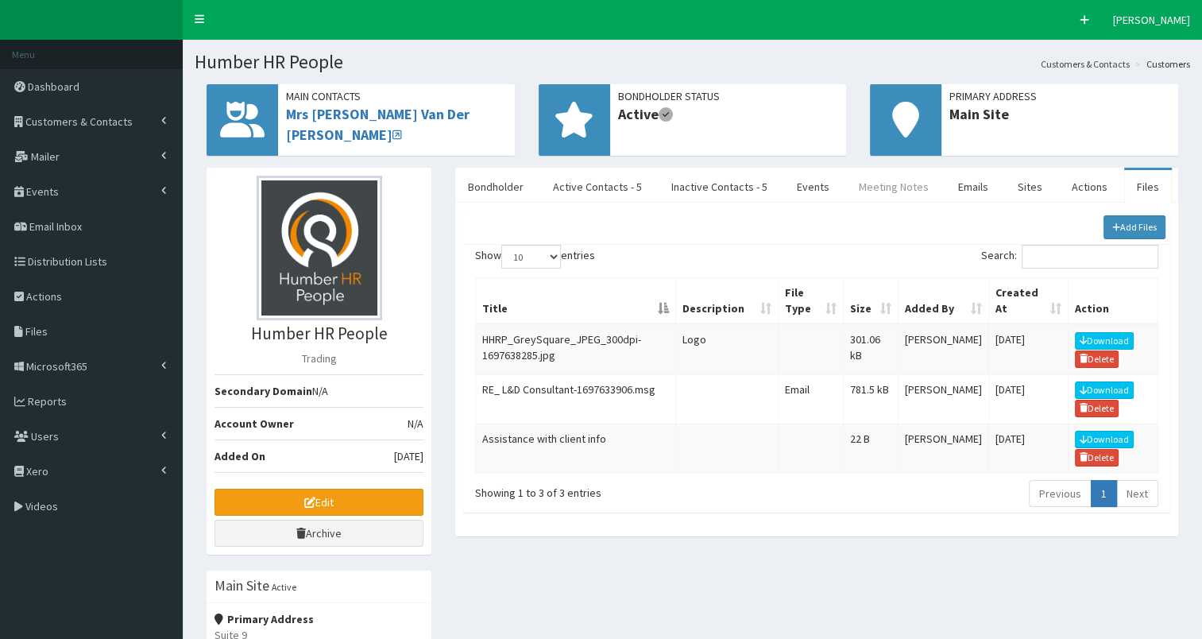
click at [896, 183] on link "Meeting Notes" at bounding box center [893, 186] width 95 height 33
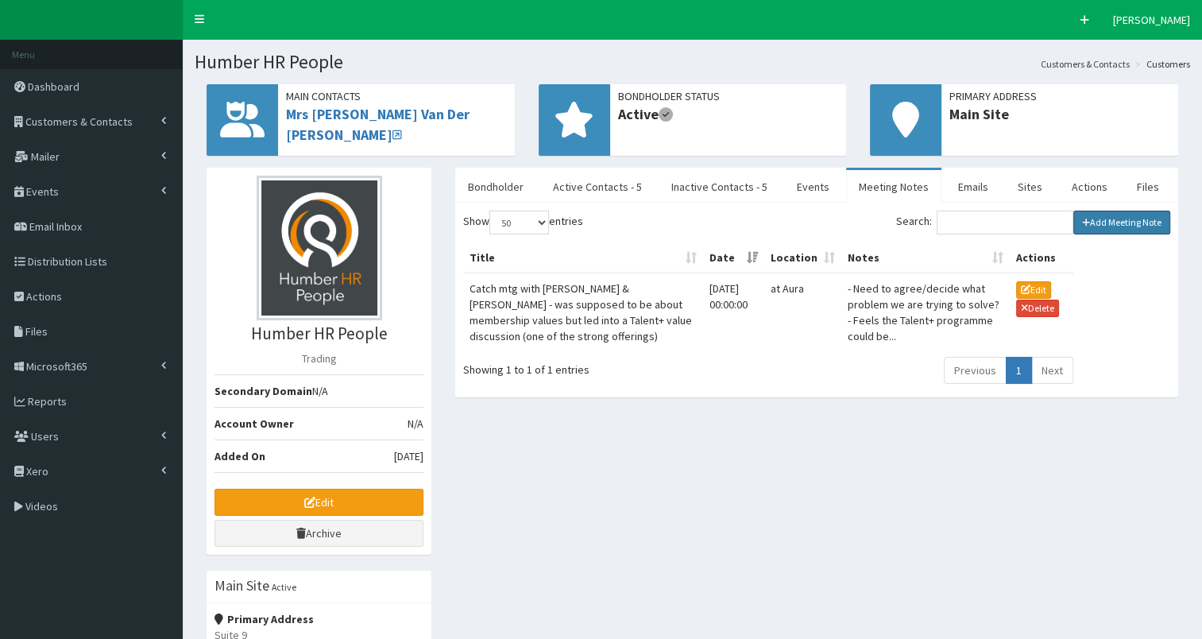
click at [1127, 224] on link "Add Meeting Note" at bounding box center [1122, 223] width 98 height 24
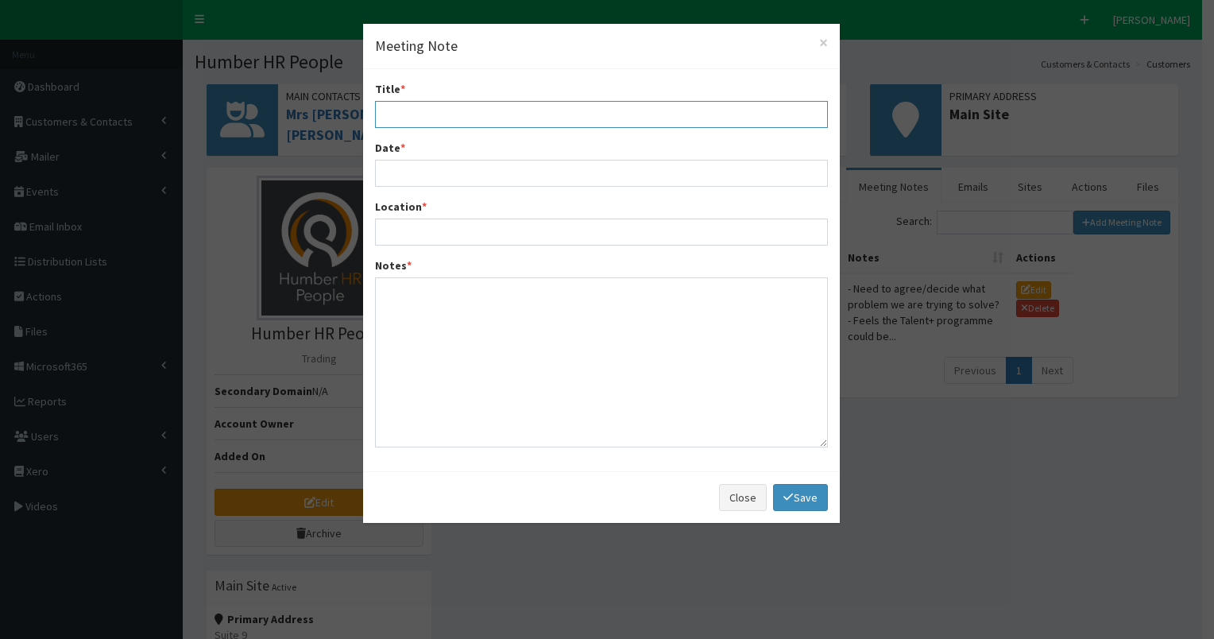
click at [410, 126] on input "Title *" at bounding box center [601, 114] width 453 height 27
type input "Catch up mtg/annual review meeting Lea & [PERSON_NAME]"
click at [385, 169] on input "Date *" at bounding box center [601, 173] width 453 height 27
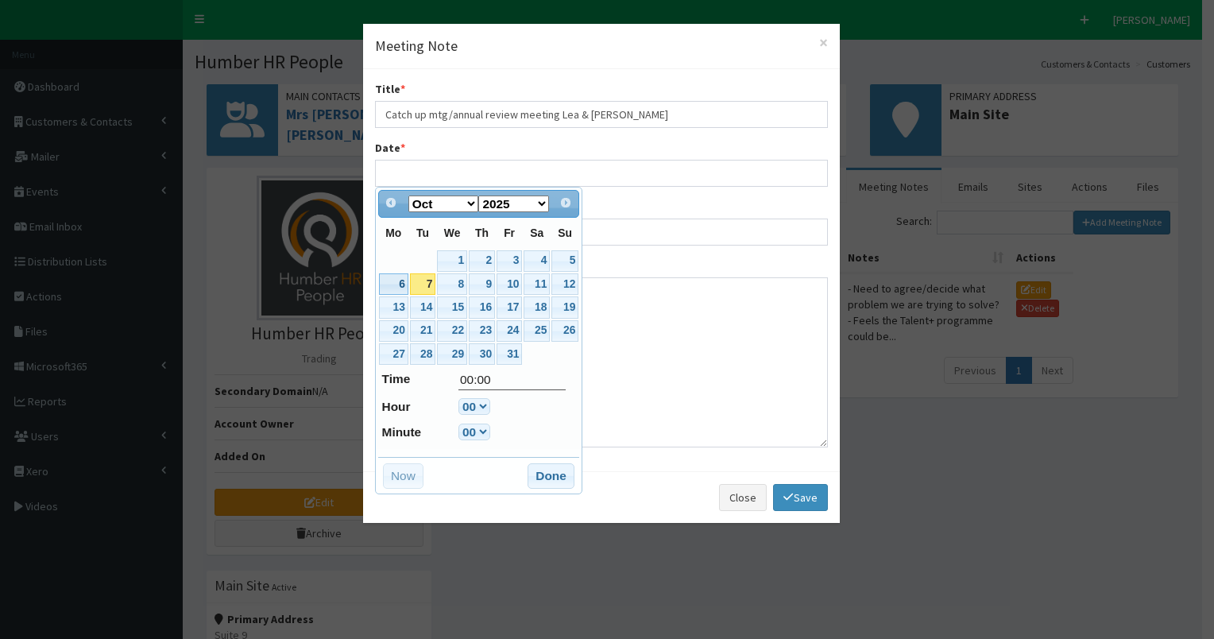
click at [390, 286] on link "6" at bounding box center [393, 283] width 29 height 21
type input "06-10-2025 00:00"
click at [549, 477] on button "Done" at bounding box center [551, 475] width 47 height 25
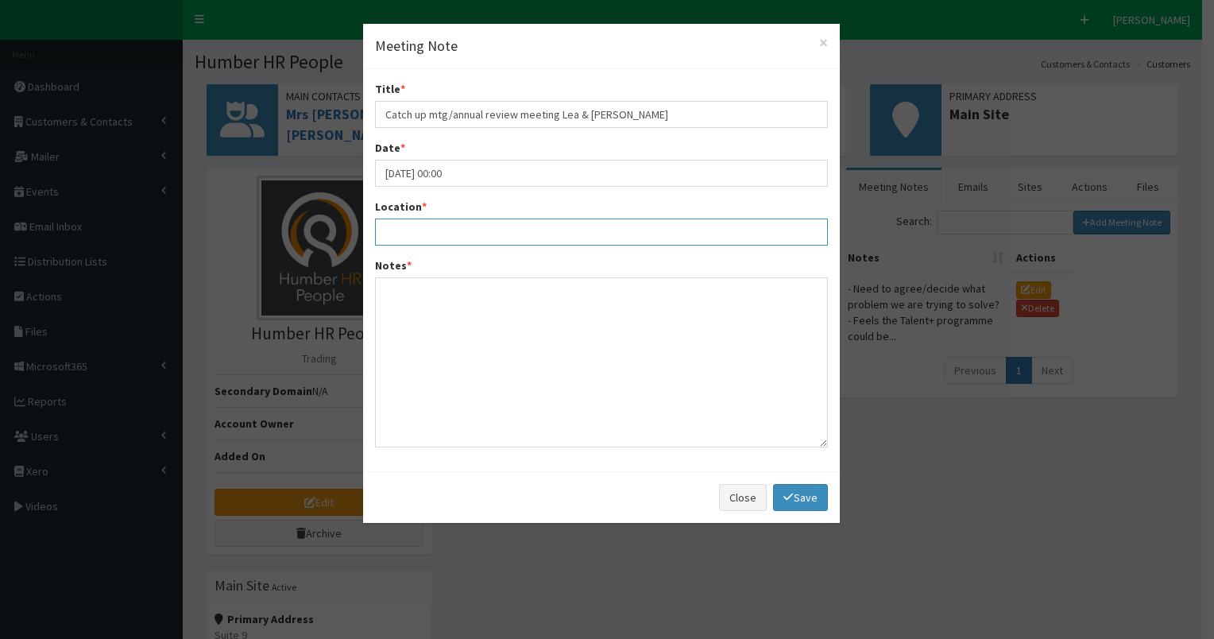
click at [423, 229] on input "Location *" at bounding box center [601, 231] width 453 height 27
type input "at Aura"
click at [397, 293] on textarea "Notes *" at bounding box center [601, 362] width 453 height 170
paste textarea "It was great to catch up and talk through how we can make more of the partnersh…"
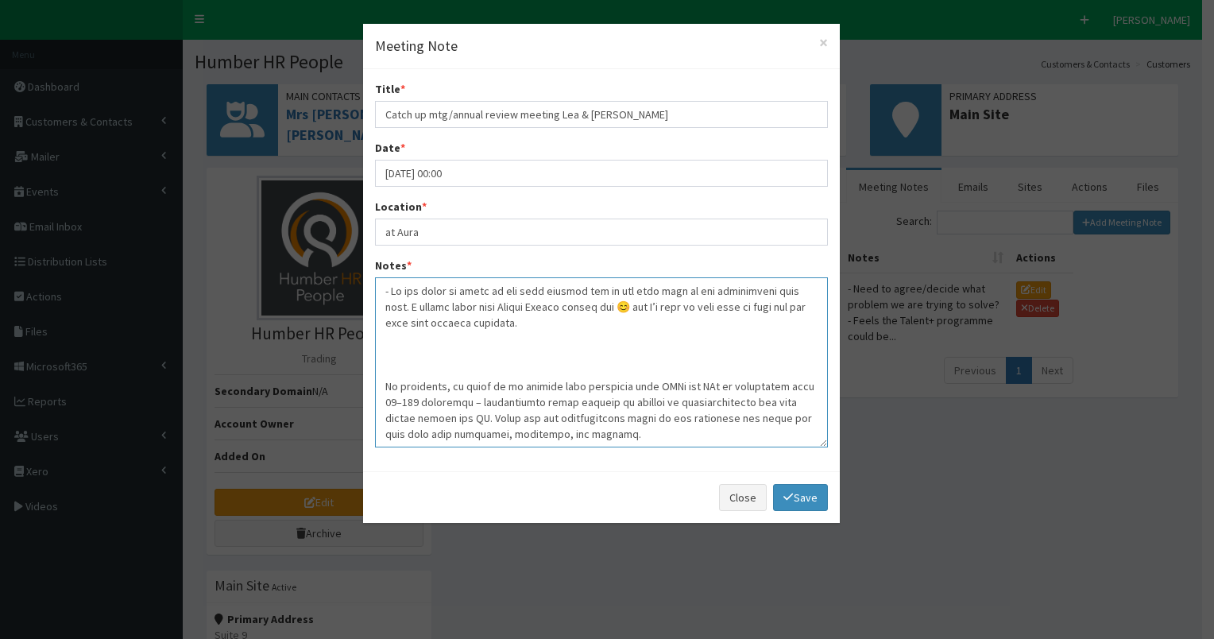
drag, startPoint x: 391, startPoint y: 291, endPoint x: 416, endPoint y: 286, distance: 25.9
click at [391, 290] on textarea "Notes *" at bounding box center [601, 362] width 453 height 170
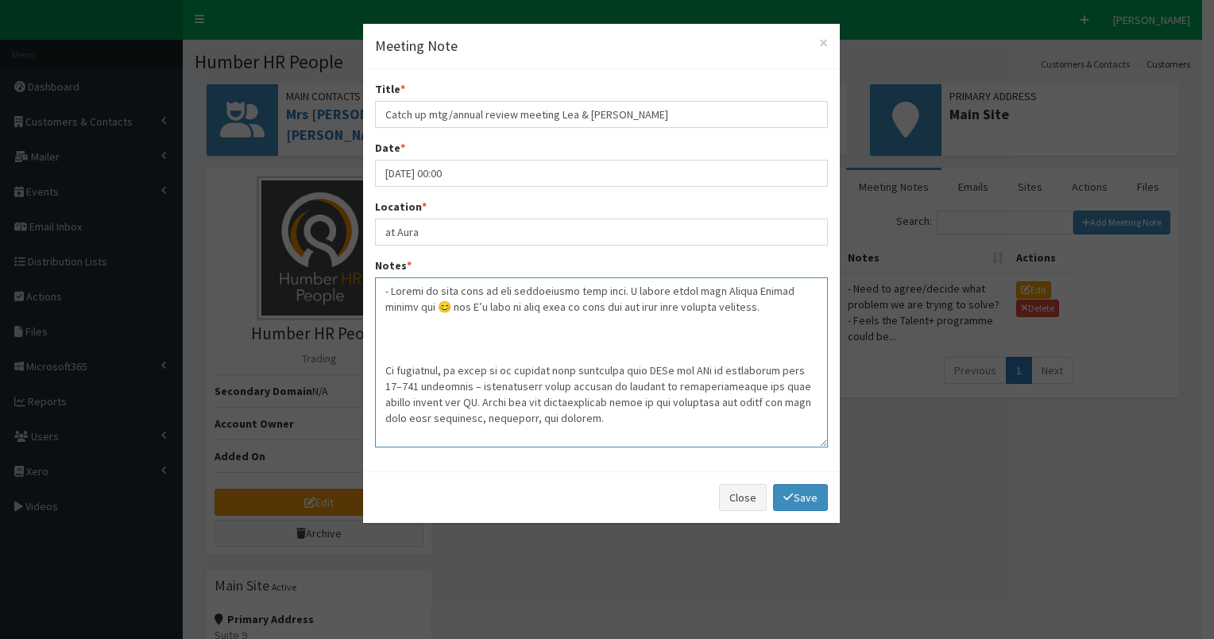
click at [624, 289] on textarea "Notes *" at bounding box center [601, 362] width 453 height 170
click at [799, 292] on textarea "Notes *" at bounding box center [601, 362] width 453 height 170
click at [493, 305] on textarea "Notes *" at bounding box center [601, 362] width 453 height 170
click at [709, 309] on textarea "Notes *" at bounding box center [601, 362] width 453 height 170
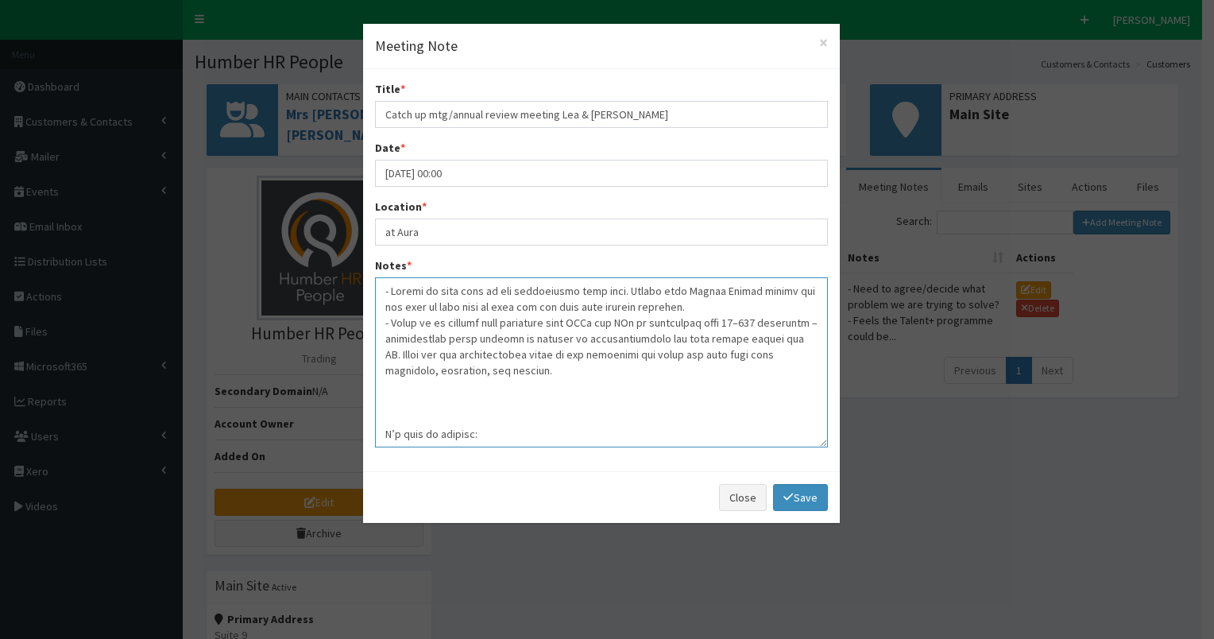
click at [434, 340] on textarea "Notes *" at bounding box center [601, 362] width 453 height 170
click at [620, 354] on textarea "Notes *" at bounding box center [601, 362] width 453 height 170
click at [642, 365] on textarea "Notes *" at bounding box center [601, 362] width 453 height 170
drag, startPoint x: 383, startPoint y: 397, endPoint x: 517, endPoint y: 403, distance: 134.4
click at [517, 403] on textarea "Notes *" at bounding box center [601, 362] width 453 height 170
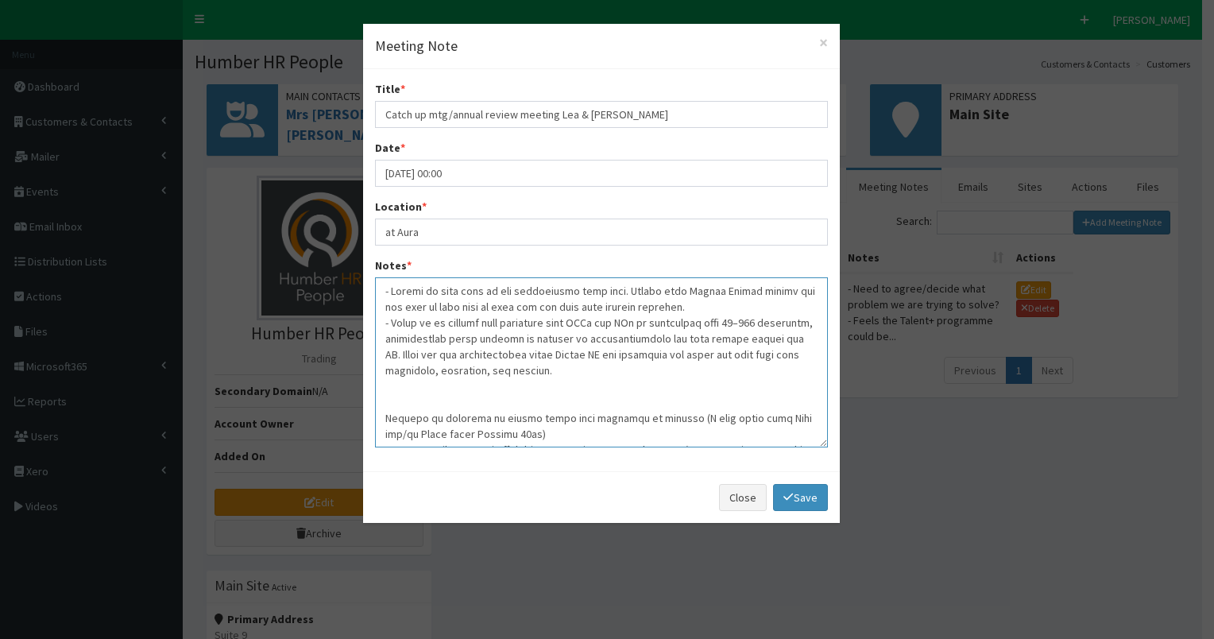
click at [650, 371] on textarea "Notes *" at bounding box center [601, 362] width 453 height 170
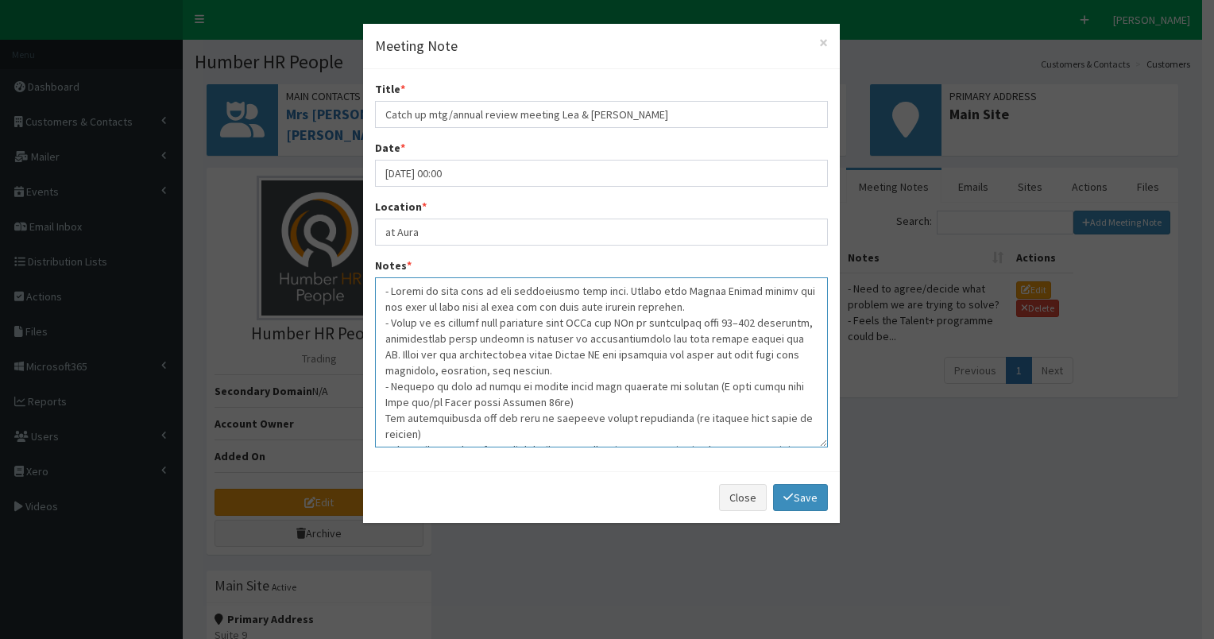
click at [686, 382] on textarea "Notes *" at bounding box center [601, 362] width 453 height 170
click at [740, 400] on textarea "Notes *" at bounding box center [601, 362] width 453 height 170
drag, startPoint x: 506, startPoint y: 432, endPoint x: 528, endPoint y: 427, distance: 22.0
click at [508, 432] on textarea "Notes *" at bounding box center [601, 362] width 453 height 170
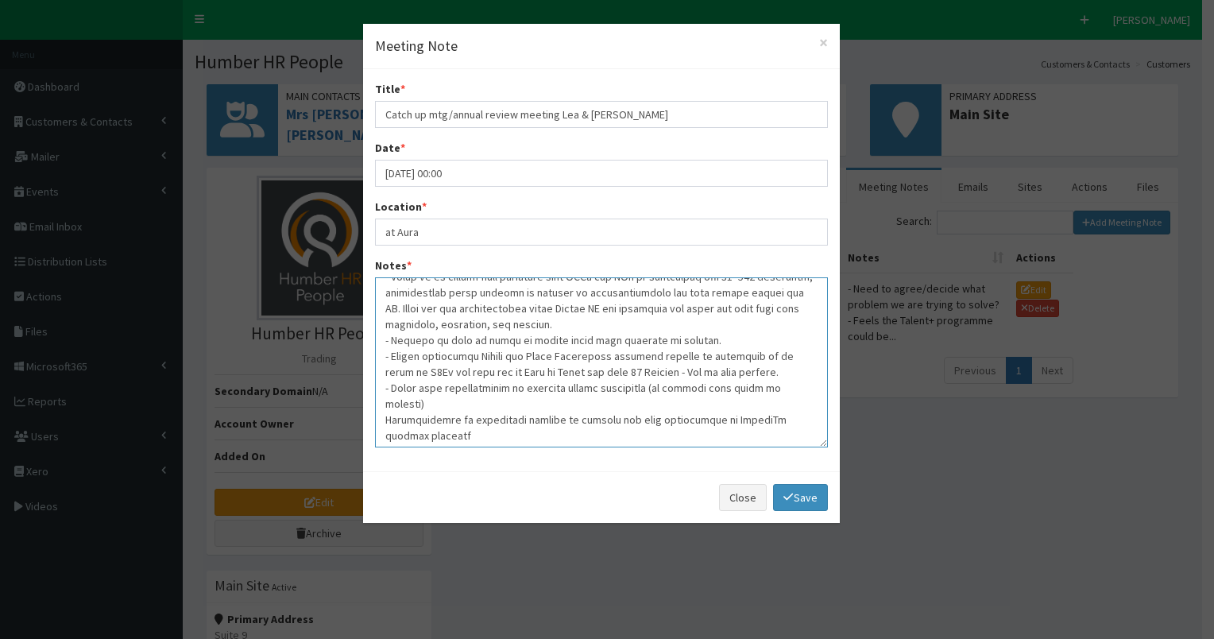
scroll to position [49, 0]
click at [658, 385] on textarea "Notes *" at bounding box center [601, 362] width 453 height 170
click at [785, 413] on textarea "Notes *" at bounding box center [601, 362] width 453 height 170
drag, startPoint x: 801, startPoint y: 416, endPoint x: 811, endPoint y: 400, distance: 18.3
click at [802, 415] on textarea "Notes *" at bounding box center [601, 362] width 453 height 170
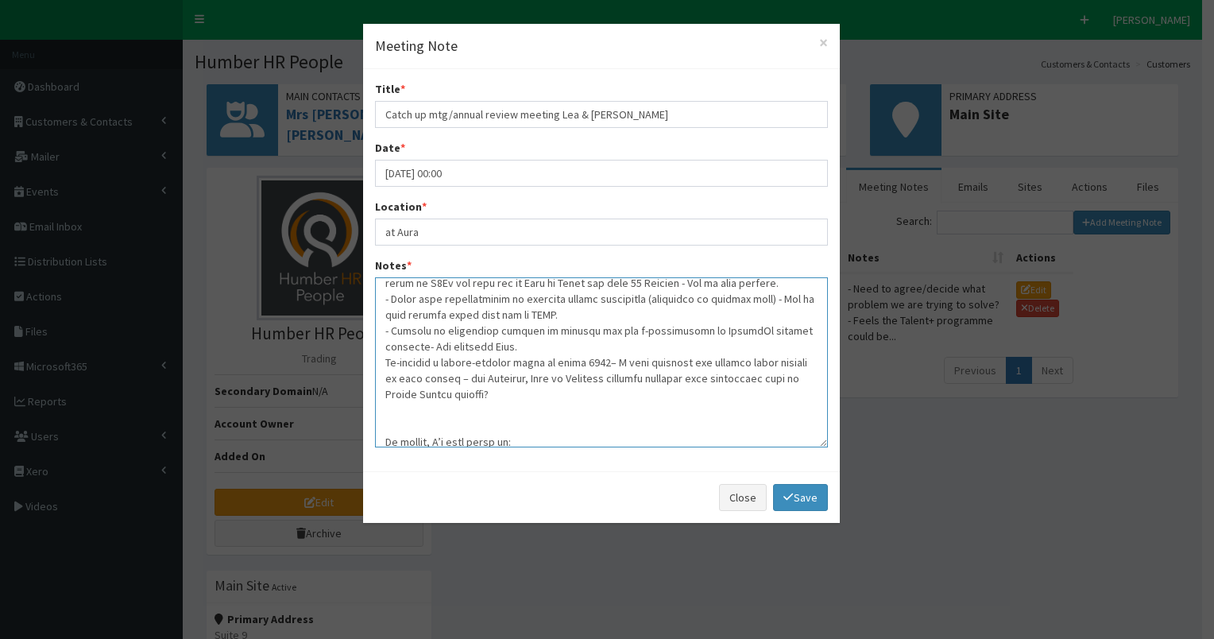
scroll to position [151, 0]
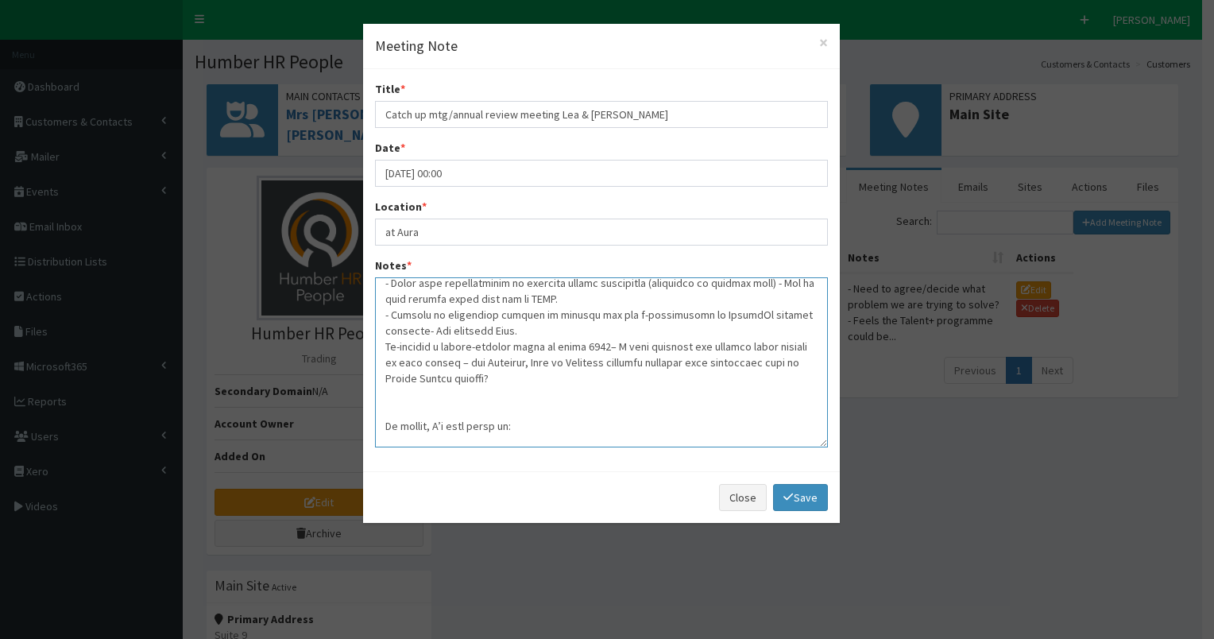
click at [384, 346] on textarea "Notes *" at bounding box center [601, 362] width 453 height 170
click at [652, 346] on textarea "Notes *" at bounding box center [601, 362] width 453 height 170
click at [392, 346] on textarea "Notes *" at bounding box center [601, 362] width 453 height 170
drag, startPoint x: 383, startPoint y: 360, endPoint x: 446, endPoint y: 358, distance: 63.6
click at [446, 358] on textarea "Notes *" at bounding box center [601, 362] width 453 height 170
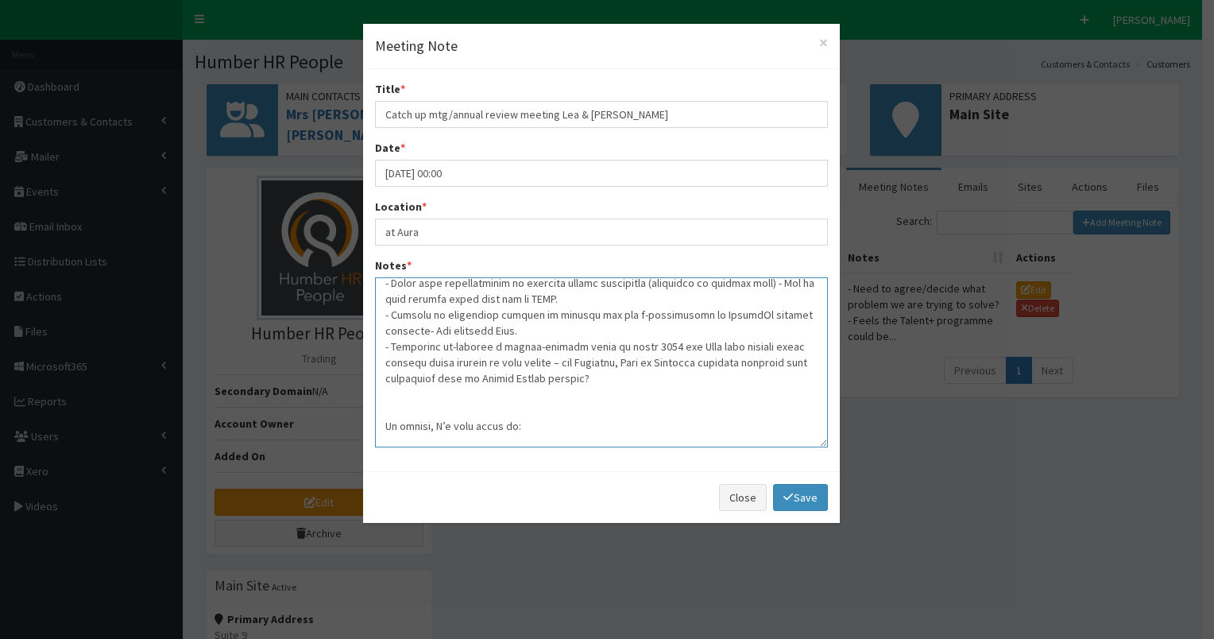
click at [497, 377] on textarea "Notes *" at bounding box center [601, 362] width 453 height 170
click at [386, 396] on textarea "Notes *" at bounding box center [601, 362] width 453 height 170
drag, startPoint x: 390, startPoint y: 392, endPoint x: 534, endPoint y: 427, distance: 148.2
click at [534, 427] on textarea "Notes *" at bounding box center [601, 362] width 453 height 170
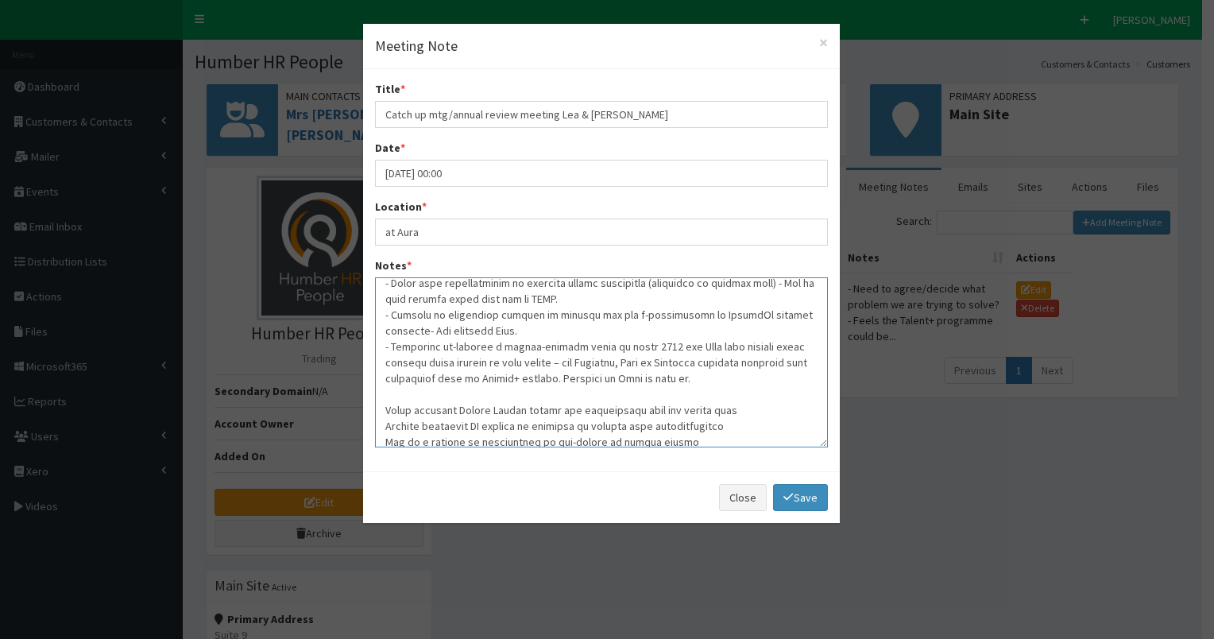
click at [706, 378] on textarea "Notes *" at bounding box center [601, 362] width 453 height 170
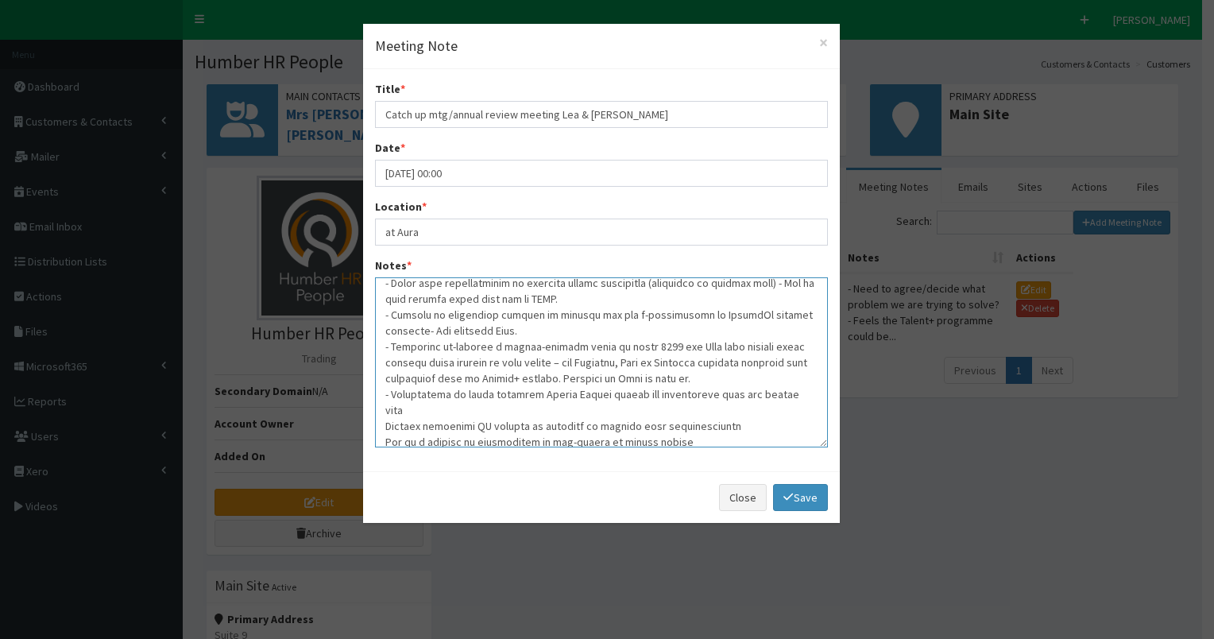
click at [725, 398] on textarea "Notes *" at bounding box center [601, 362] width 453 height 170
click at [409, 394] on textarea "Notes *" at bounding box center [601, 362] width 453 height 170
click at [412, 394] on textarea "Notes *" at bounding box center [601, 362] width 453 height 170
click at [798, 395] on textarea "Notes *" at bounding box center [601, 362] width 453 height 170
click at [620, 411] on textarea "Notes *" at bounding box center [601, 362] width 453 height 170
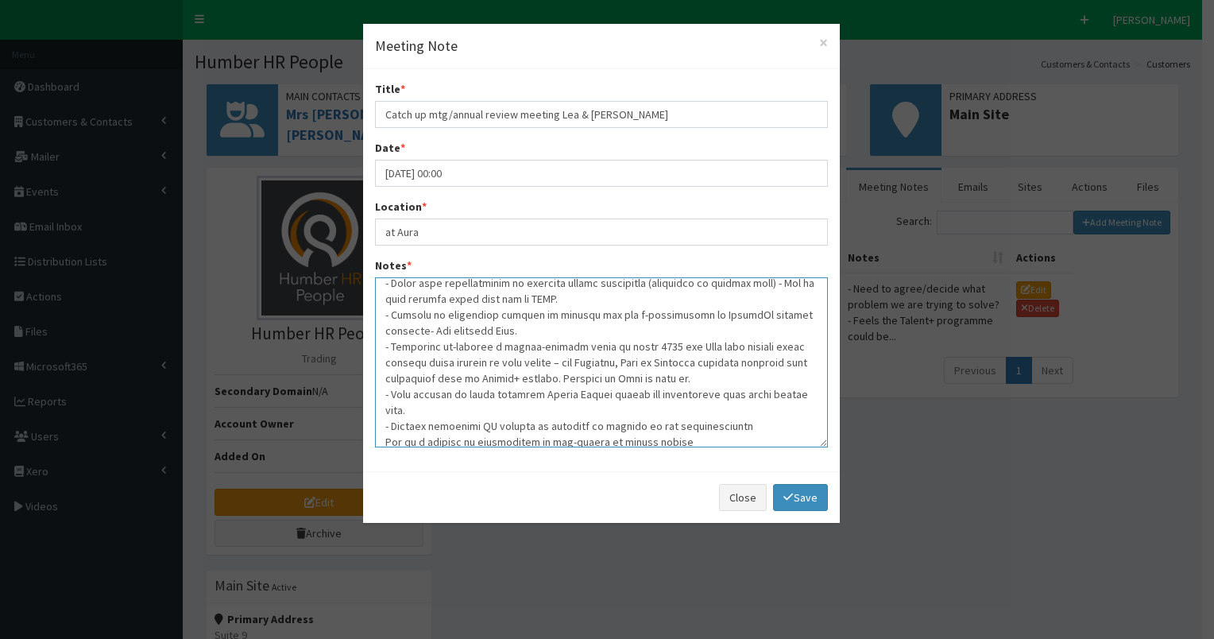
click at [728, 410] on textarea "Notes *" at bounding box center [601, 362] width 453 height 170
click at [601, 427] on textarea "Notes *" at bounding box center [601, 362] width 453 height 170
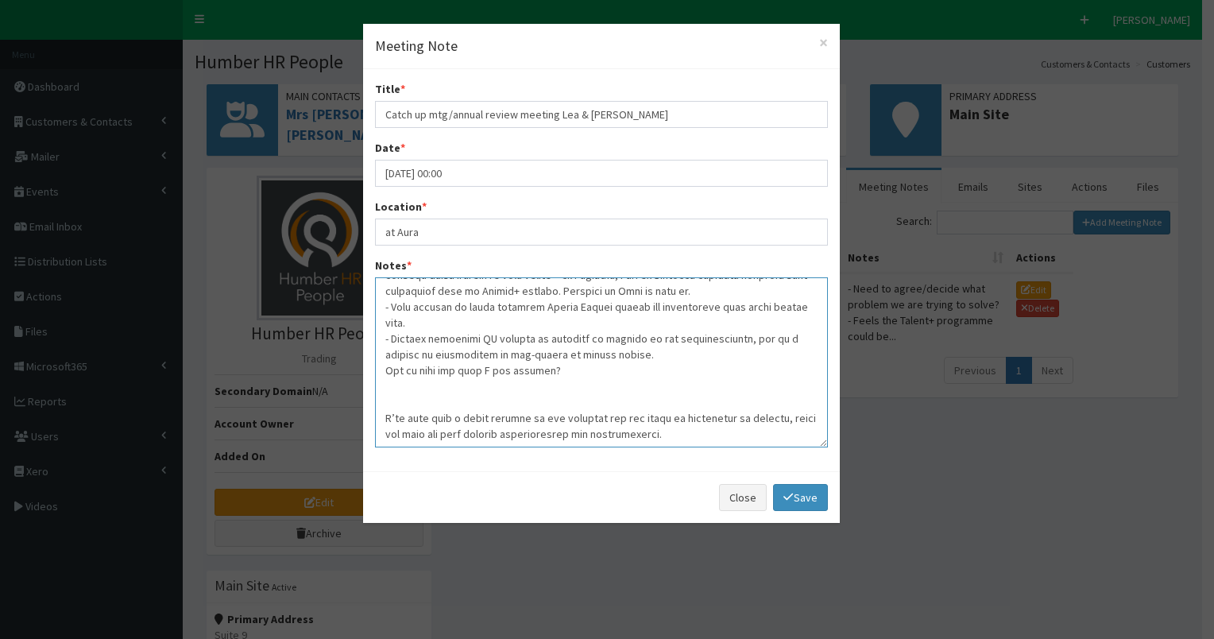
scroll to position [246, 0]
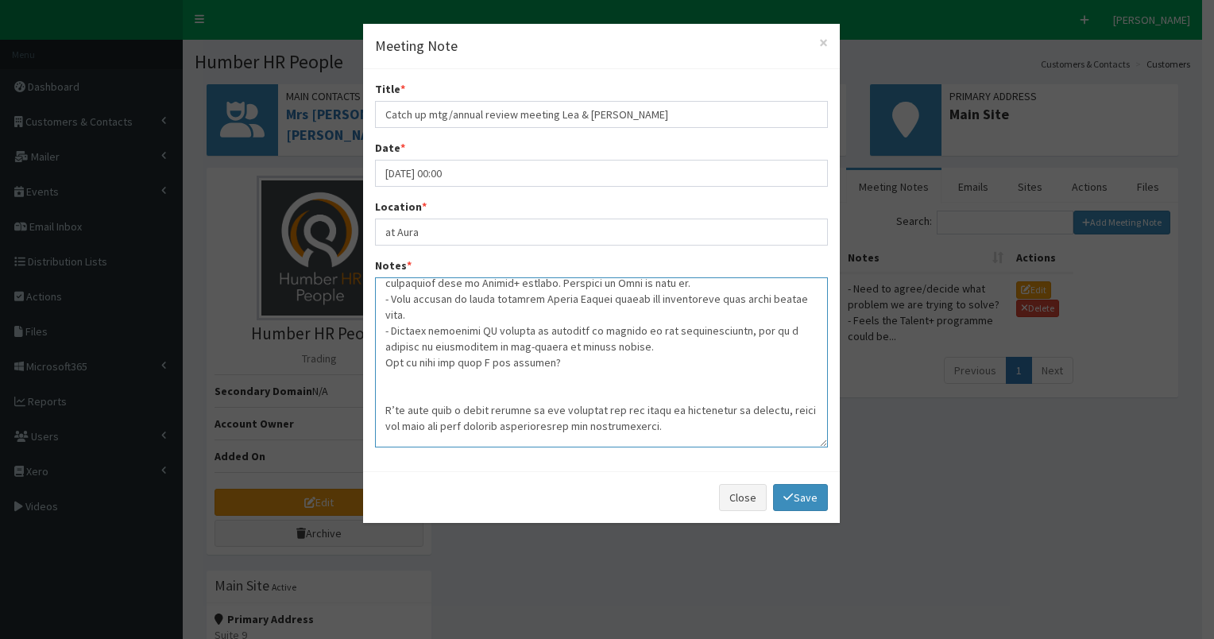
drag, startPoint x: 385, startPoint y: 346, endPoint x: 695, endPoint y: 416, distance: 317.6
click at [695, 416] on textarea "Notes *" at bounding box center [601, 362] width 453 height 170
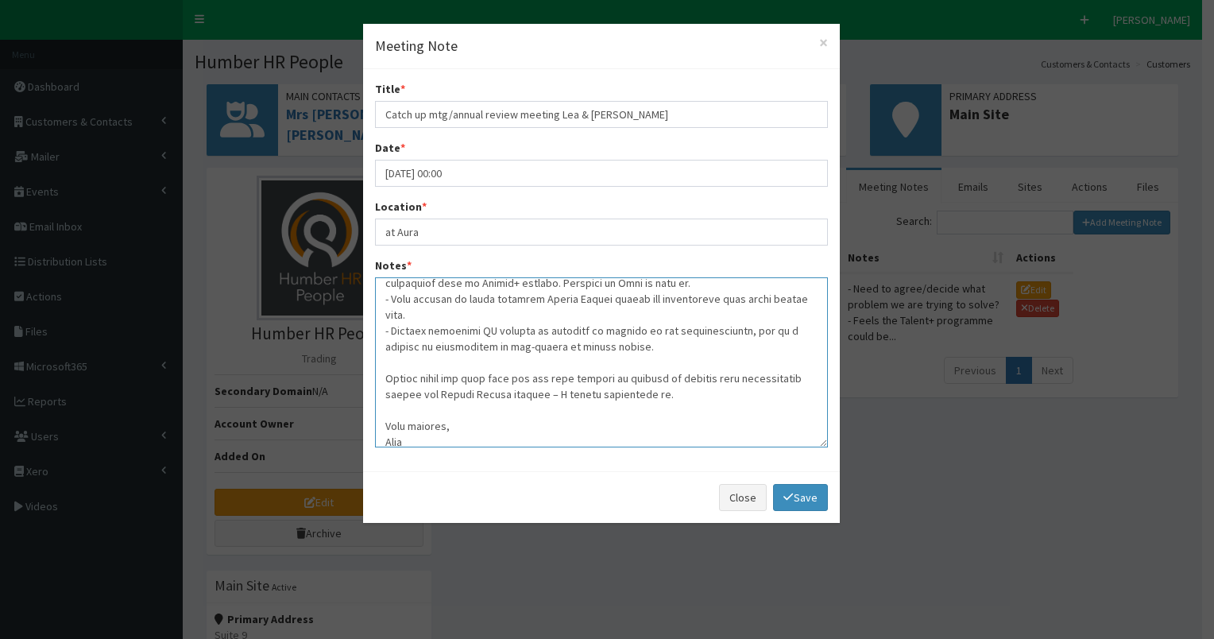
scroll to position [238, 0]
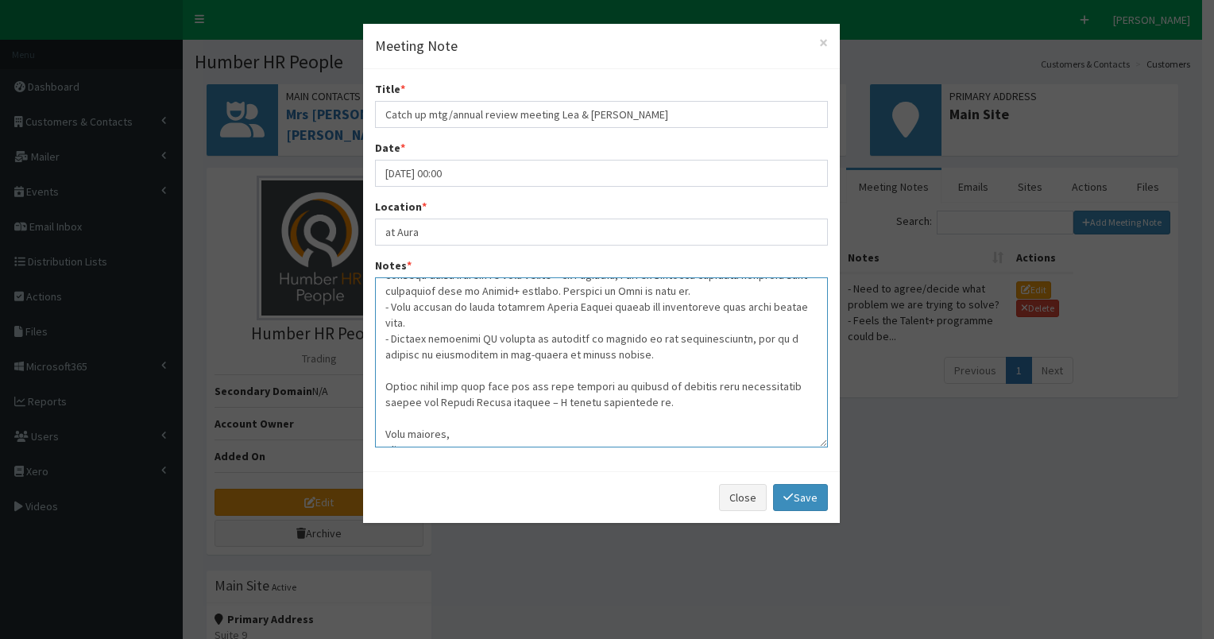
drag, startPoint x: 386, startPoint y: 351, endPoint x: 659, endPoint y: 387, distance: 275.6
click at [659, 387] on textarea "Notes *" at bounding box center [601, 362] width 453 height 170
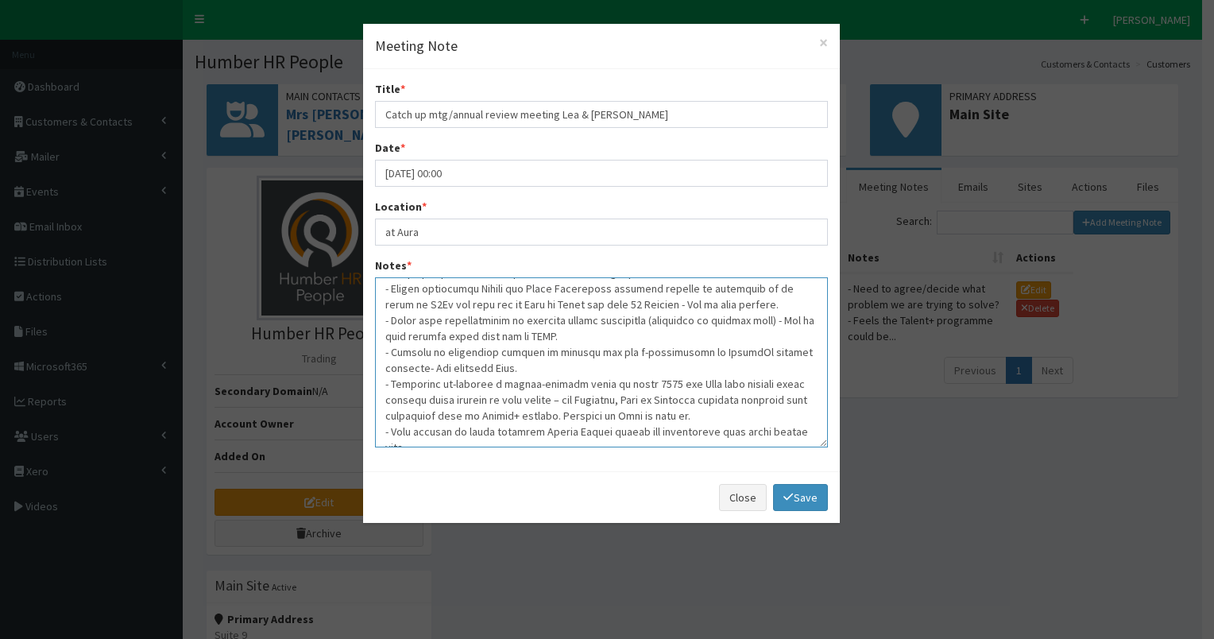
scroll to position [111, 0]
click at [763, 305] on textarea "Notes *" at bounding box center [601, 362] width 453 height 170
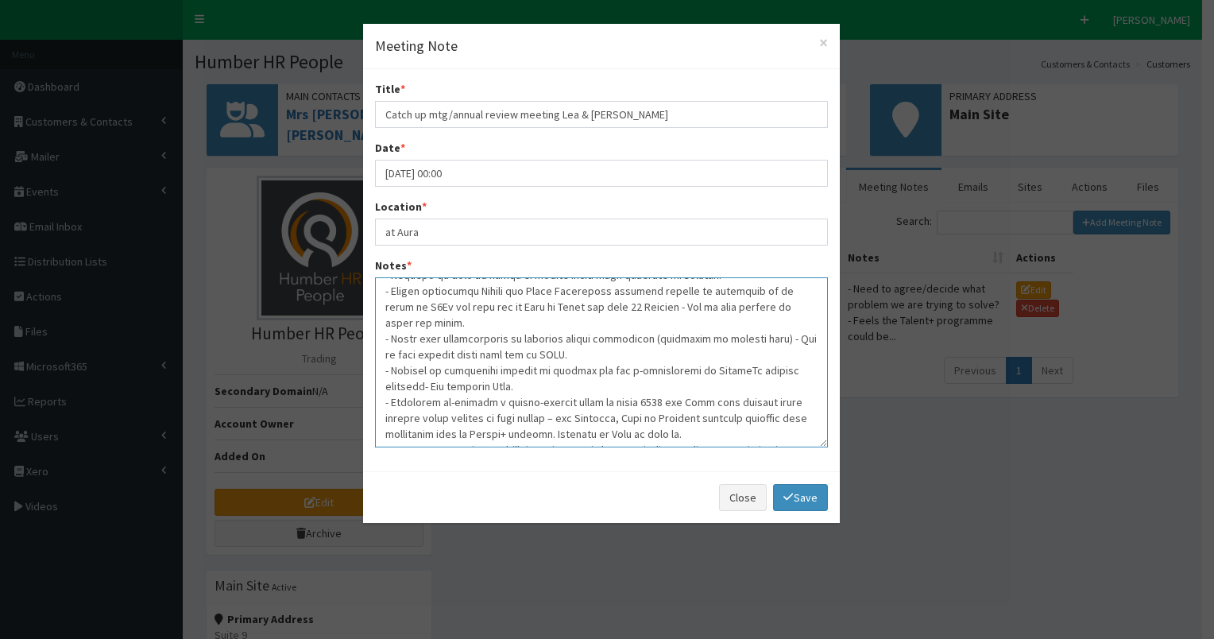
click at [713, 431] on textarea "Notes *" at bounding box center [601, 362] width 453 height 170
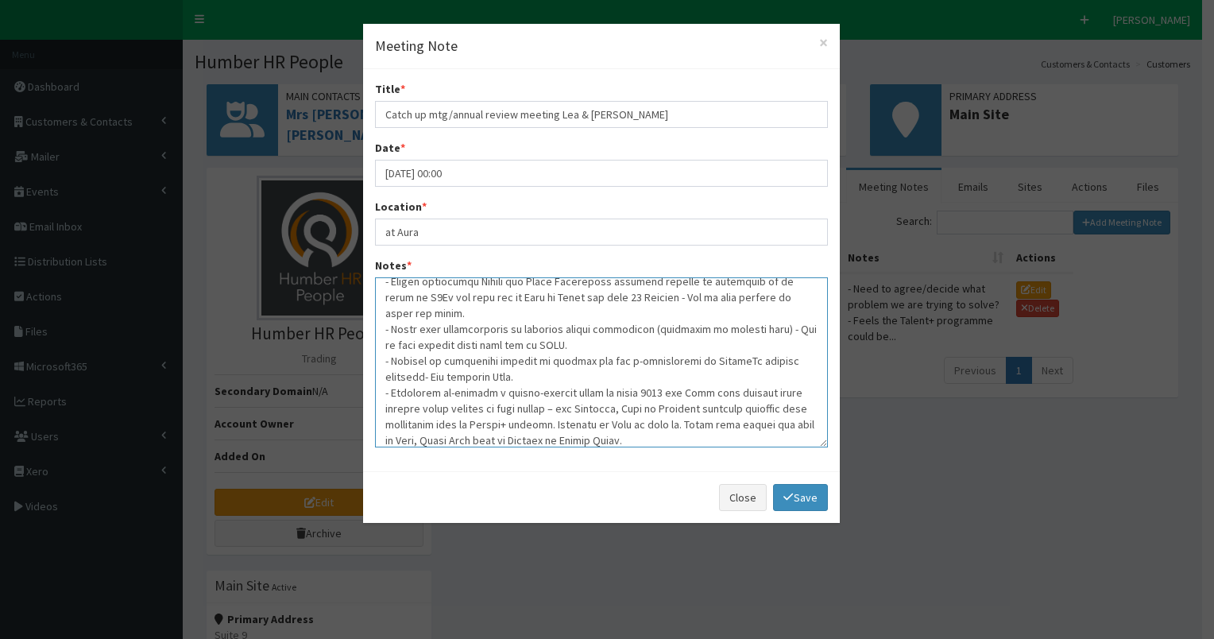
scroll to position [191, 0]
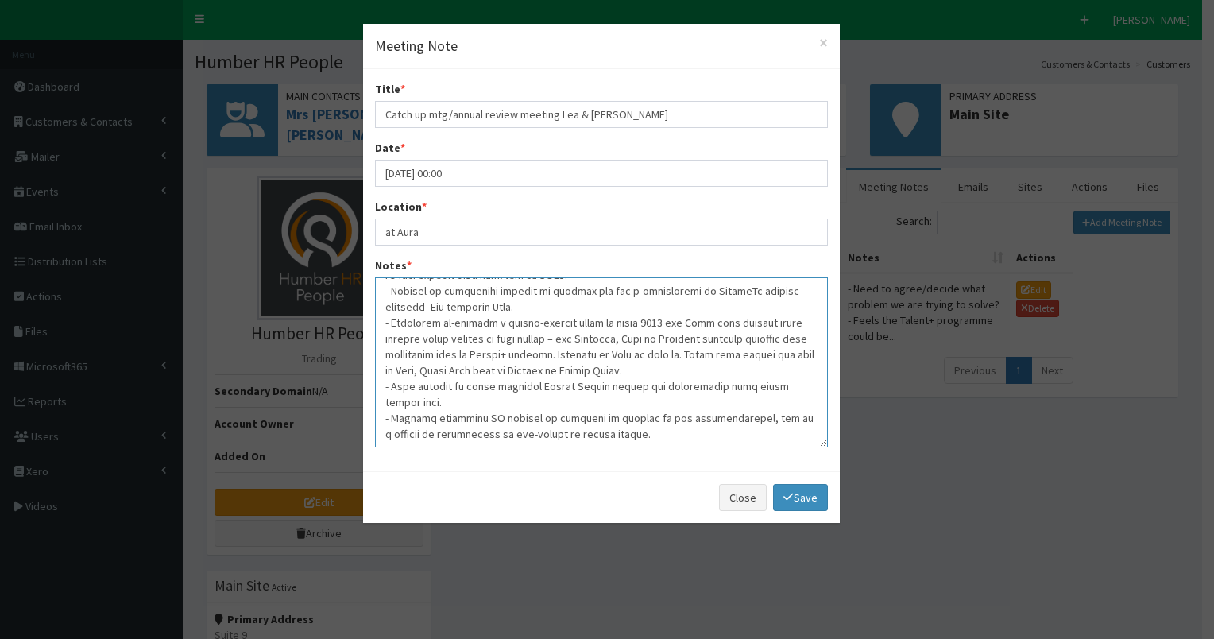
click at [629, 416] on textarea "Notes *" at bounding box center [601, 362] width 453 height 170
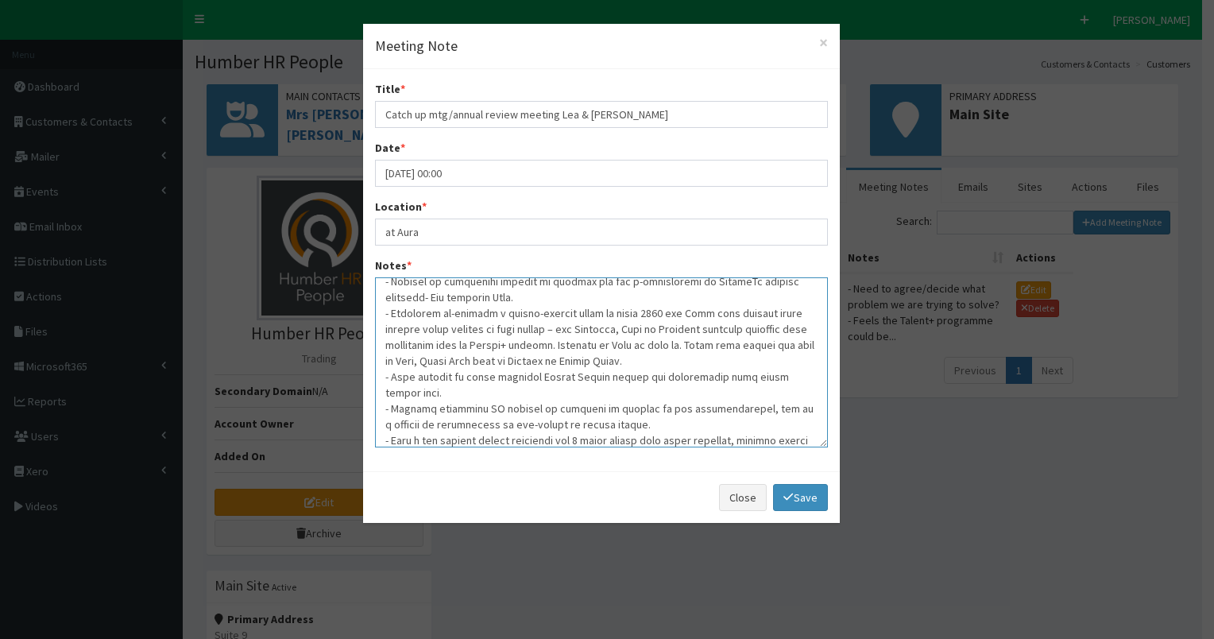
click at [640, 423] on textarea "Notes *" at bounding box center [601, 362] width 453 height 170
click at [515, 439] on textarea "Notes *" at bounding box center [601, 362] width 453 height 170
click at [520, 439] on textarea "Notes *" at bounding box center [601, 362] width 453 height 170
click at [683, 431] on textarea "Notes *" at bounding box center [601, 362] width 453 height 170
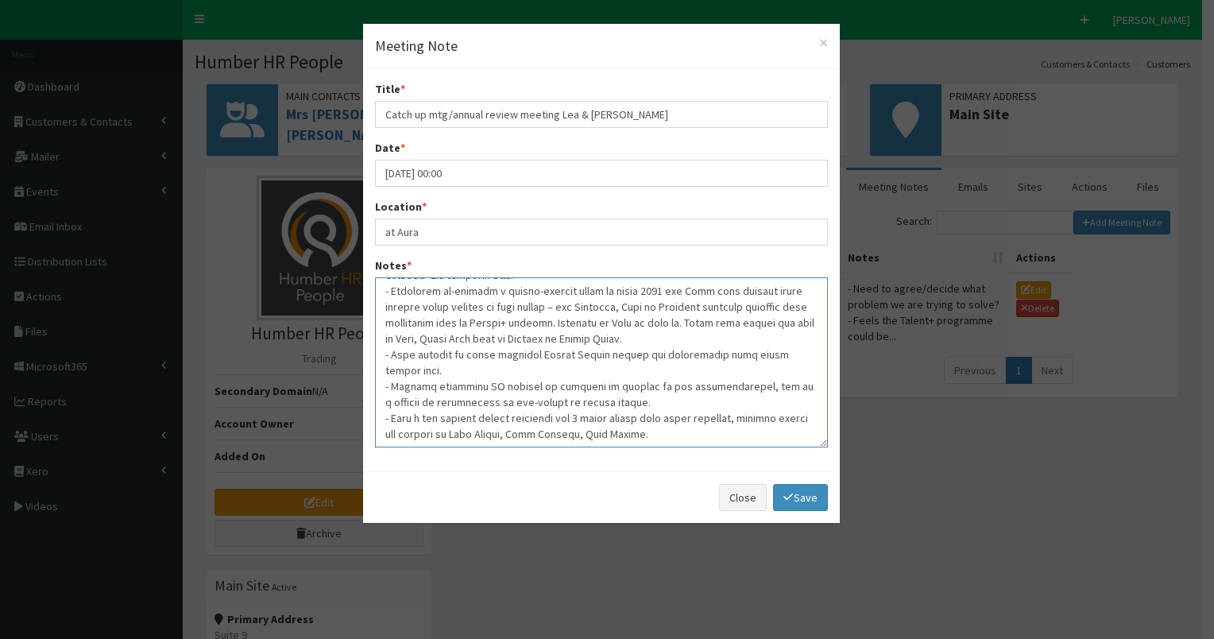
drag, startPoint x: 391, startPoint y: 400, endPoint x: 699, endPoint y: 419, distance: 308.8
click at [699, 419] on textarea "Notes *" at bounding box center [601, 362] width 453 height 170
type textarea "- Wanted to make more of the partnership this year. Values what Future Humber s…"
click at [807, 496] on link "Save" at bounding box center [800, 497] width 54 height 27
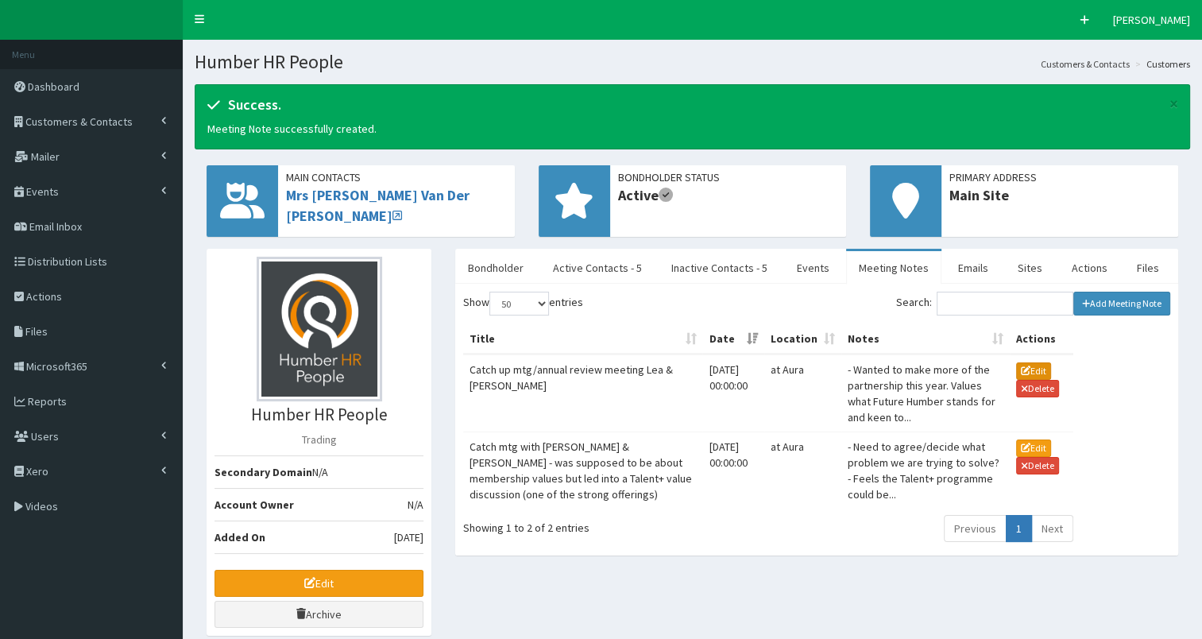
click at [1036, 369] on button "Edit" at bounding box center [1033, 370] width 35 height 17
type input "Catch up mtg/annual review meeting Lea & Kate"
type input "06-10-2025 12:00"
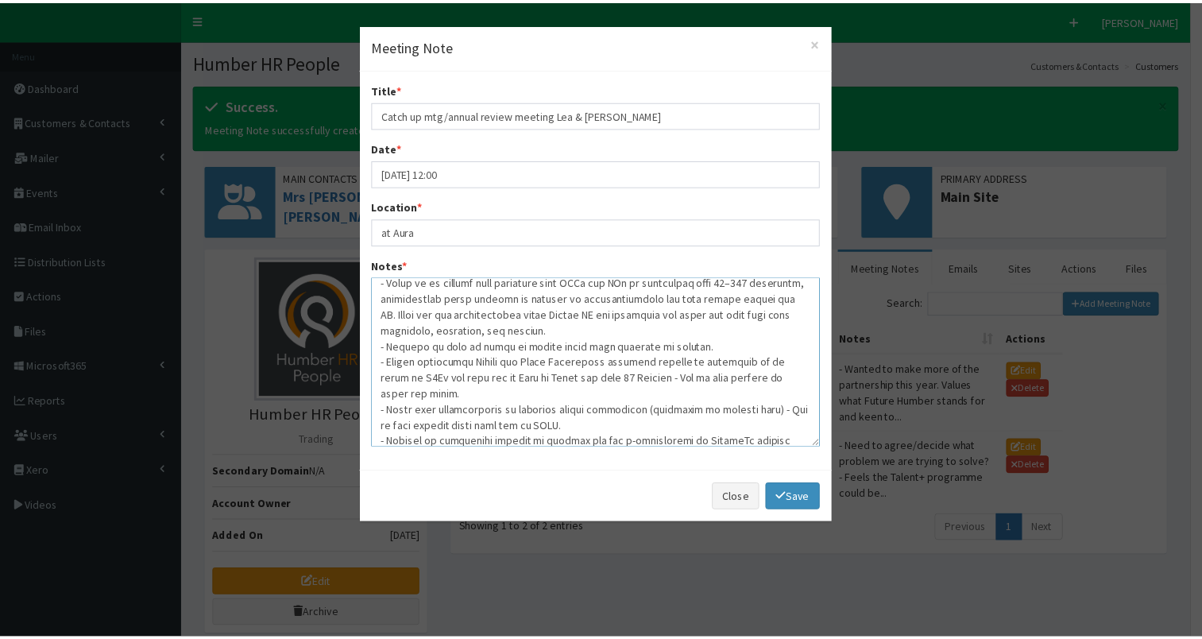
scroll to position [0, 0]
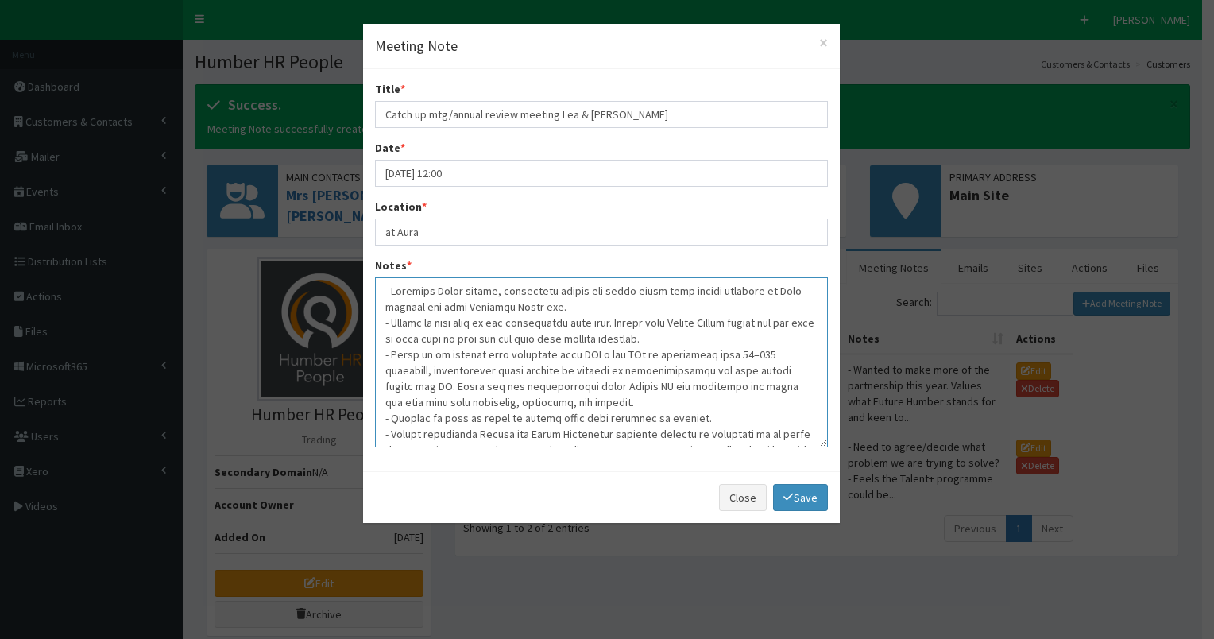
click at [423, 305] on textarea "Notes *" at bounding box center [601, 362] width 453 height 170
click at [453, 306] on textarea "Notes *" at bounding box center [601, 362] width 453 height 170
click at [472, 318] on textarea "Notes *" at bounding box center [601, 362] width 453 height 170
click at [480, 370] on textarea "Notes *" at bounding box center [601, 362] width 453 height 170
type textarea "- Advisory Board update, membership update and place brand work update provided…"
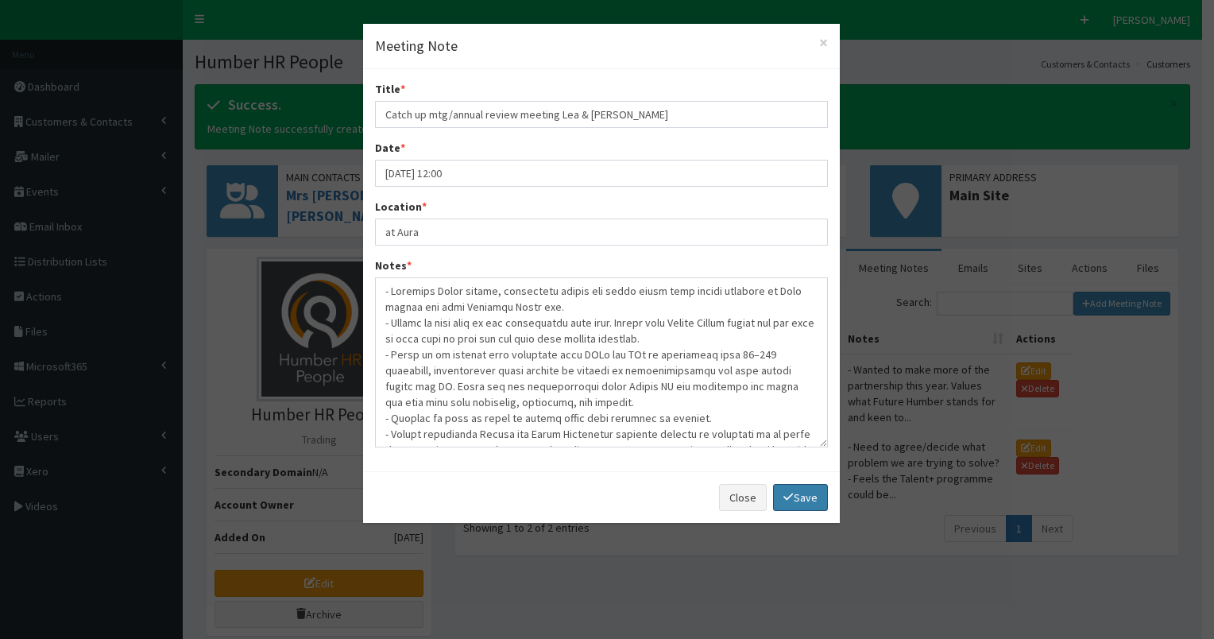
click at [798, 492] on link "Save" at bounding box center [800, 497] width 54 height 27
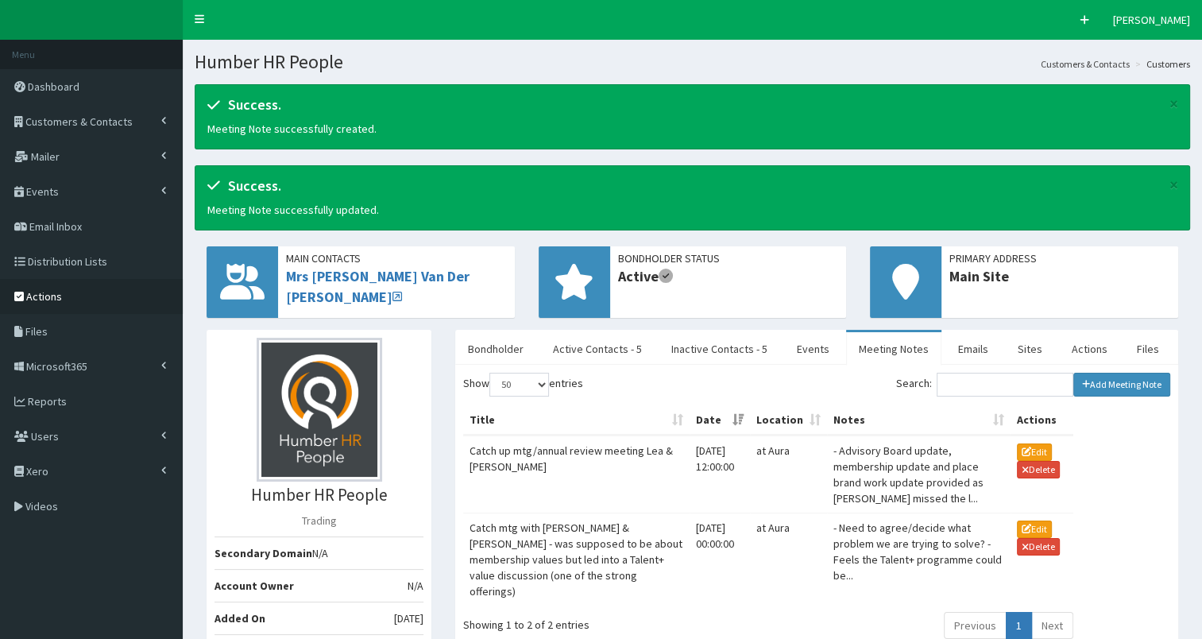
click at [48, 291] on span "Actions" at bounding box center [44, 296] width 36 height 14
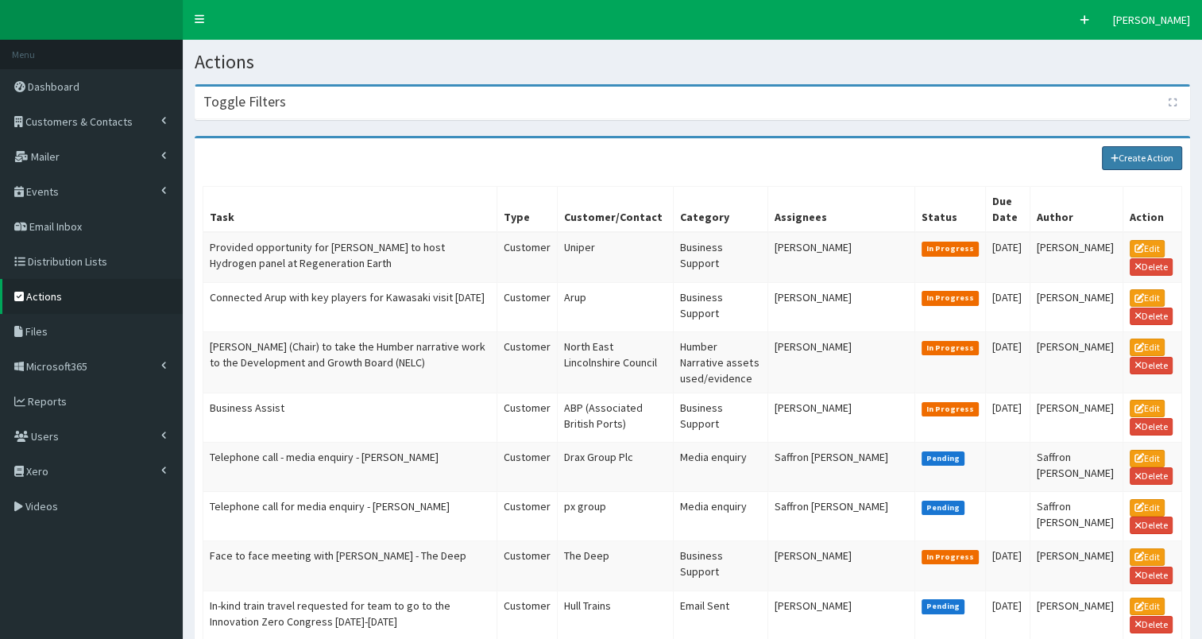
click at [1143, 158] on link "Create Action" at bounding box center [1142, 158] width 81 height 24
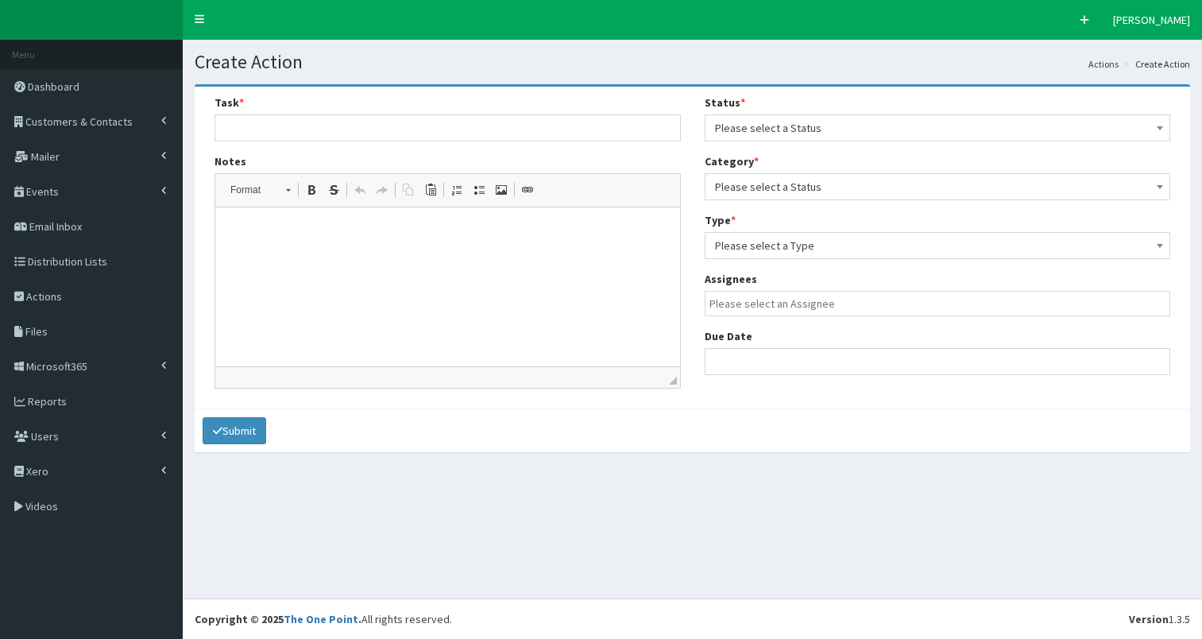
select select
click at [791, 130] on span "Please select a Status" at bounding box center [938, 128] width 446 height 22
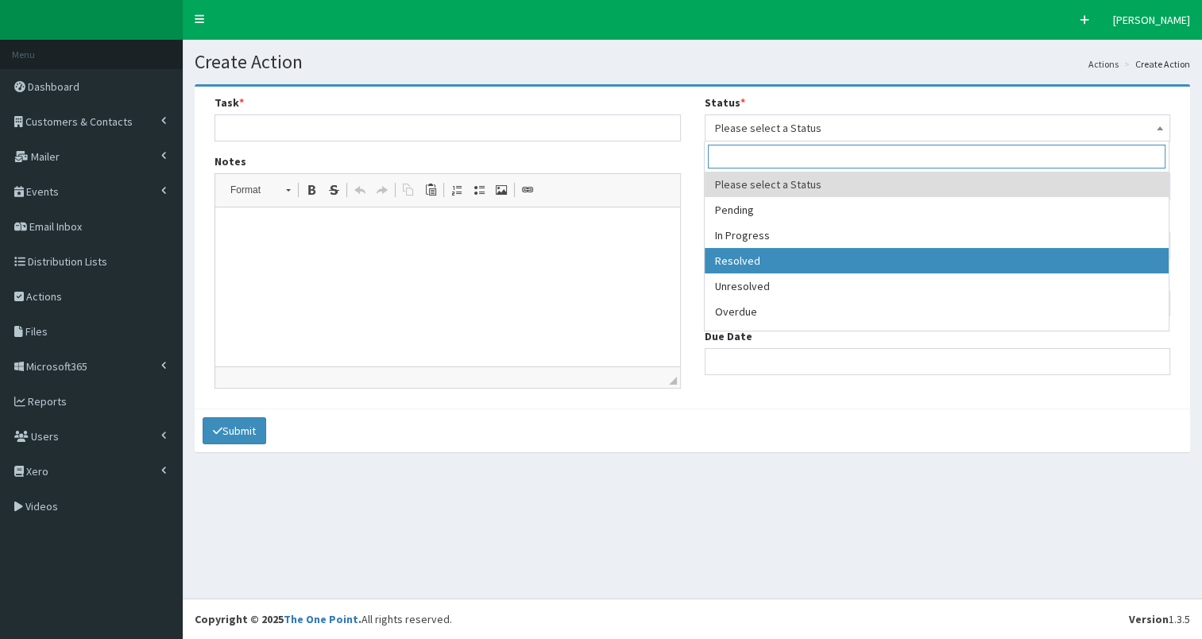
select select "3"
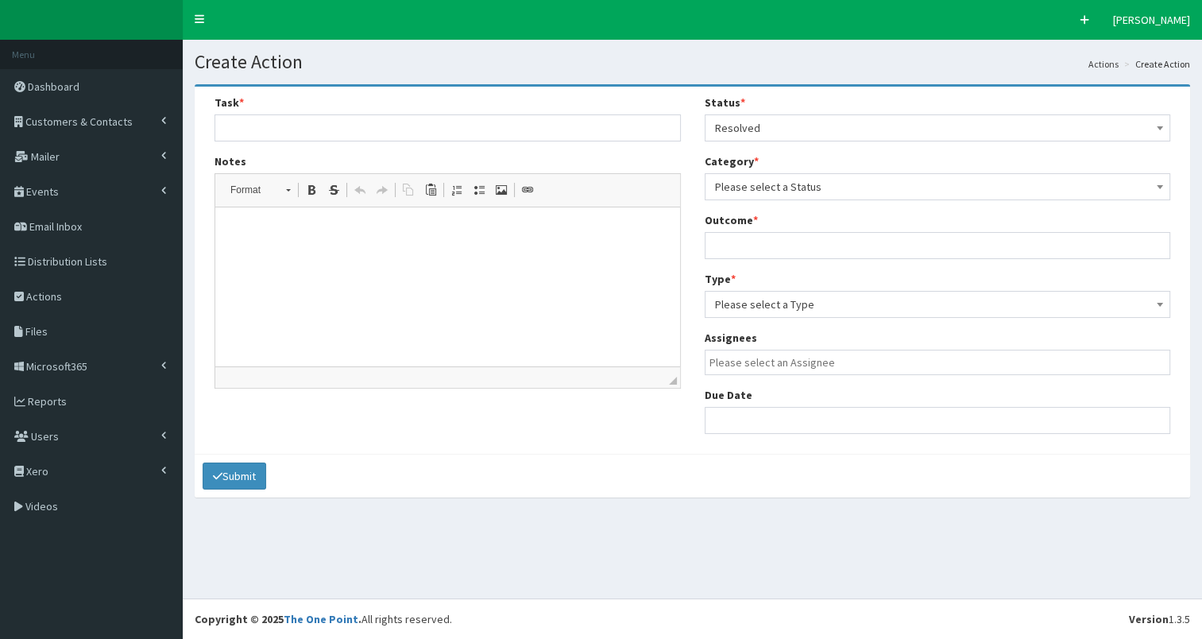
click at [843, 192] on span "Please select a Status" at bounding box center [938, 187] width 446 height 22
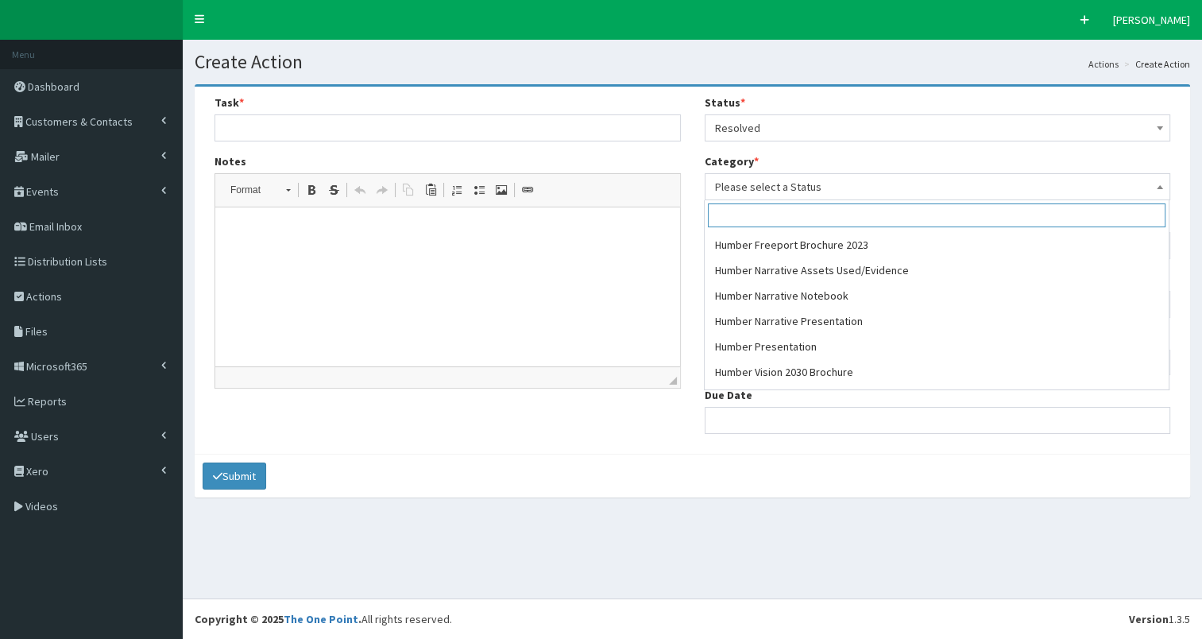
scroll to position [521, 0]
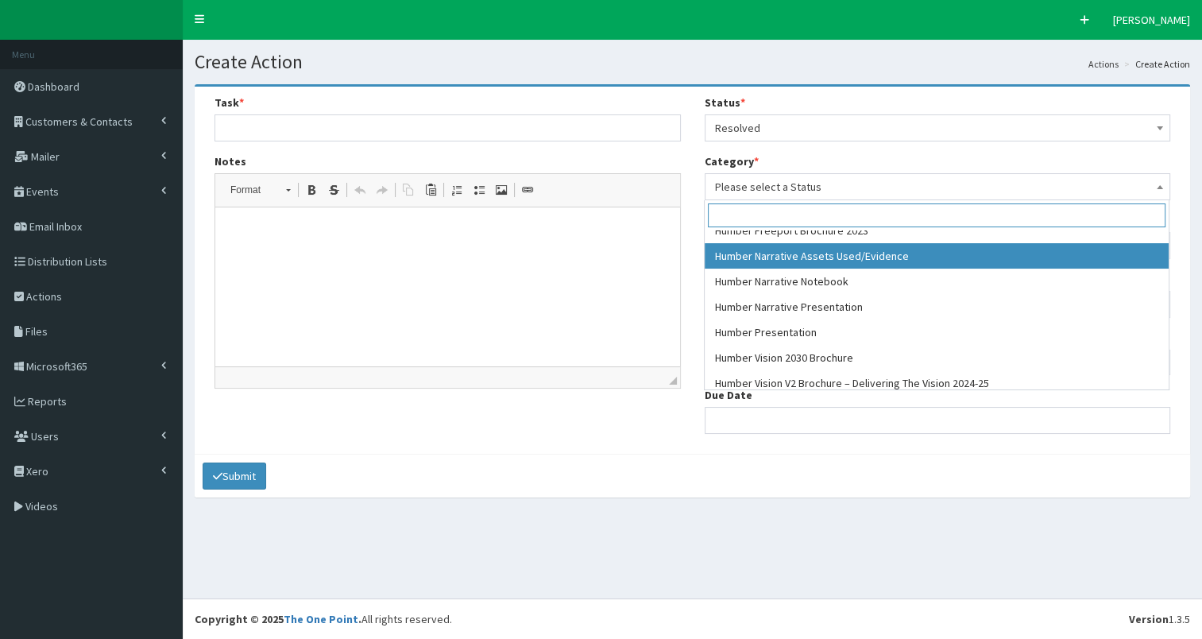
select select "52"
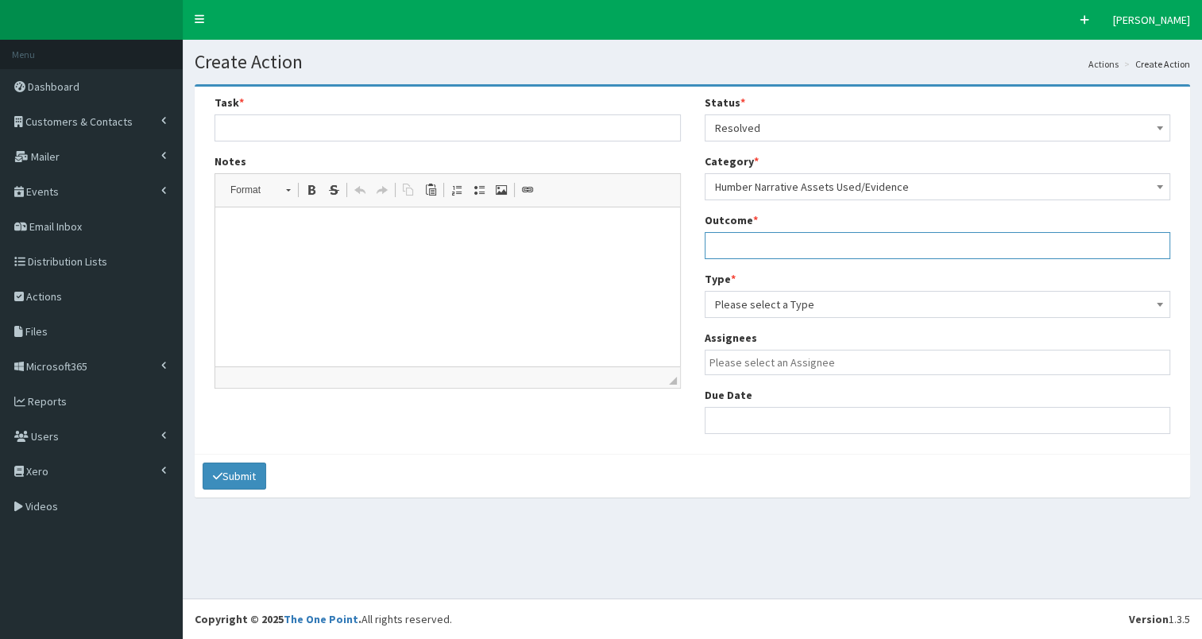
click at [763, 249] on input "text" at bounding box center [938, 245] width 466 height 27
click at [735, 245] on input "see notes" at bounding box center [938, 245] width 466 height 27
click at [734, 245] on input "see notes" at bounding box center [938, 245] width 466 height 27
type input "see files of meeting notes"
click at [772, 299] on span "Please select a Type" at bounding box center [938, 304] width 446 height 22
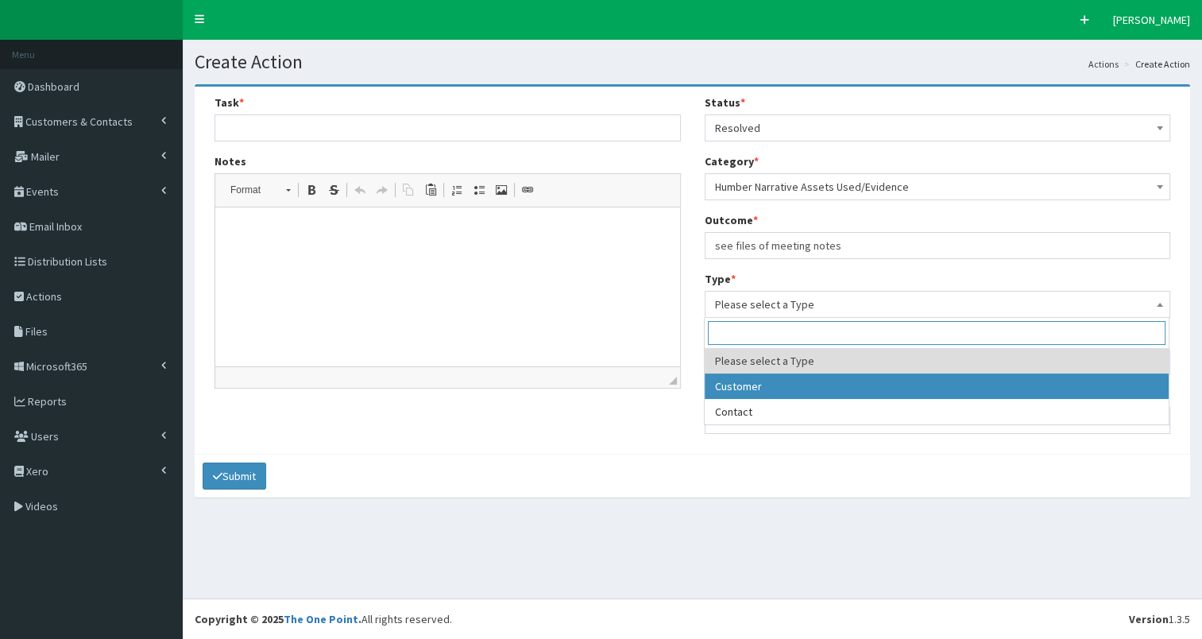
select select "customer"
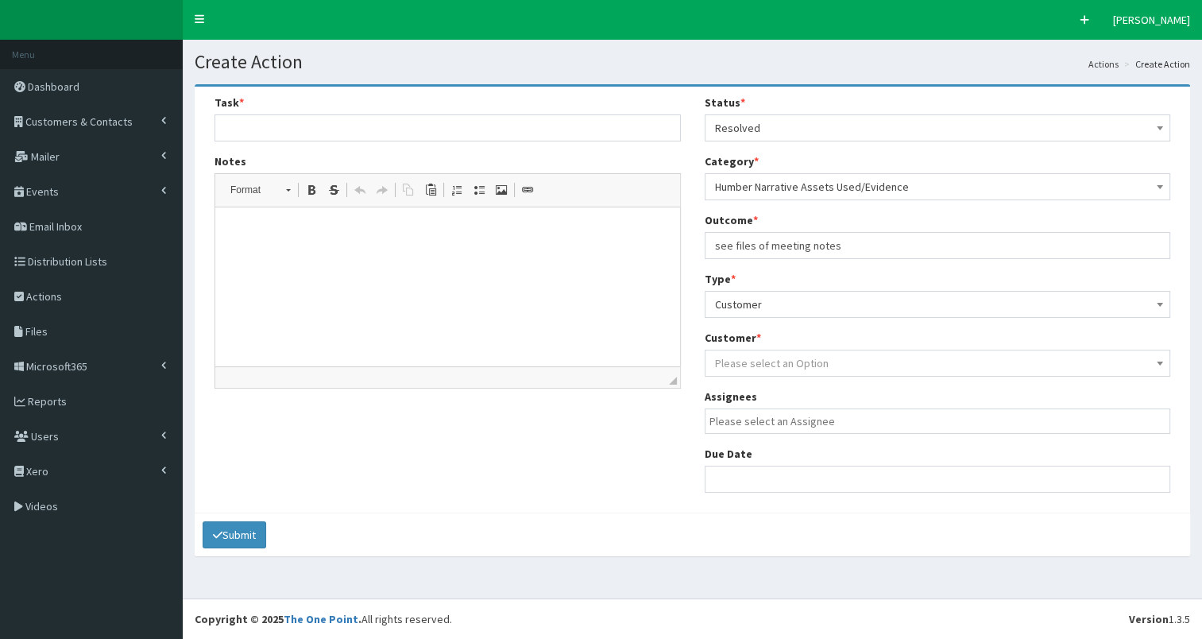
click at [759, 359] on span "Please select an Option" at bounding box center [772, 363] width 114 height 14
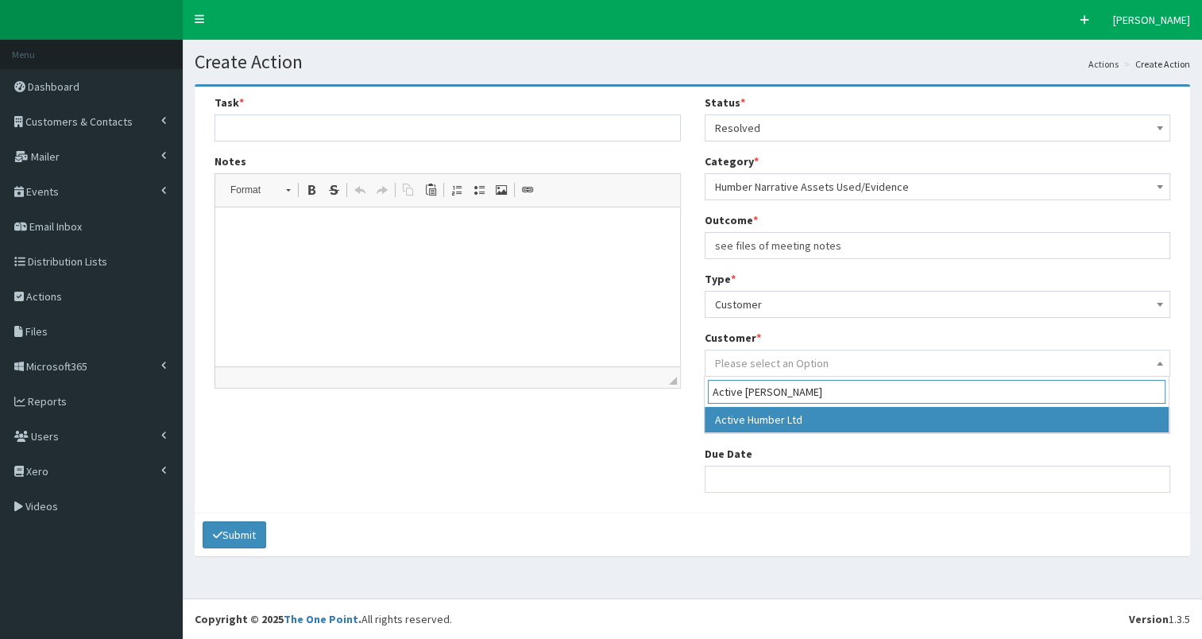
type input "Active Humbe"
select select "7844"
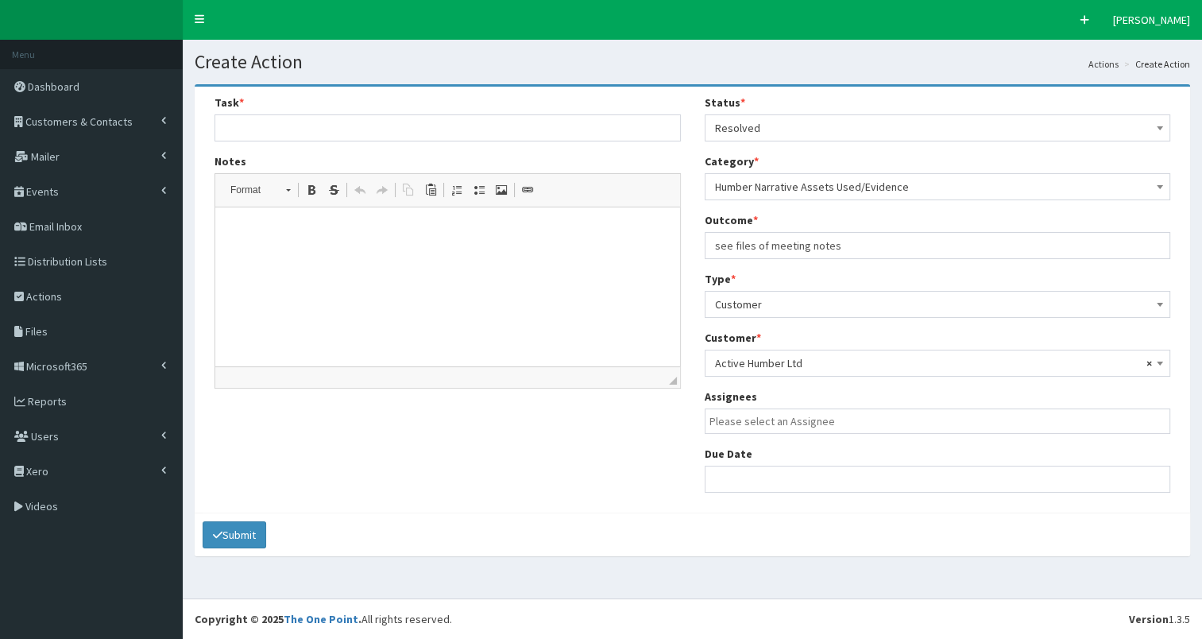
click at [769, 431] on span at bounding box center [938, 420] width 466 height 25
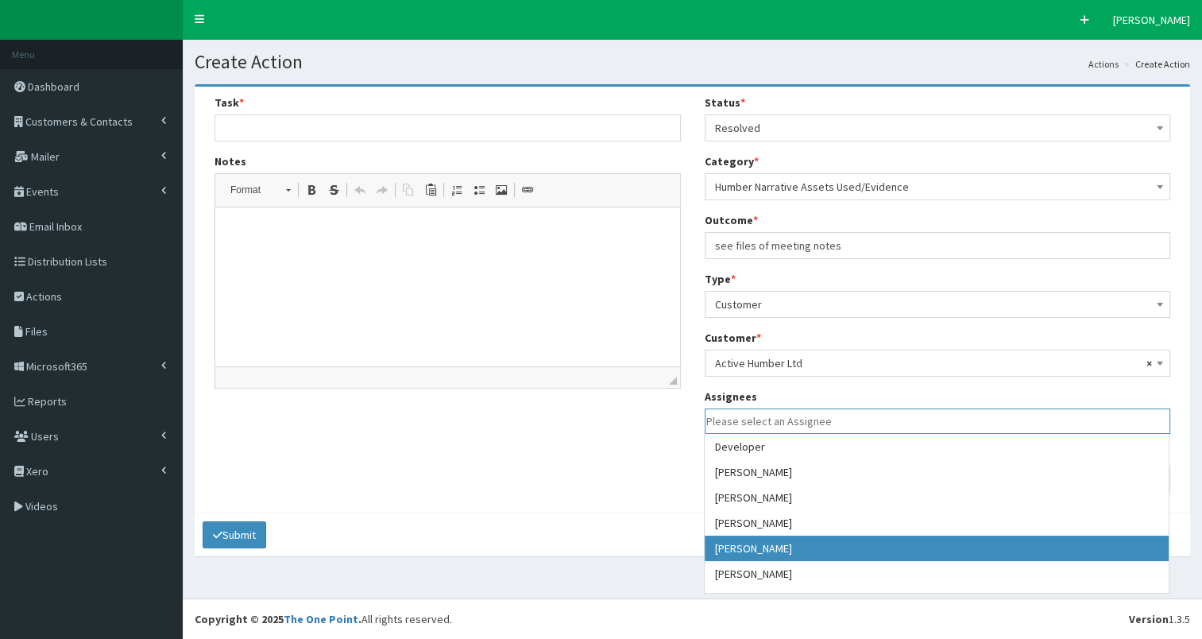
drag, startPoint x: 785, startPoint y: 546, endPoint x: 740, endPoint y: 497, distance: 65.8
select select "7"
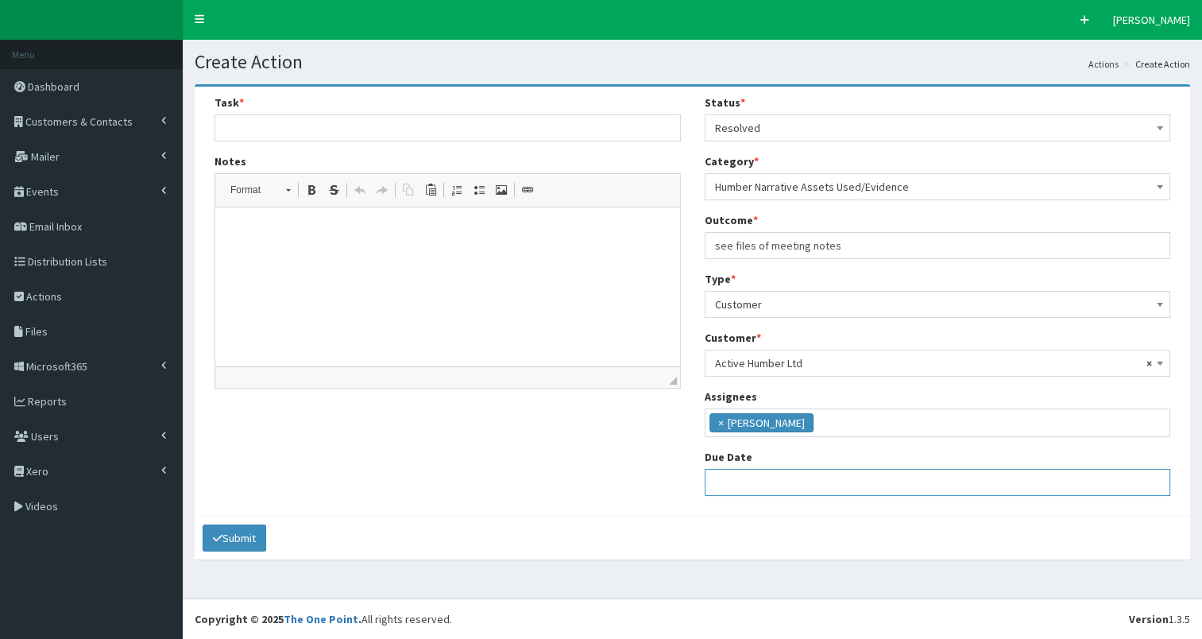
click at [735, 488] on input "text" at bounding box center [938, 482] width 466 height 27
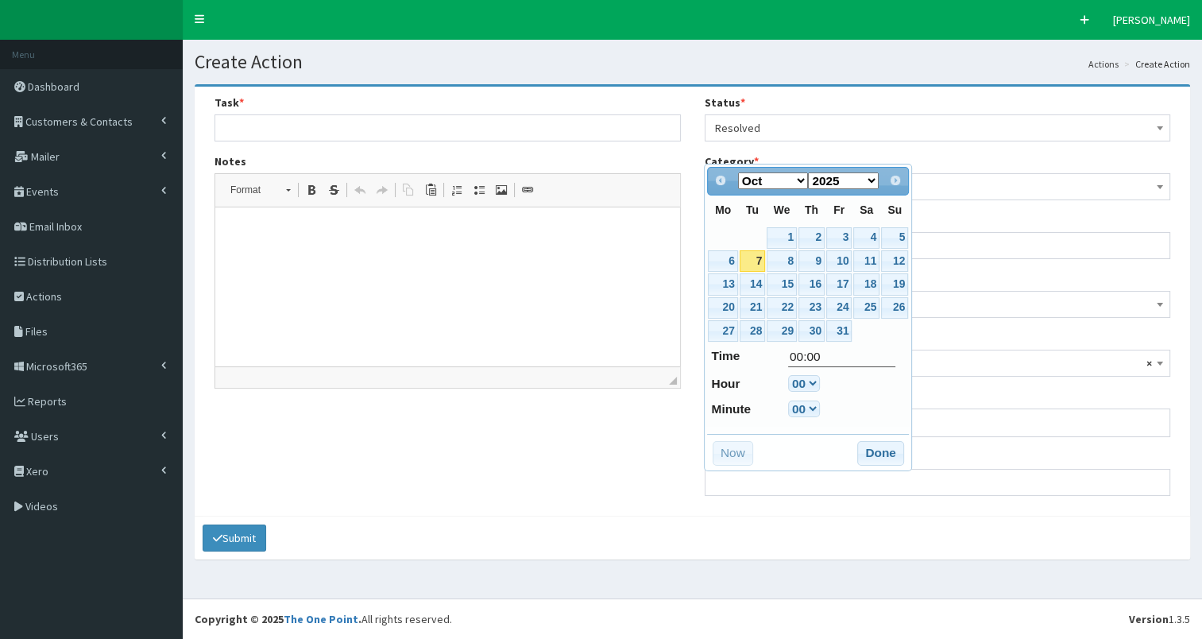
click at [756, 261] on link "7" at bounding box center [752, 260] width 25 height 21
type input "07-10-2025 00:00"
click at [888, 448] on button "Done" at bounding box center [880, 453] width 47 height 25
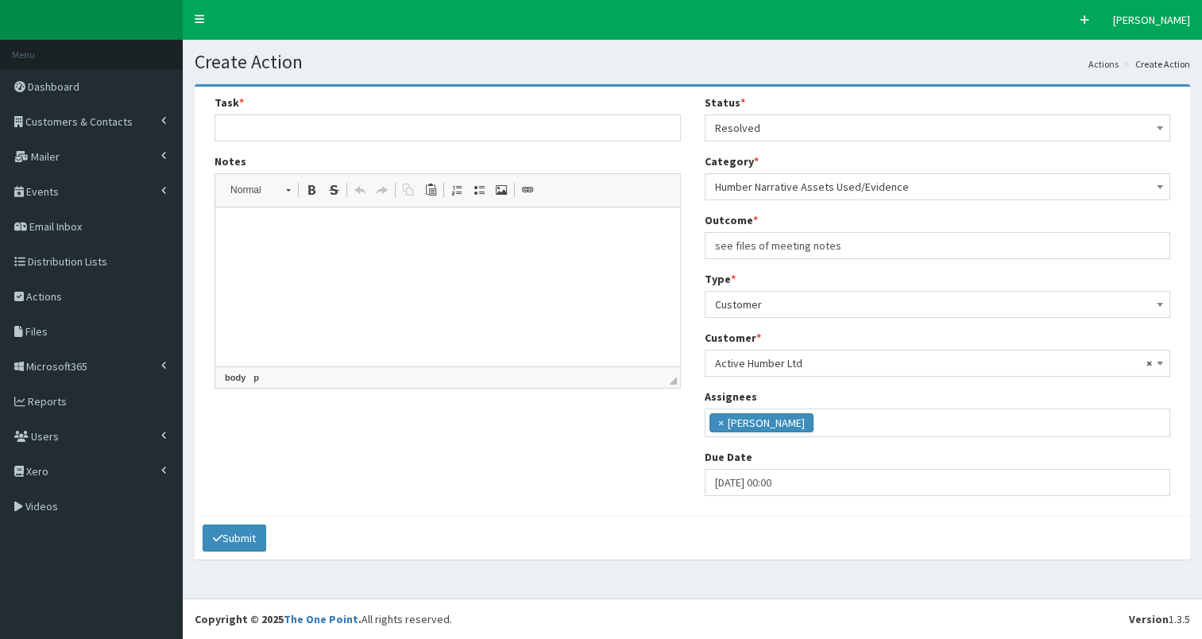
click at [241, 230] on p at bounding box center [447, 231] width 433 height 17
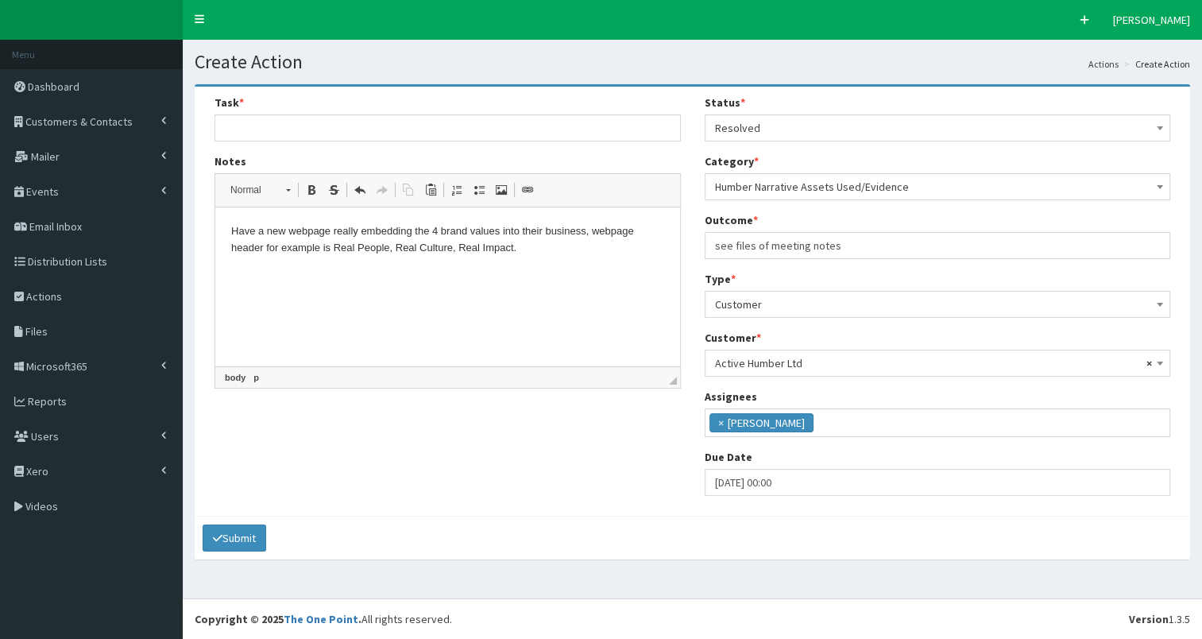
click at [586, 234] on p "Have a new webpage really embedding the 4 brand values into their business, web…" at bounding box center [447, 239] width 433 height 33
drag, startPoint x: 265, startPoint y: 241, endPoint x: 215, endPoint y: 234, distance: 50.6
click at [265, 241] on p "Have a new webpage really embedding the 4 brand values into their business and …" at bounding box center [447, 239] width 433 height 33
drag, startPoint x: 230, startPoint y: 237, endPoint x: 588, endPoint y: 254, distance: 358.7
click at [588, 254] on html "Have a new webpage really embedding the 4 brand values into their business and …" at bounding box center [447, 239] width 465 height 65
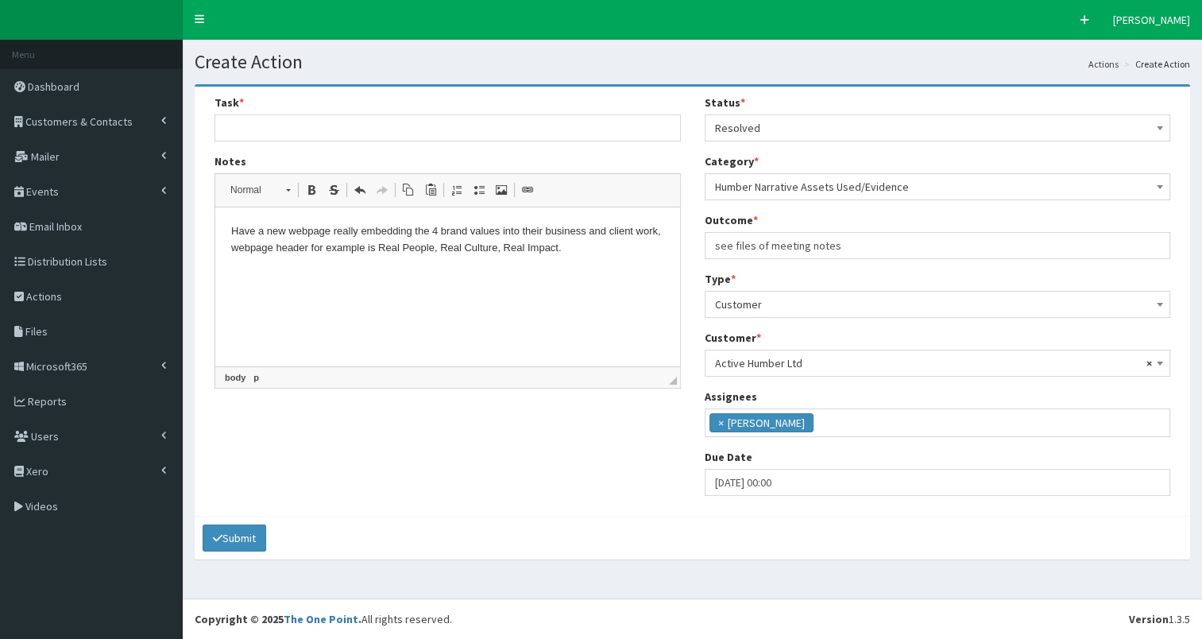
copy p "Have a new webpage really embedding the 4 brand values into their business and …"
click at [251, 122] on input "text" at bounding box center [448, 127] width 466 height 27
type input "Have a new webpage really embedding the 4 brand values into their business and …"
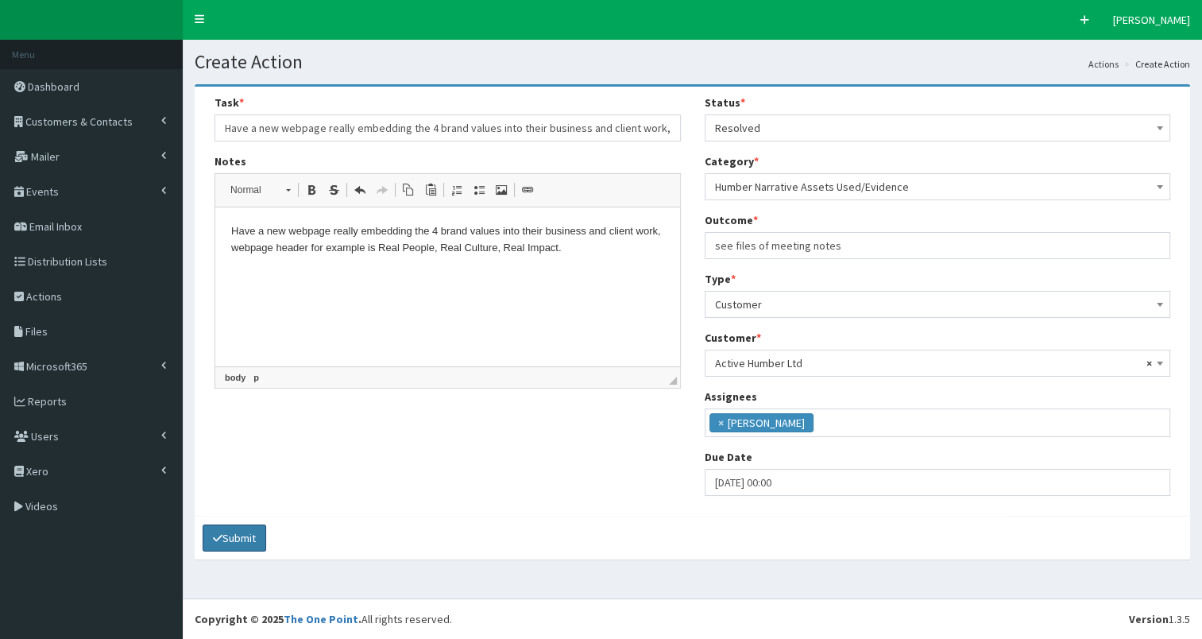
click at [233, 535] on button "Submit" at bounding box center [235, 537] width 64 height 27
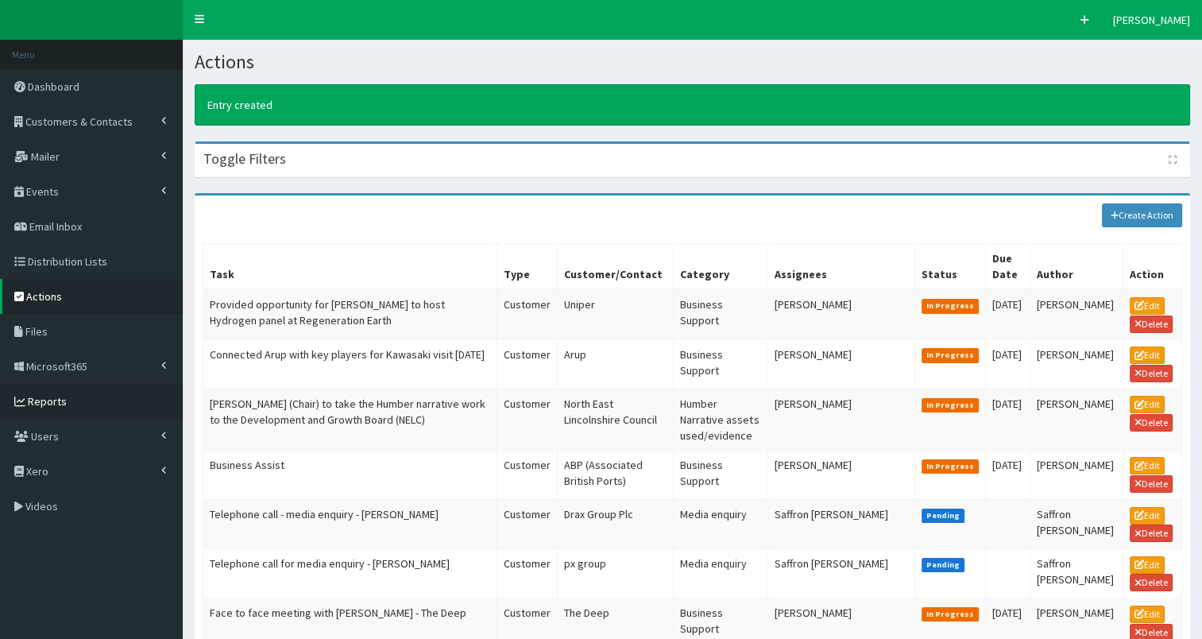
click at [41, 403] on span "Reports" at bounding box center [47, 401] width 39 height 14
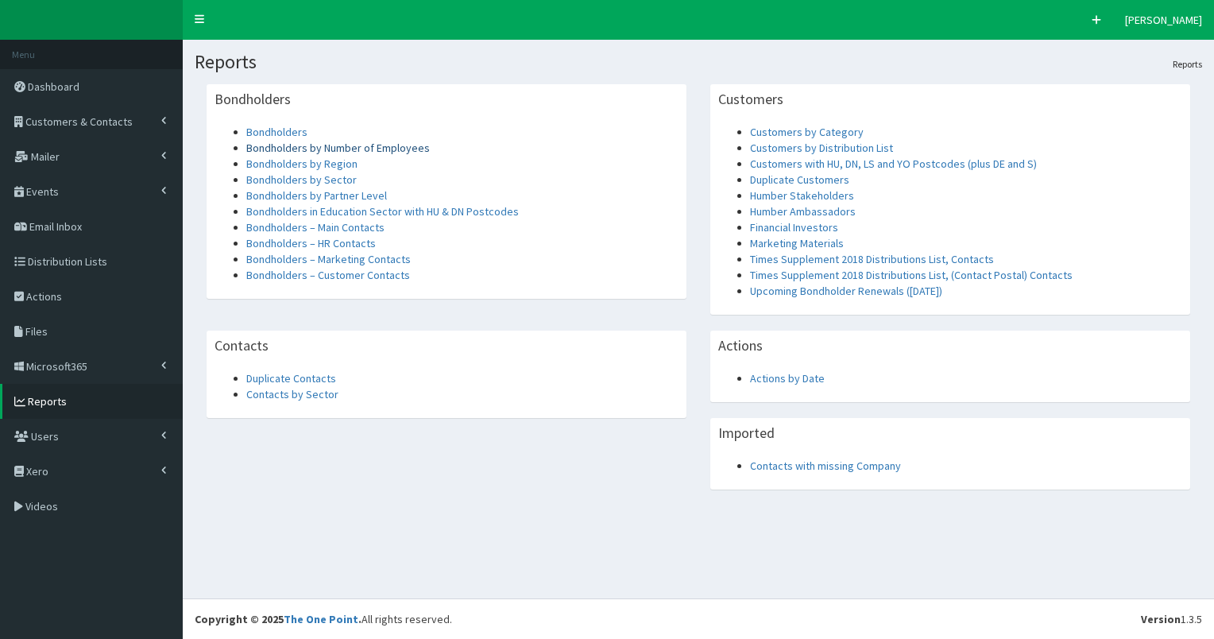
click at [373, 144] on link "Bondholders by Number of Employees" at bounding box center [338, 148] width 184 height 14
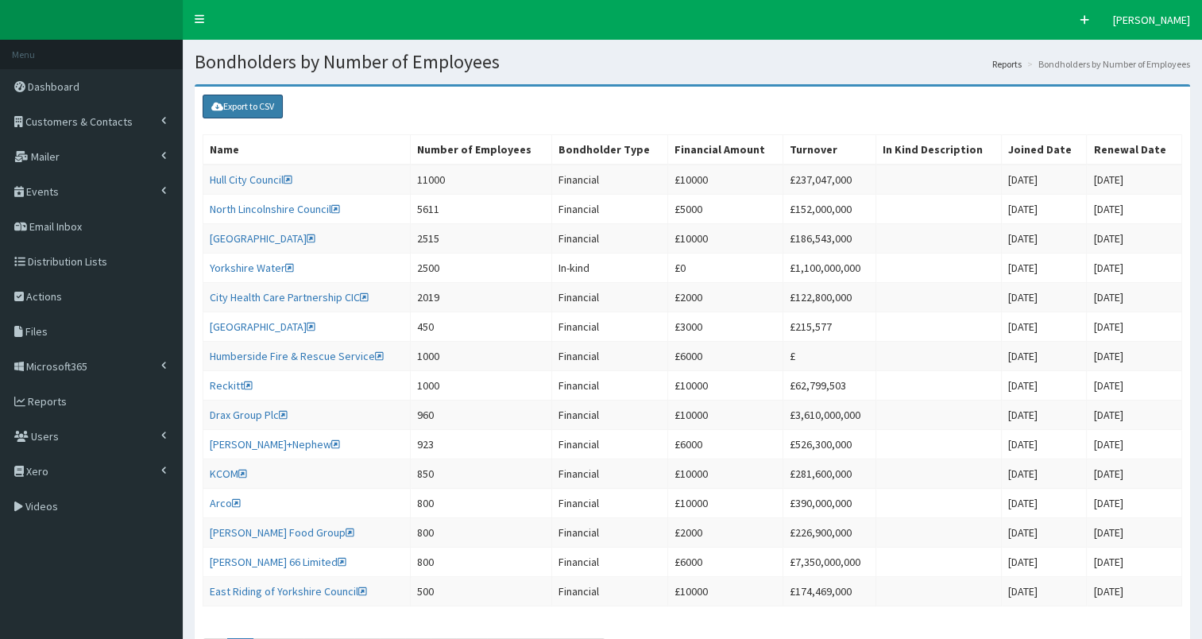
click at [230, 104] on link "Export to CSV" at bounding box center [243, 107] width 80 height 24
